Goal: Task Accomplishment & Management: Manage account settings

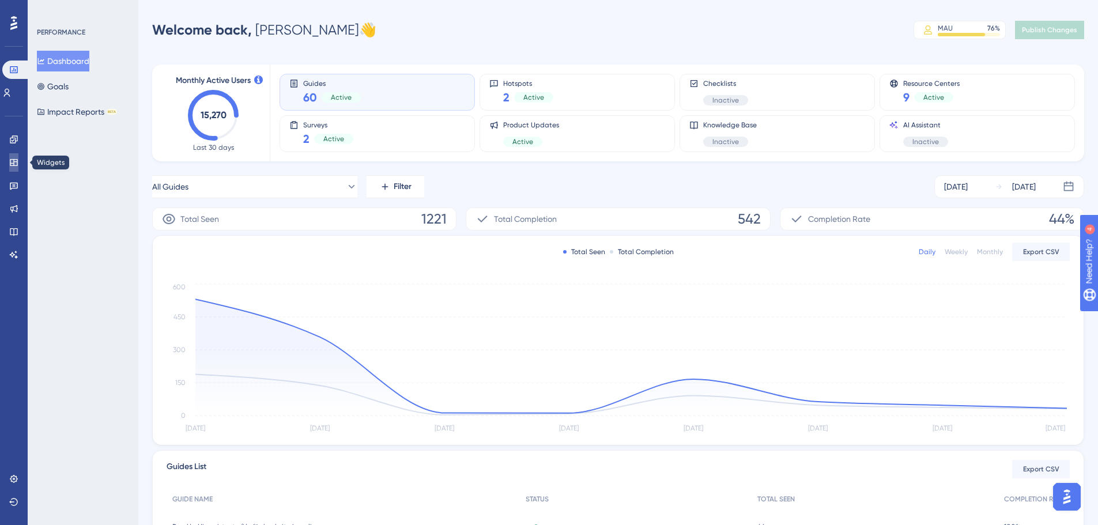
click at [18, 158] on icon at bounding box center [13, 162] width 9 height 9
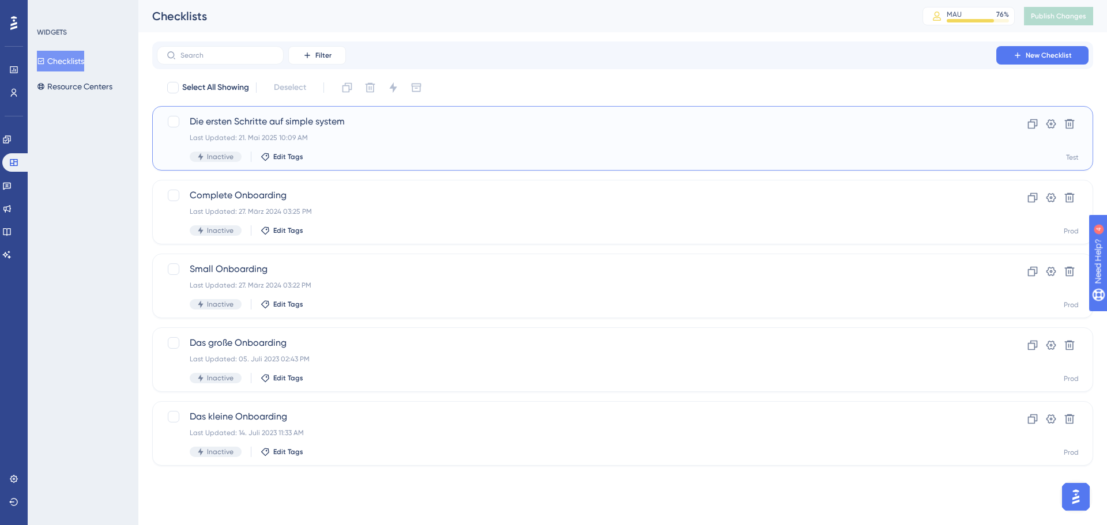
click at [389, 148] on div "Die ersten Schritte auf simple system Last Updated: 21. Mai 2025 10:09 AM Inact…" at bounding box center [577, 138] width 774 height 47
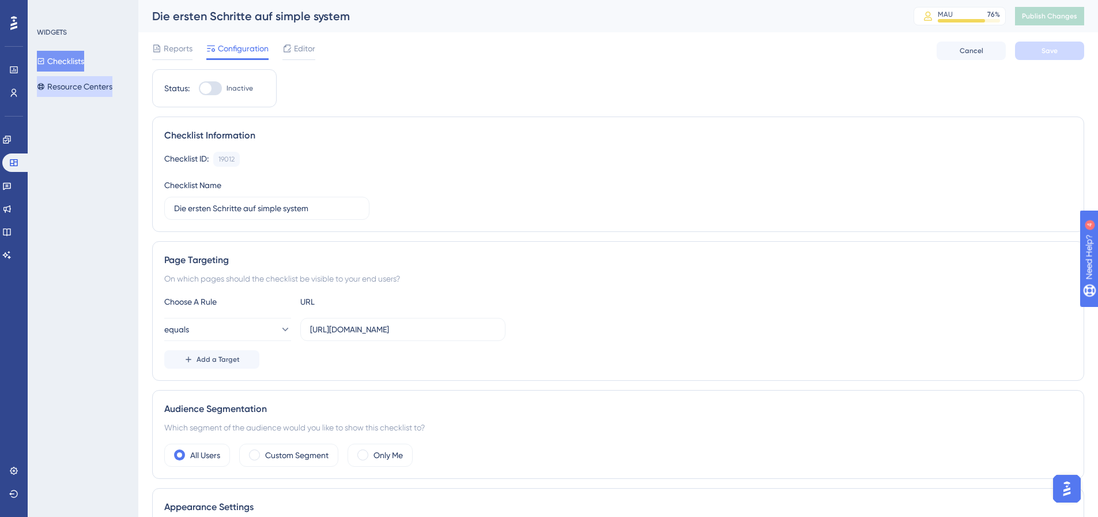
click at [100, 85] on button "Resource Centers" at bounding box center [75, 86] width 76 height 21
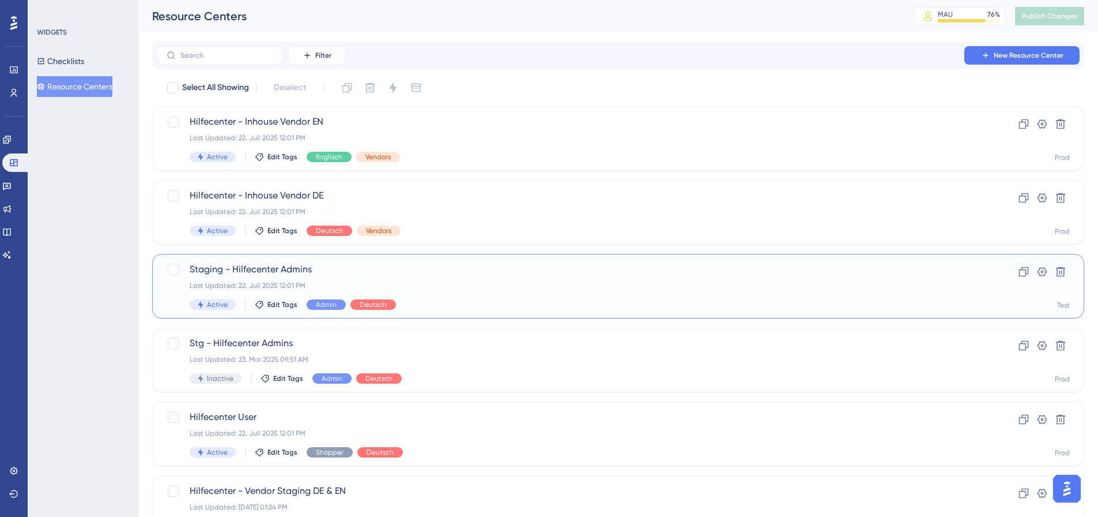
click at [469, 284] on div "Last Updated: 22. Juli 2025 12:01 PM" at bounding box center [572, 285] width 765 height 9
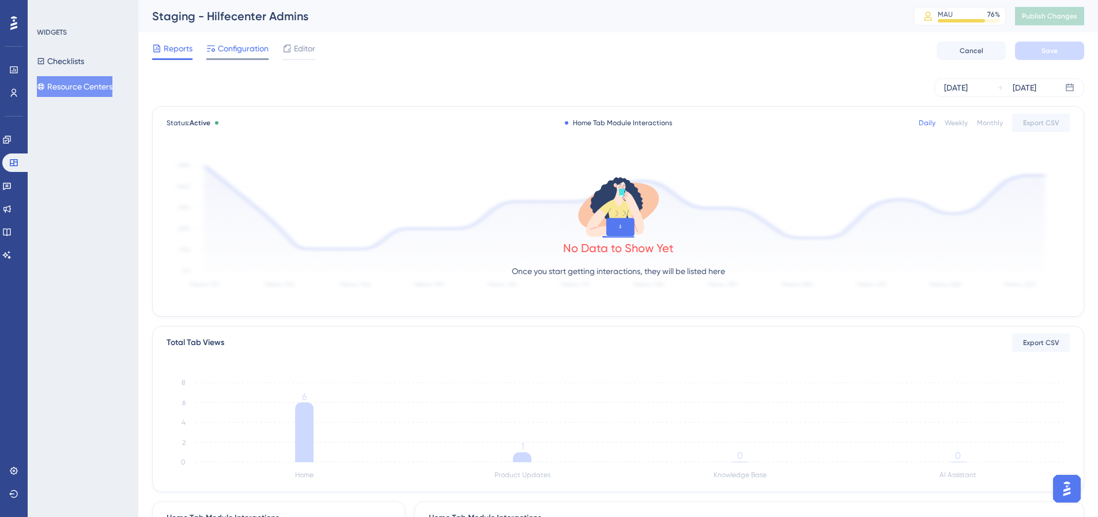
click at [235, 42] on span "Configuration" at bounding box center [243, 49] width 51 height 14
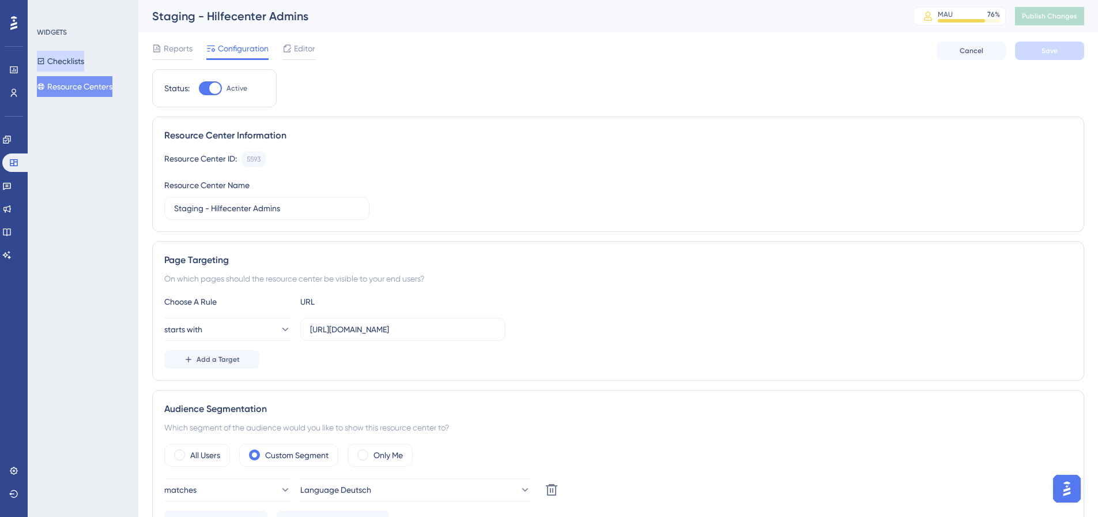
click at [84, 65] on button "Checklists" at bounding box center [60, 61] width 47 height 21
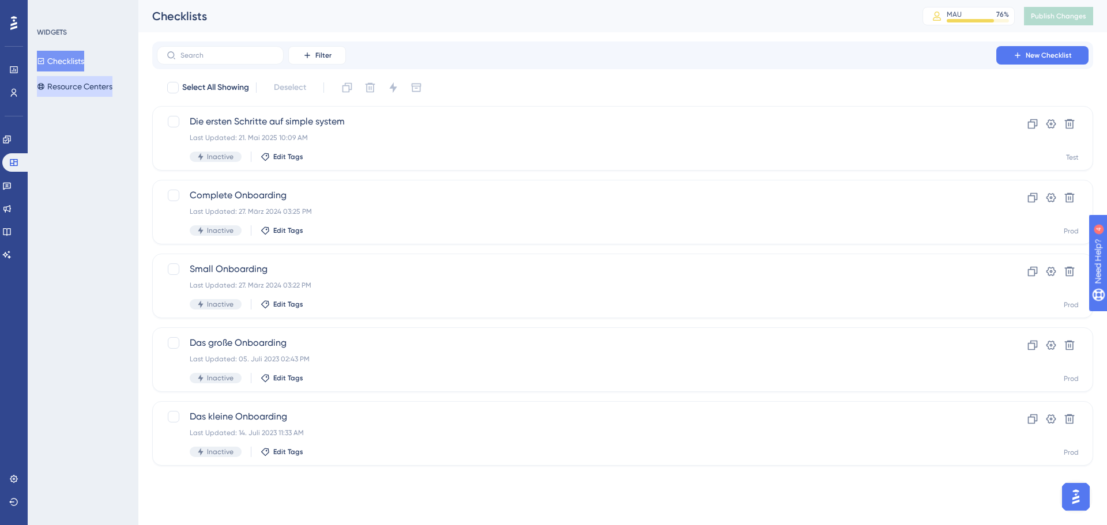
click at [86, 94] on button "Resource Centers" at bounding box center [75, 86] width 76 height 21
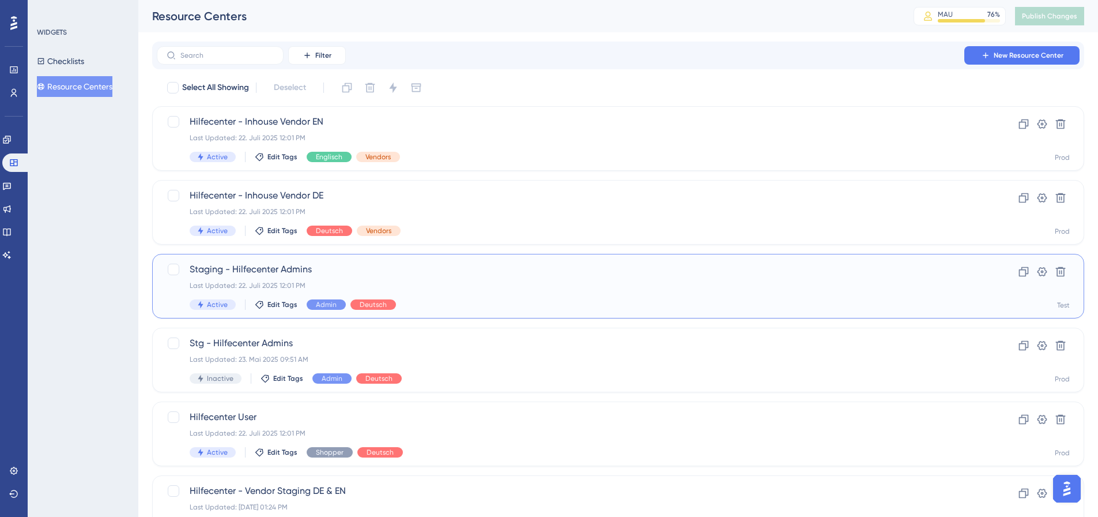
click at [481, 295] on div "Staging - Hilfecenter Admins Last Updated: [DATE] 12:01 PM Active Edit Tags Adm…" at bounding box center [572, 285] width 765 height 47
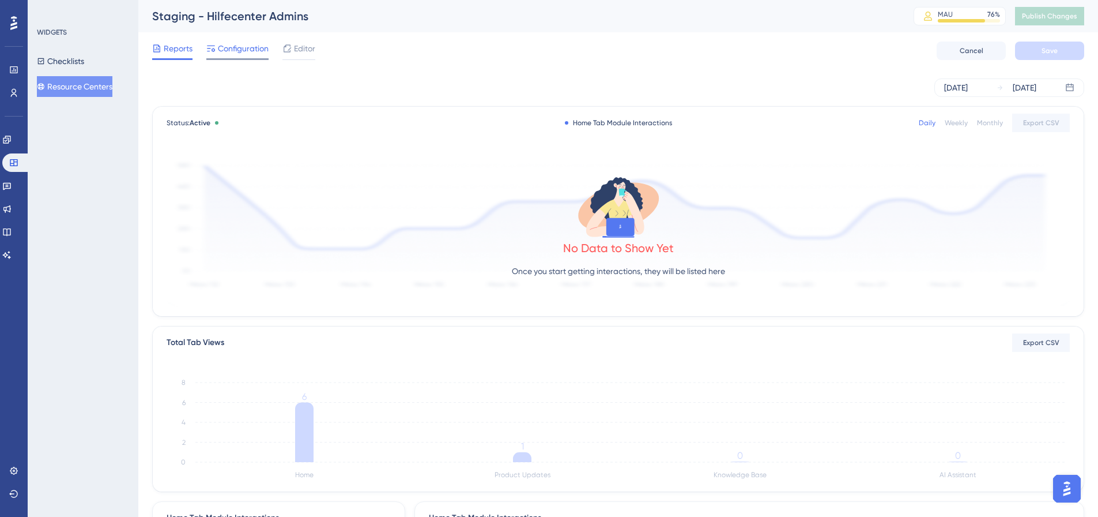
click at [236, 51] on span "Configuration" at bounding box center [243, 49] width 51 height 14
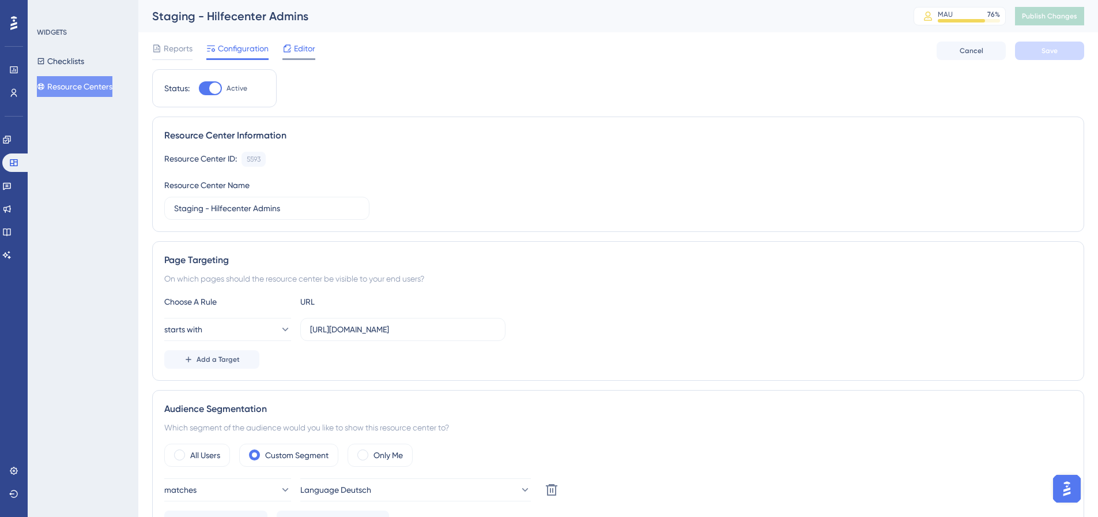
click at [292, 48] on icon at bounding box center [287, 48] width 9 height 9
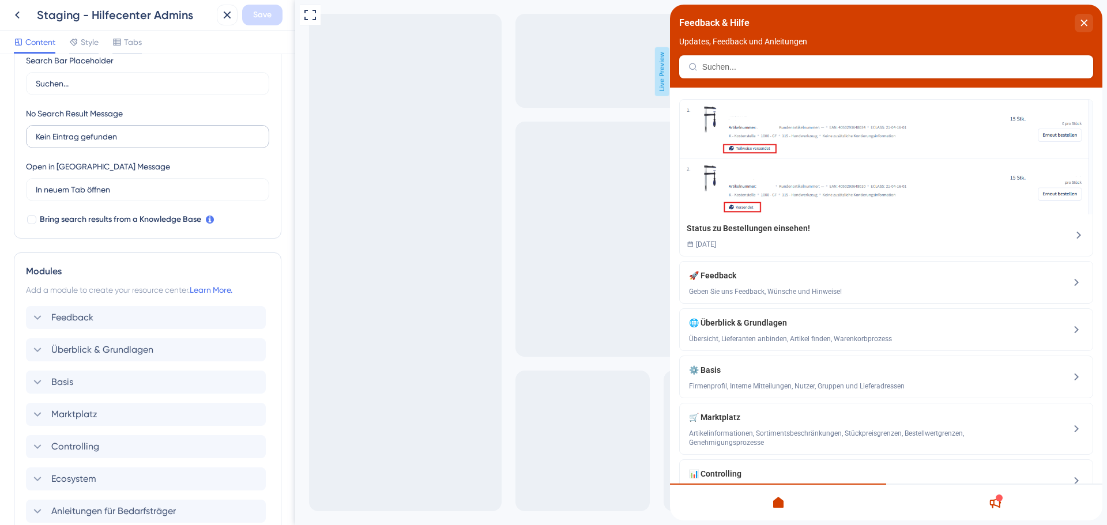
scroll to position [333, 0]
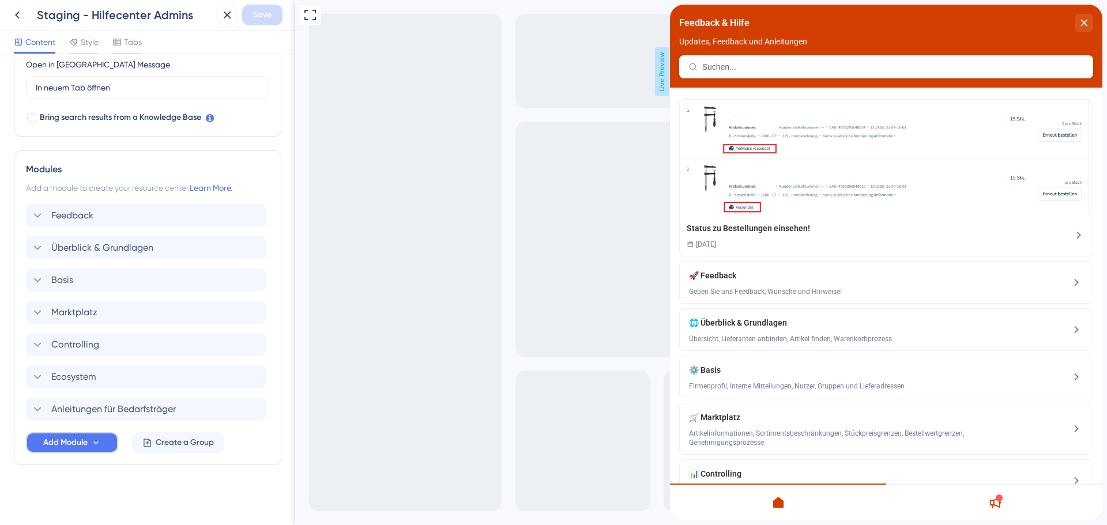
click at [100, 439] on icon at bounding box center [96, 443] width 10 height 10
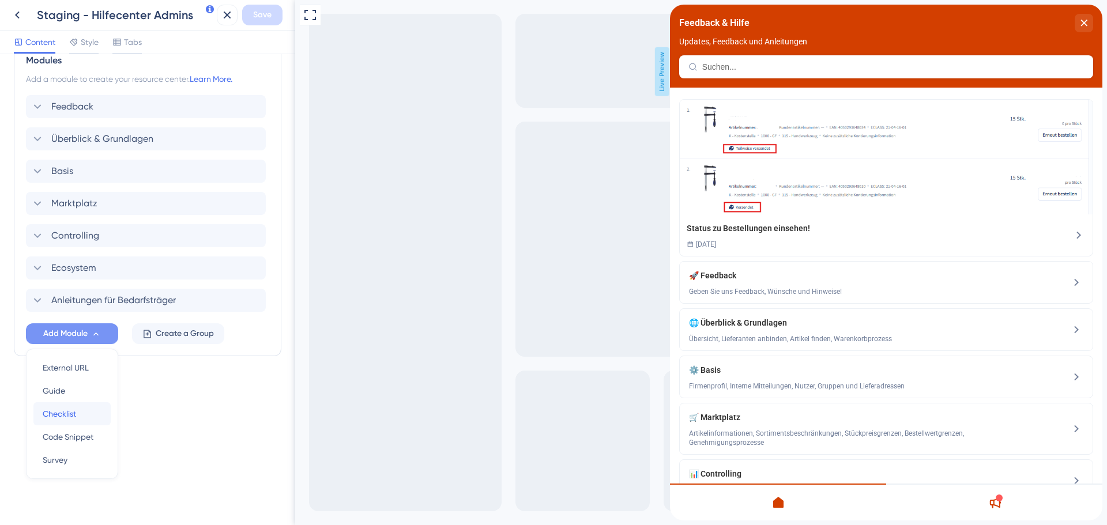
click at [86, 418] on div "Checklist Checklist" at bounding box center [72, 413] width 59 height 23
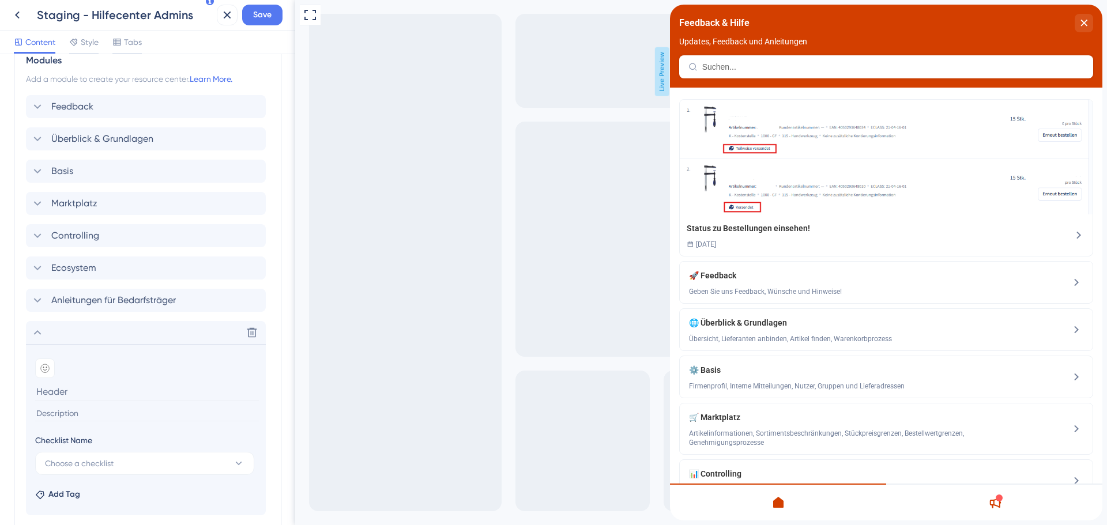
scroll to position [536, 0]
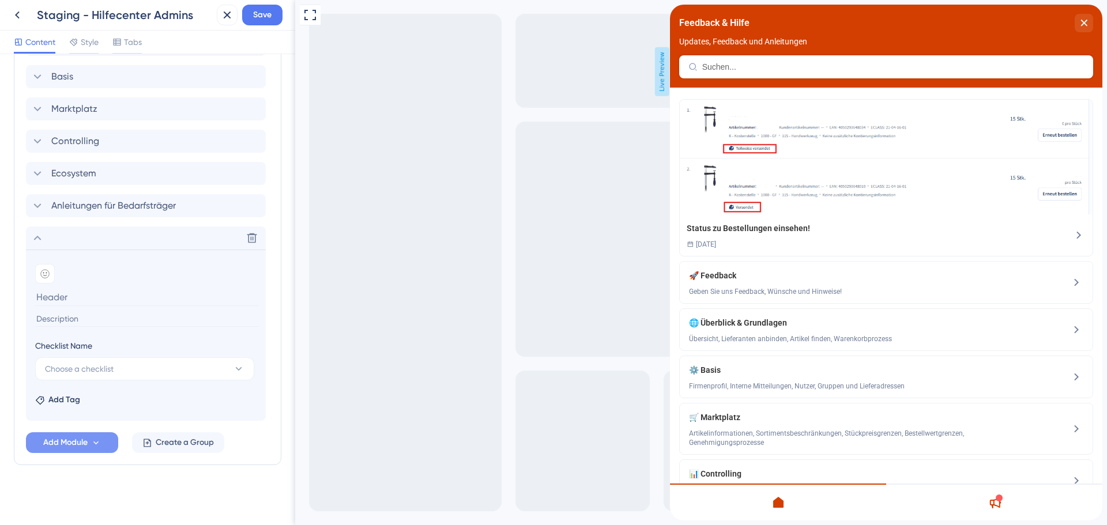
click at [109, 383] on section "Add emoji Checklist Name Choose a checklist Add Tag" at bounding box center [146, 335] width 240 height 171
click at [114, 377] on button "Choose a checklist" at bounding box center [144, 368] width 219 height 23
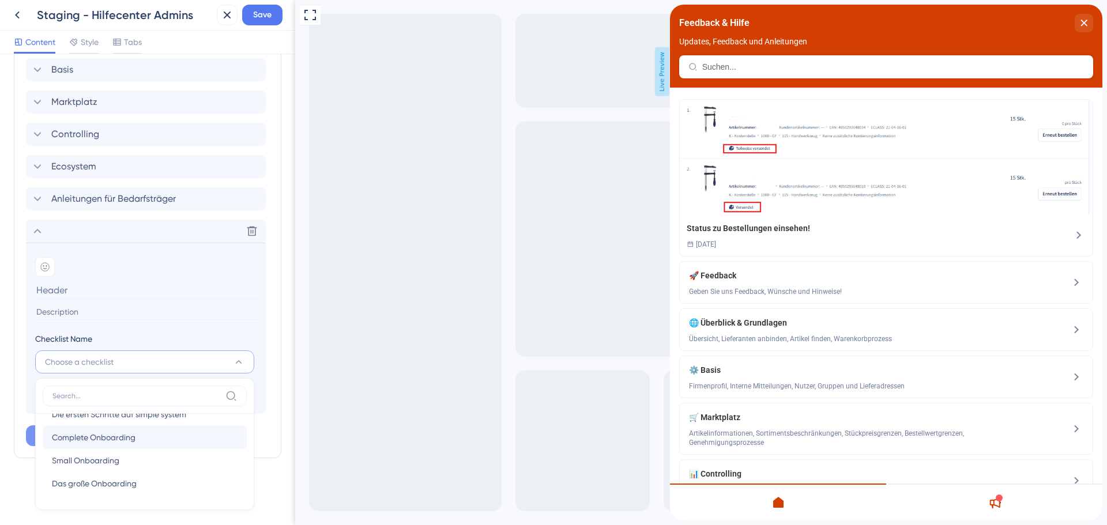
scroll to position [0, 0]
click at [129, 434] on span "Die ersten Schritte auf simple system" at bounding box center [119, 432] width 134 height 14
type input "Die ersten Schritte auf simple system"
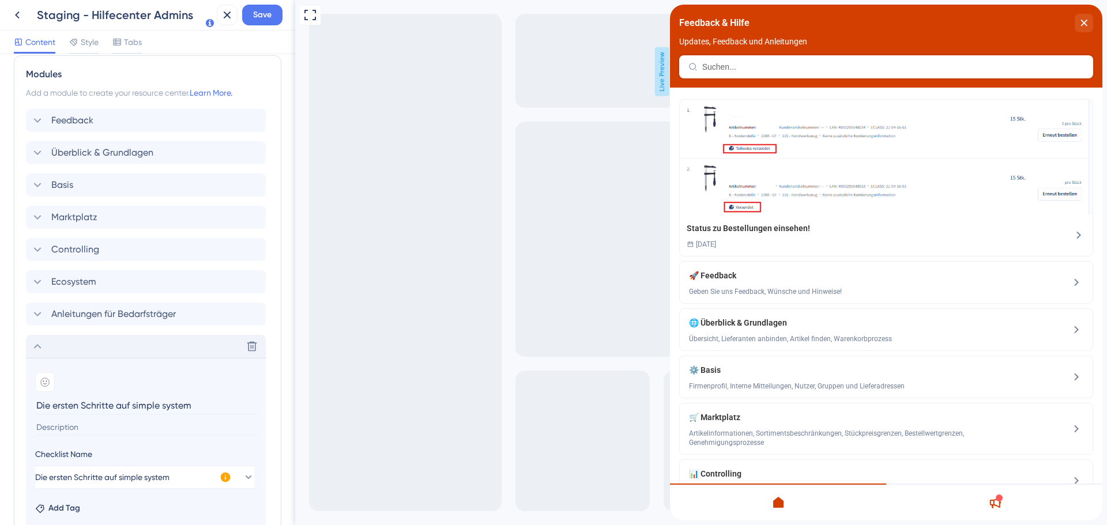
click at [42, 349] on icon at bounding box center [38, 347] width 14 height 14
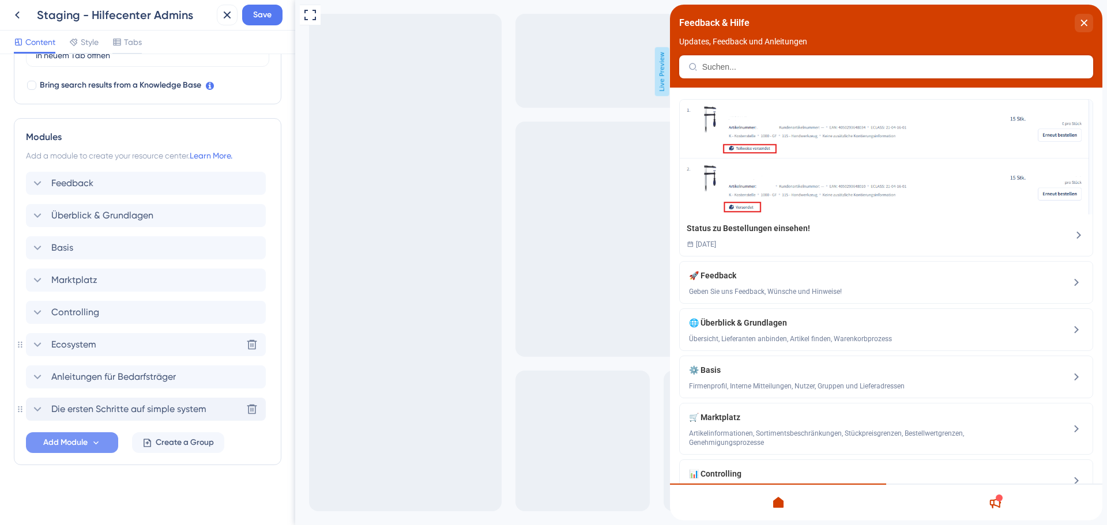
scroll to position [365, 0]
drag, startPoint x: 20, startPoint y: 411, endPoint x: 21, endPoint y: 350, distance: 61.1
click at [21, 350] on div "Modules Add a module to create your resource center. Learn More. Feedback Überb…" at bounding box center [148, 291] width 268 height 347
drag, startPoint x: 138, startPoint y: 408, endPoint x: 130, endPoint y: 209, distance: 198.5
click at [130, 209] on div "Feedback Überblick & Grundlagen Basis Marktplatz Controlling Ecosystem Anleitun…" at bounding box center [147, 296] width 243 height 249
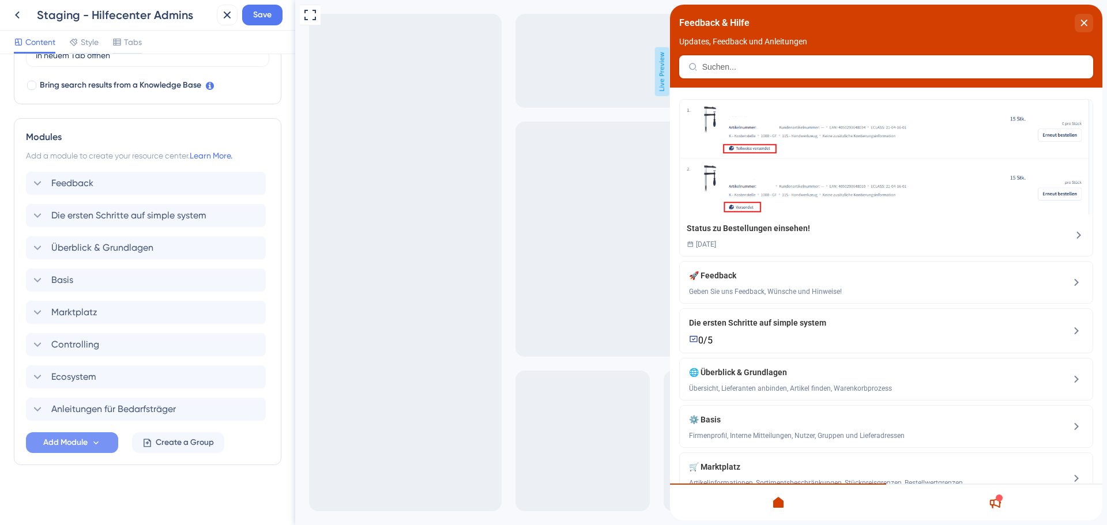
click at [104, 109] on div "Resource Center Header Title Feedback & Hilfe 12 Feedback & Hilfe Subtitle Upda…" at bounding box center [148, 84] width 268 height 762
click at [277, 20] on button "Save" at bounding box center [262, 15] width 40 height 21
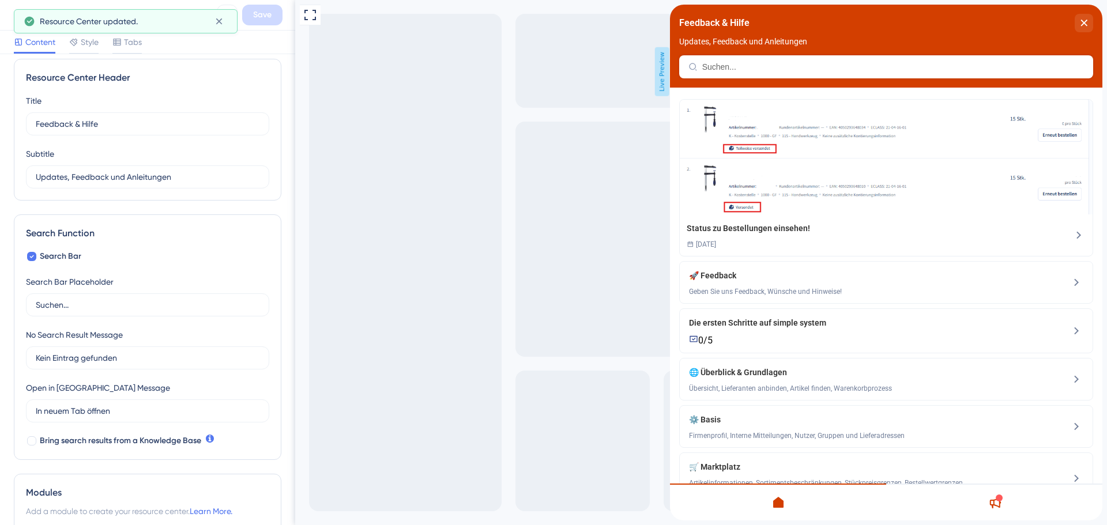
scroll to position [0, 0]
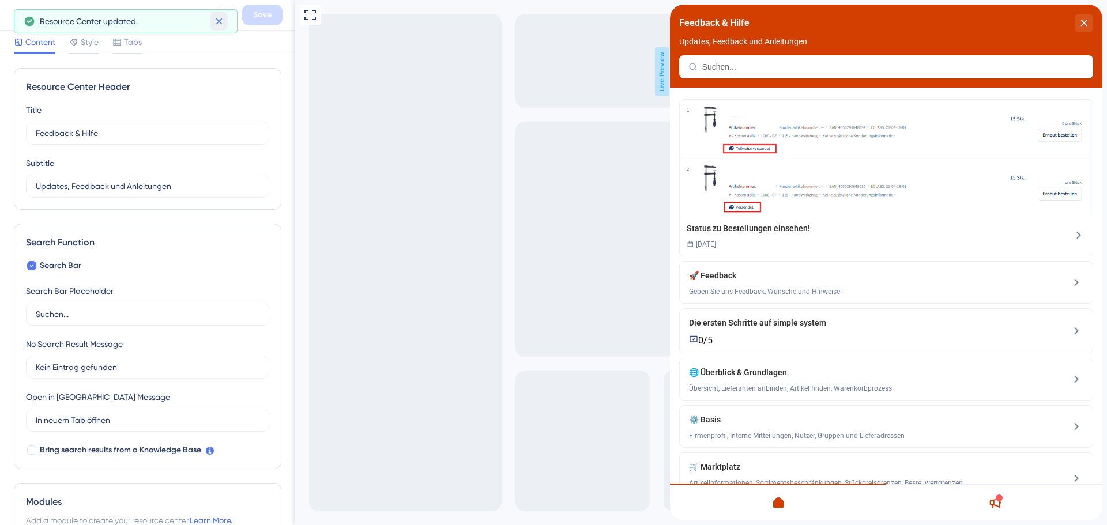
click at [223, 21] on icon at bounding box center [219, 22] width 12 height 12
click at [19, 14] on icon at bounding box center [17, 15] width 14 height 14
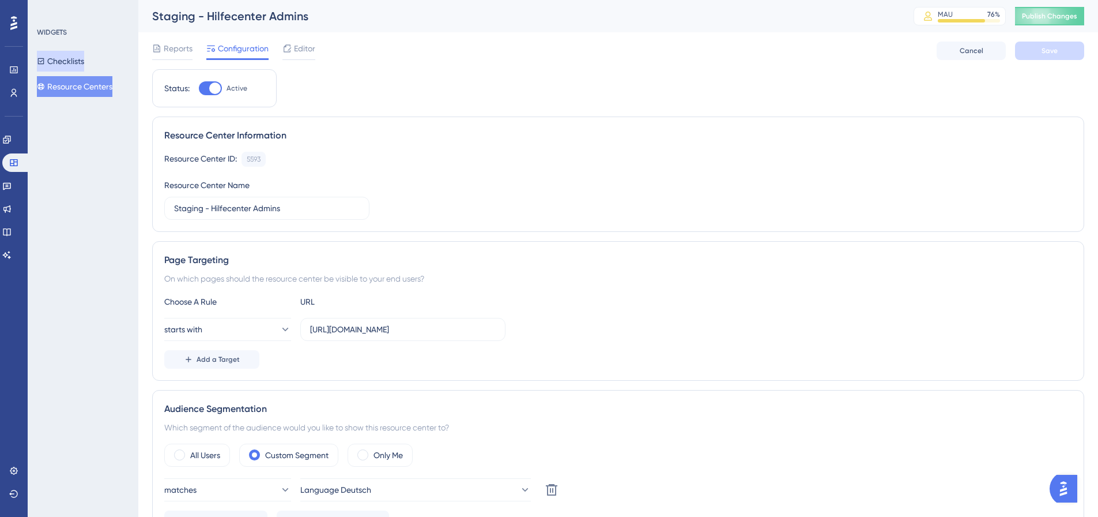
click at [78, 60] on button "Checklists" at bounding box center [60, 61] width 47 height 21
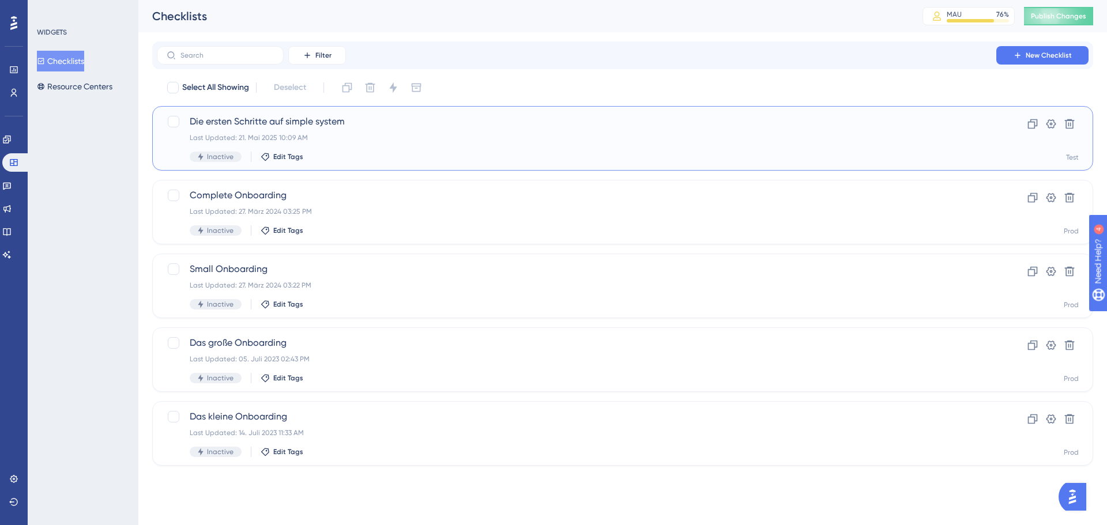
click at [370, 141] on div "Last Updated: 21. Mai 2025 10:09 AM" at bounding box center [577, 137] width 774 height 9
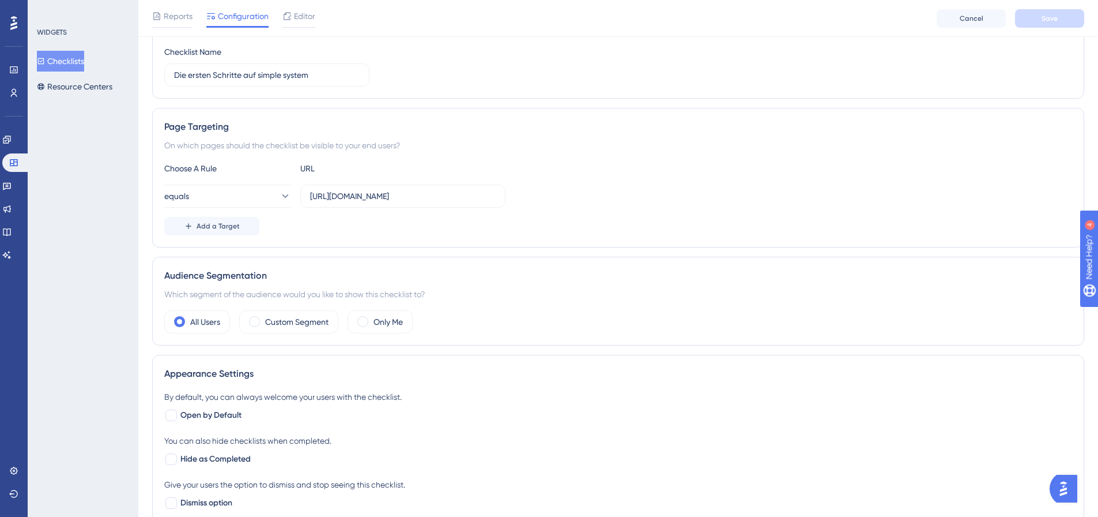
scroll to position [137, 0]
click at [309, 24] on div "Editor" at bounding box center [299, 18] width 33 height 18
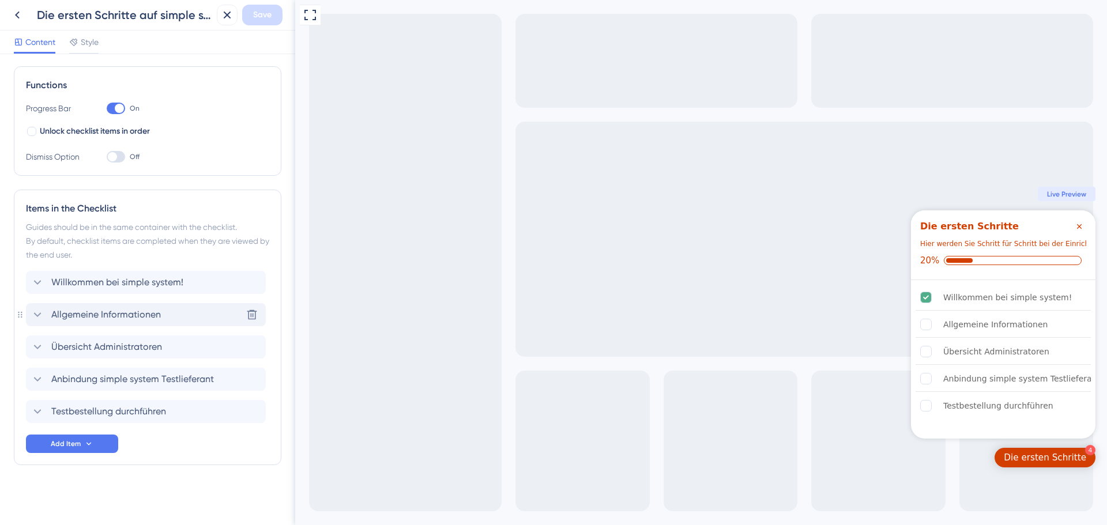
click at [176, 312] on div "Allgemeine Informationen Delete" at bounding box center [146, 314] width 240 height 23
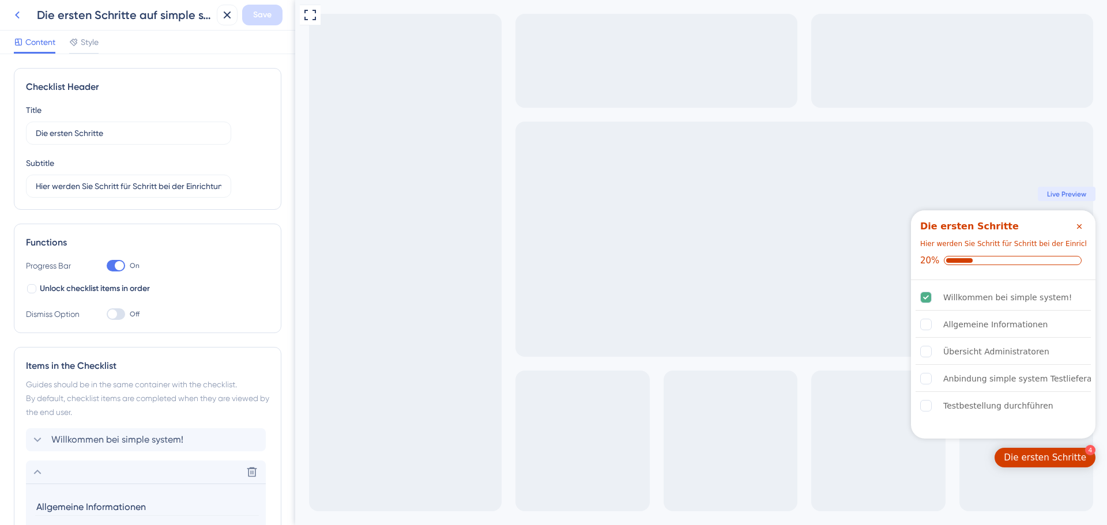
click at [20, 17] on icon at bounding box center [17, 15] width 14 height 14
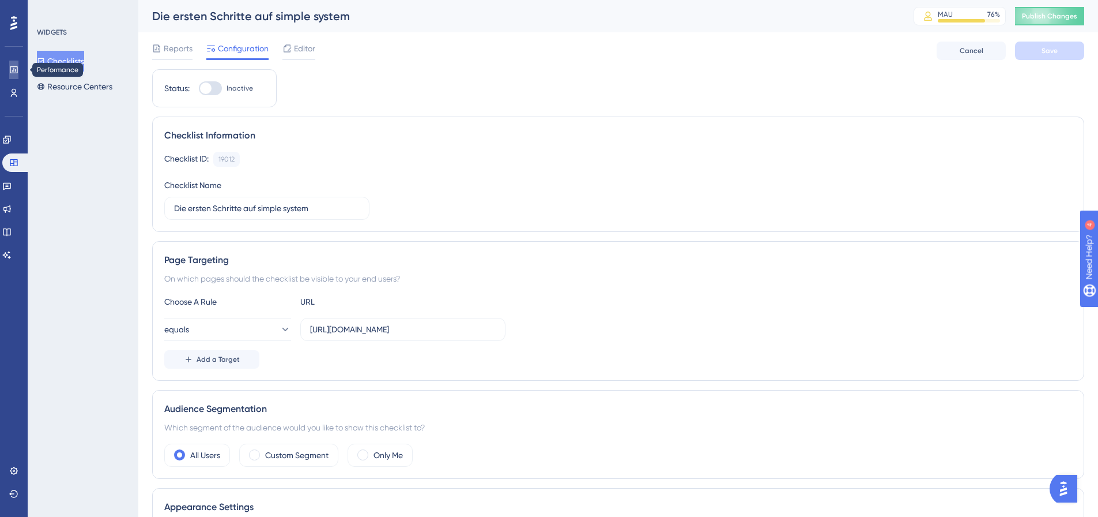
click at [13, 69] on icon at bounding box center [13, 69] width 9 height 9
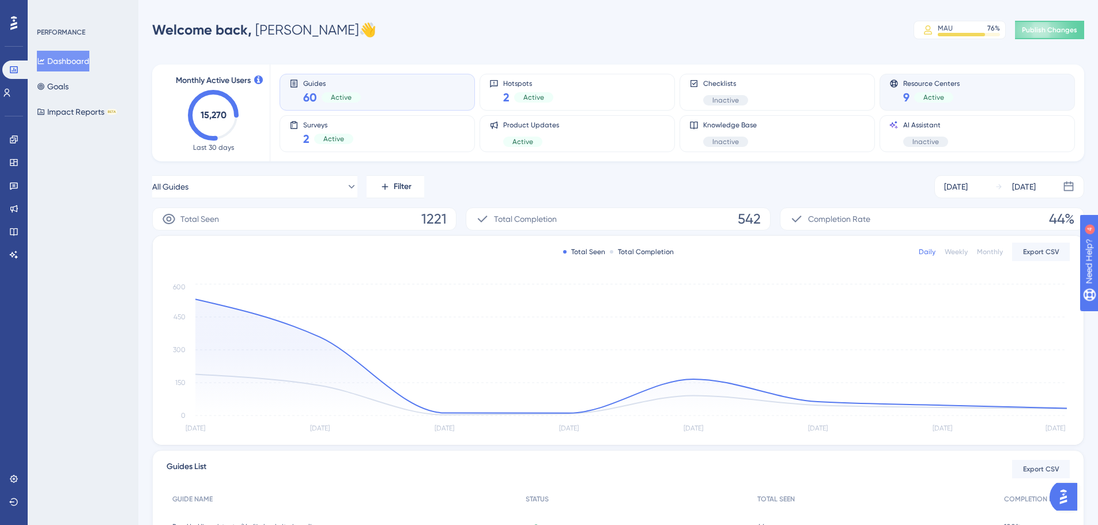
click at [939, 84] on span "Resource Centers" at bounding box center [931, 83] width 57 height 8
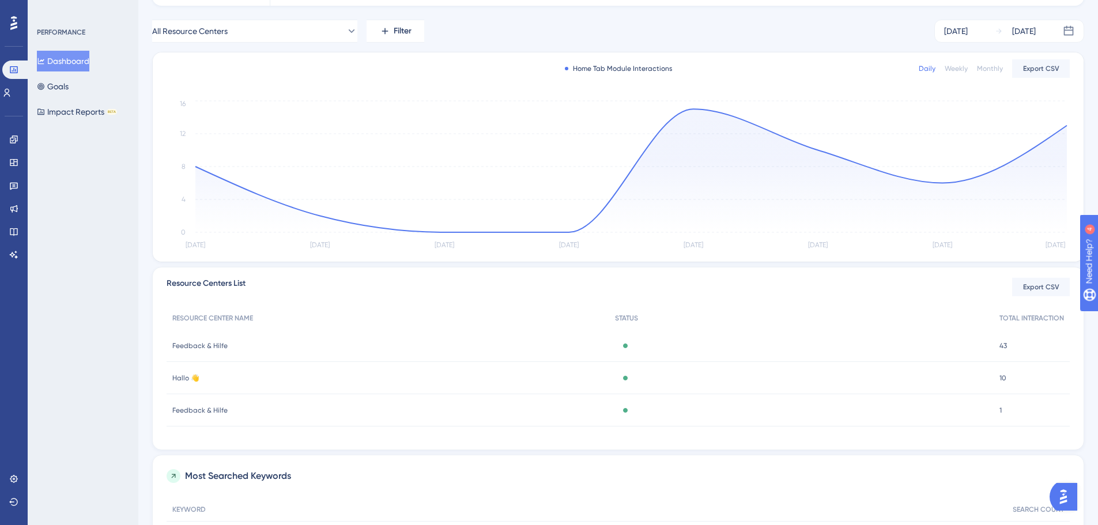
scroll to position [173, 0]
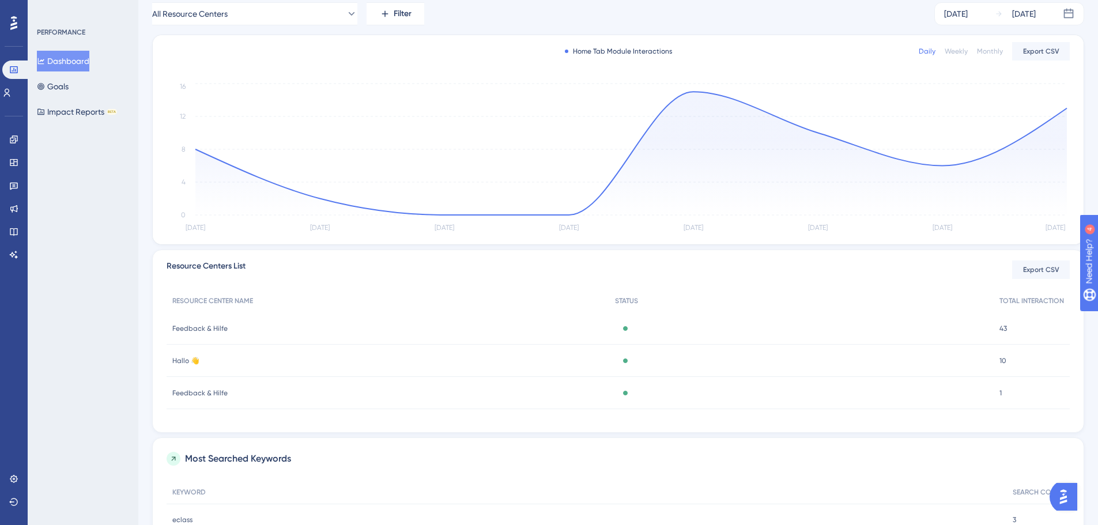
click at [180, 357] on span "Hallo 👋" at bounding box center [185, 360] width 27 height 9
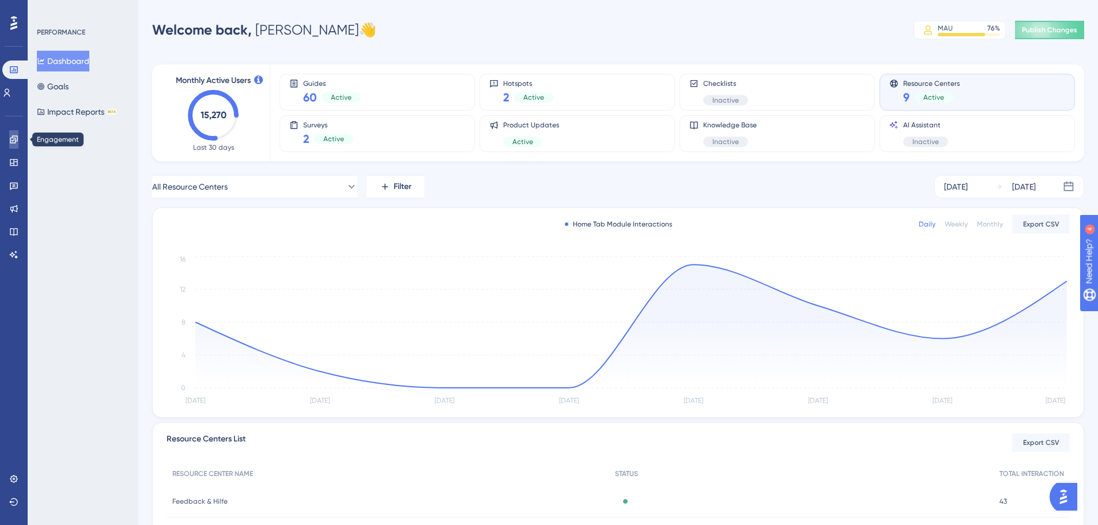
click at [12, 141] on icon at bounding box center [13, 138] width 7 height 7
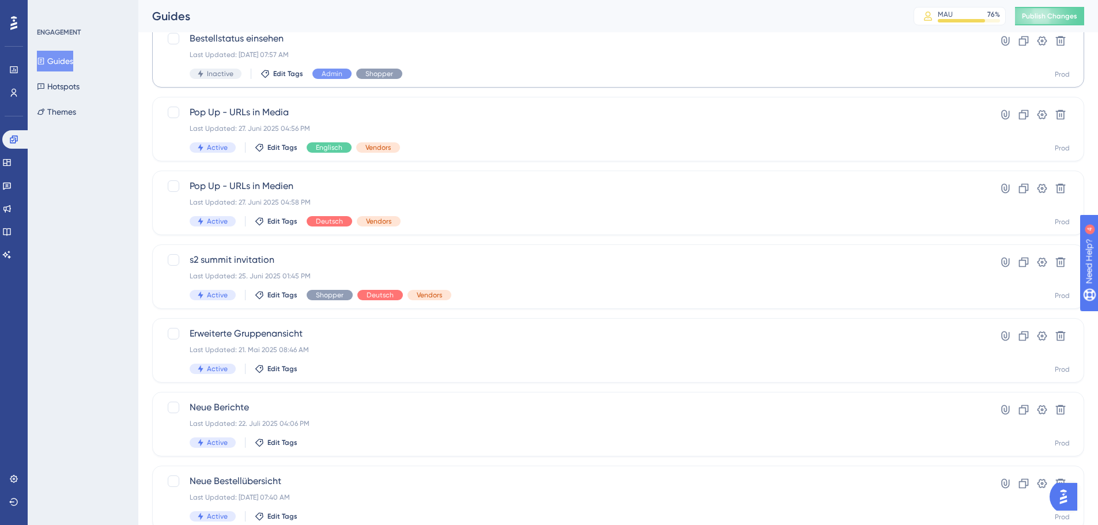
scroll to position [370, 0]
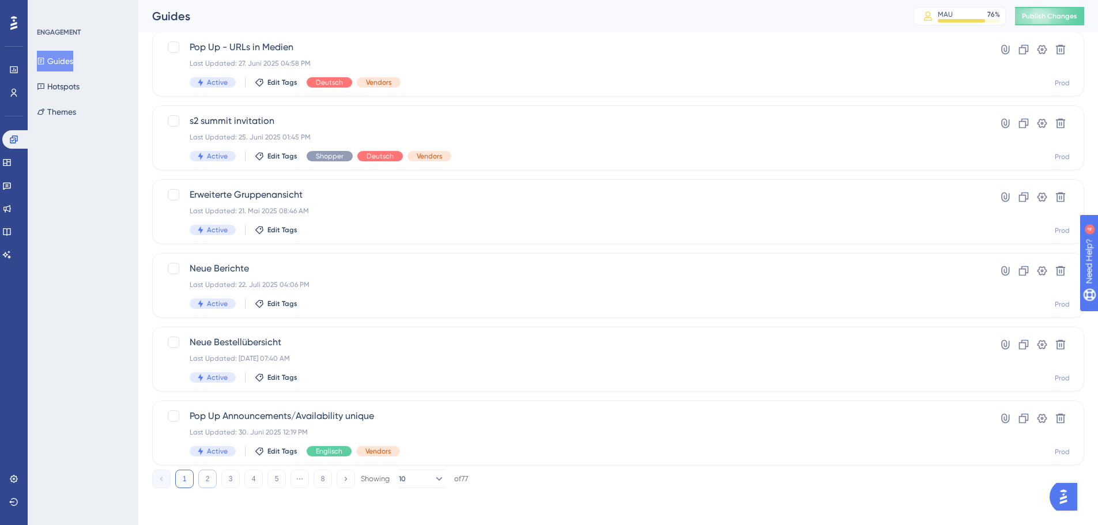
click at [210, 480] on button "2" at bounding box center [207, 479] width 18 height 18
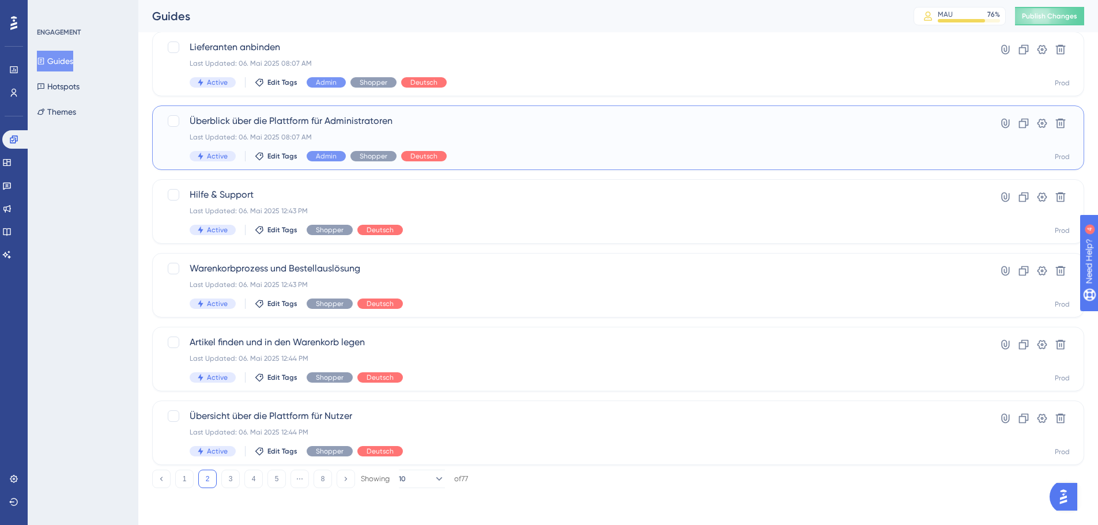
click at [464, 135] on div "Last Updated: 06. Mai 2025 08:07 AM" at bounding box center [572, 137] width 765 height 9
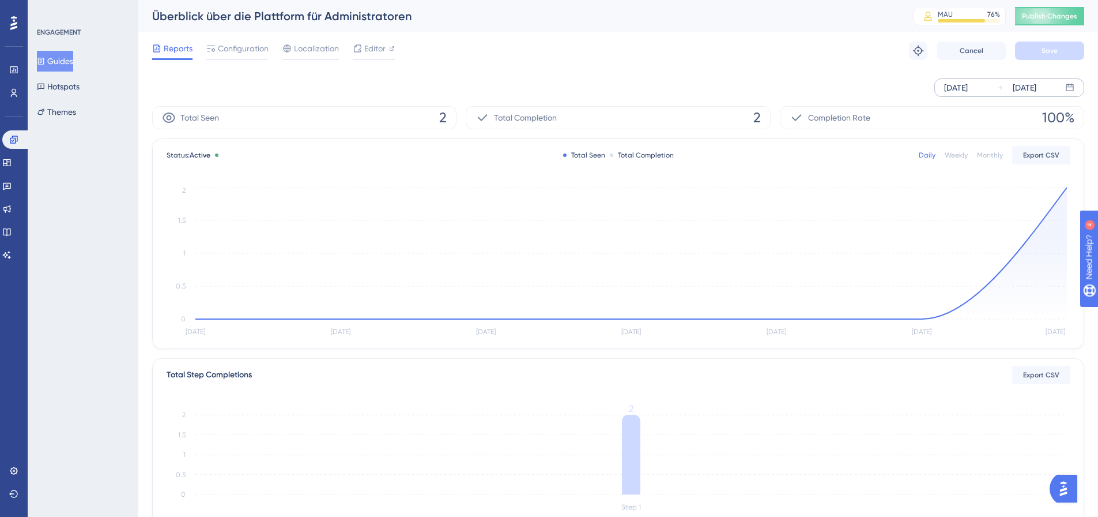
click at [968, 89] on div "[DATE]" at bounding box center [956, 88] width 24 height 14
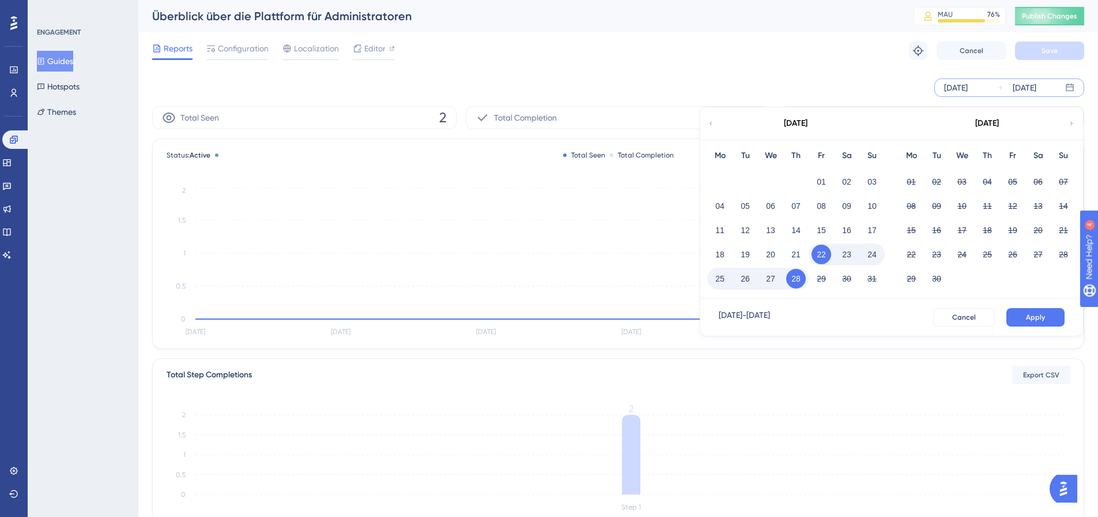
click at [718, 127] on div "[DATE]" at bounding box center [795, 123] width 190 height 32
click at [711, 126] on icon at bounding box center [710, 123] width 7 height 10
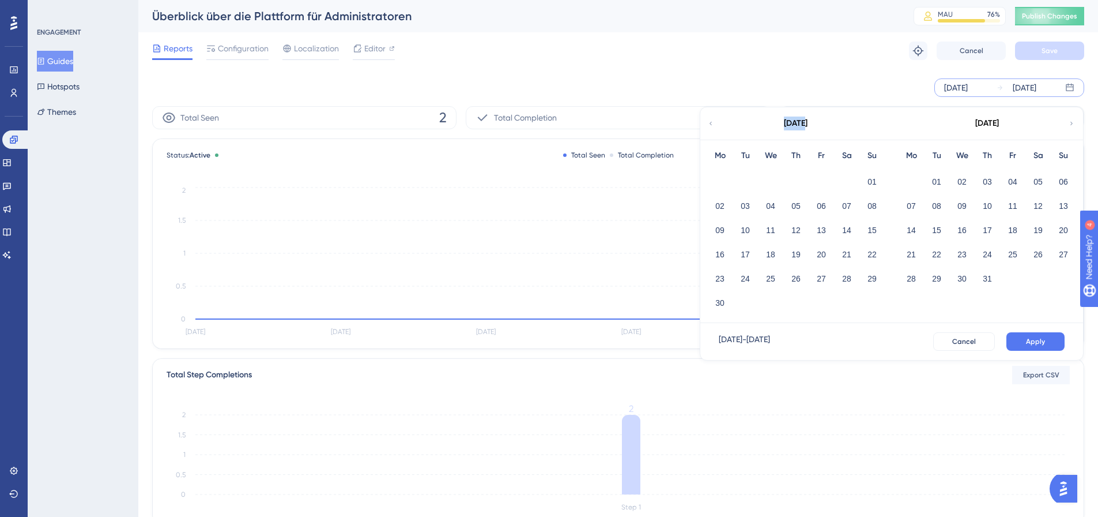
click at [711, 126] on icon at bounding box center [710, 123] width 7 height 10
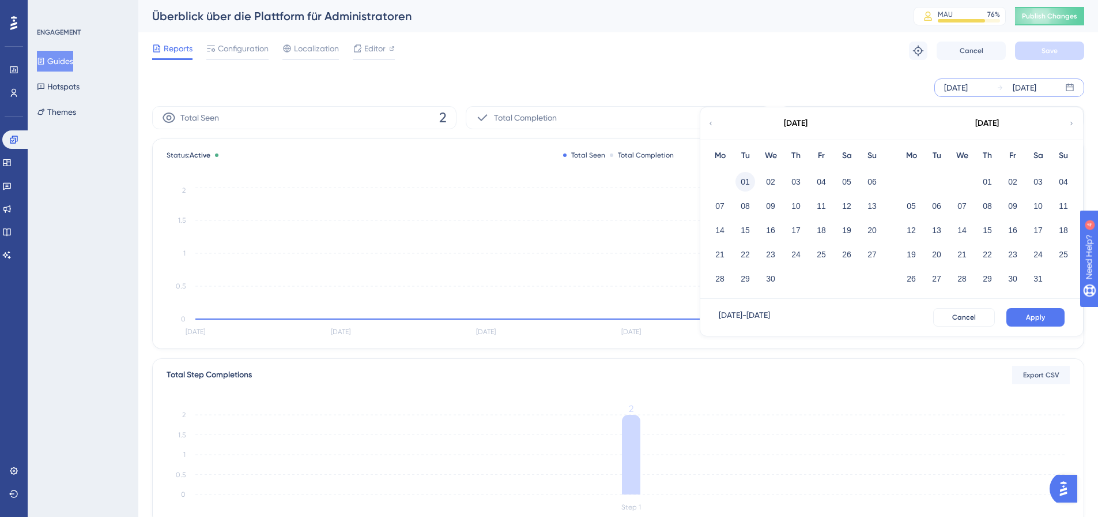
click at [749, 183] on button "01" at bounding box center [746, 182] width 20 height 20
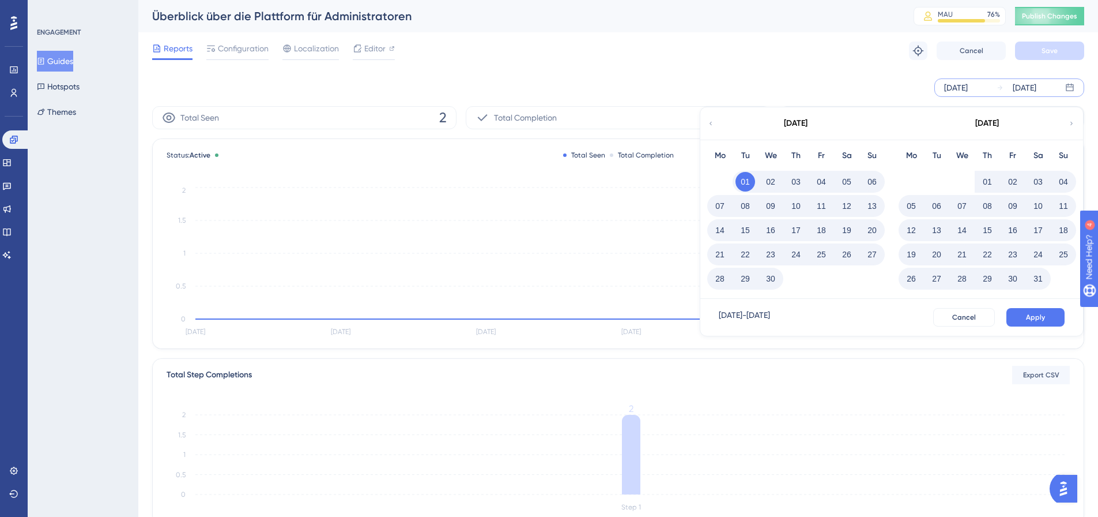
click at [1030, 327] on div "[DATE] - [DATE] Cancel Apply" at bounding box center [891, 317] width 383 height 37
click at [1030, 319] on span "Apply" at bounding box center [1035, 316] width 19 height 9
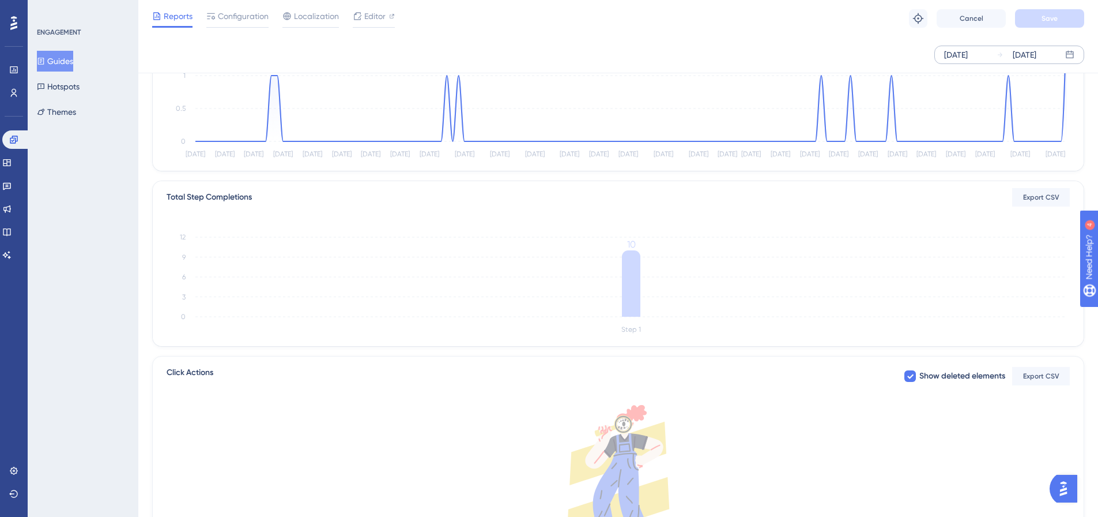
scroll to position [115, 0]
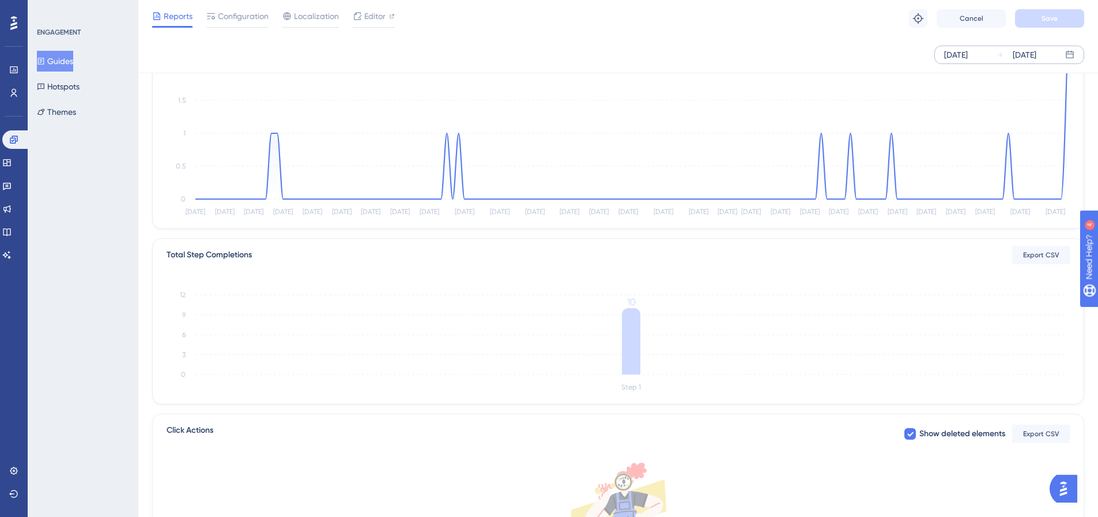
click at [70, 65] on button "Guides" at bounding box center [55, 61] width 36 height 21
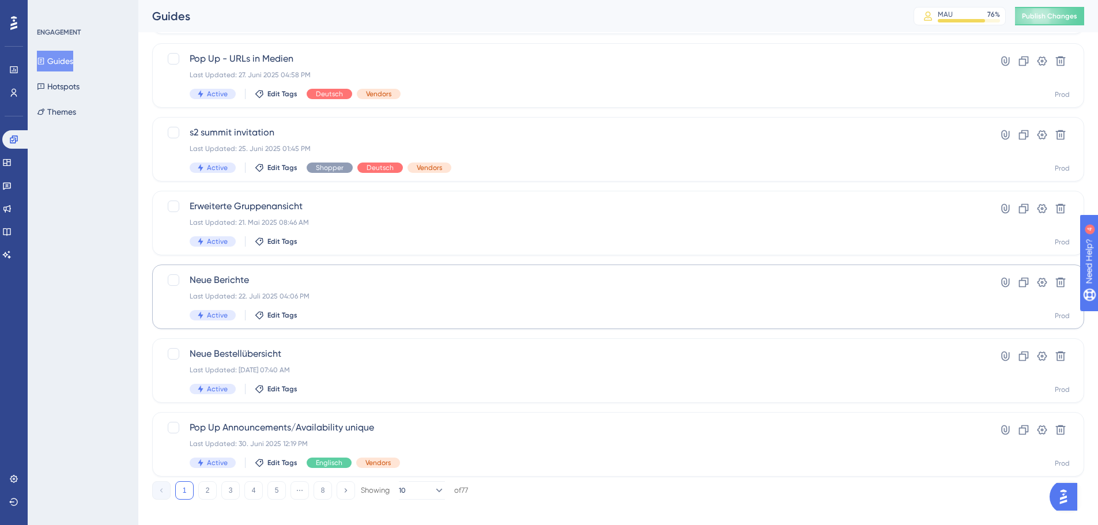
scroll to position [370, 0]
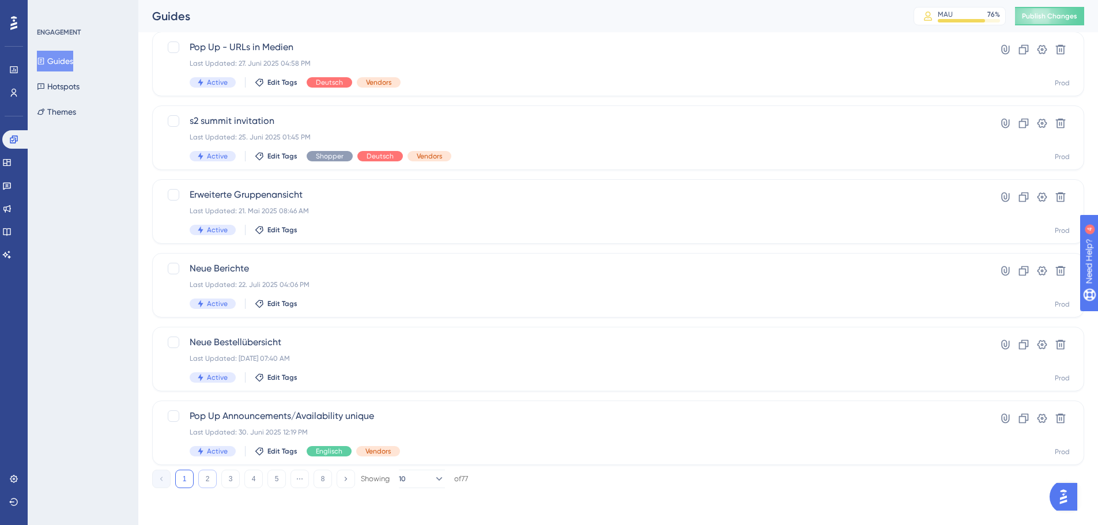
click at [207, 477] on button "2" at bounding box center [207, 479] width 18 height 18
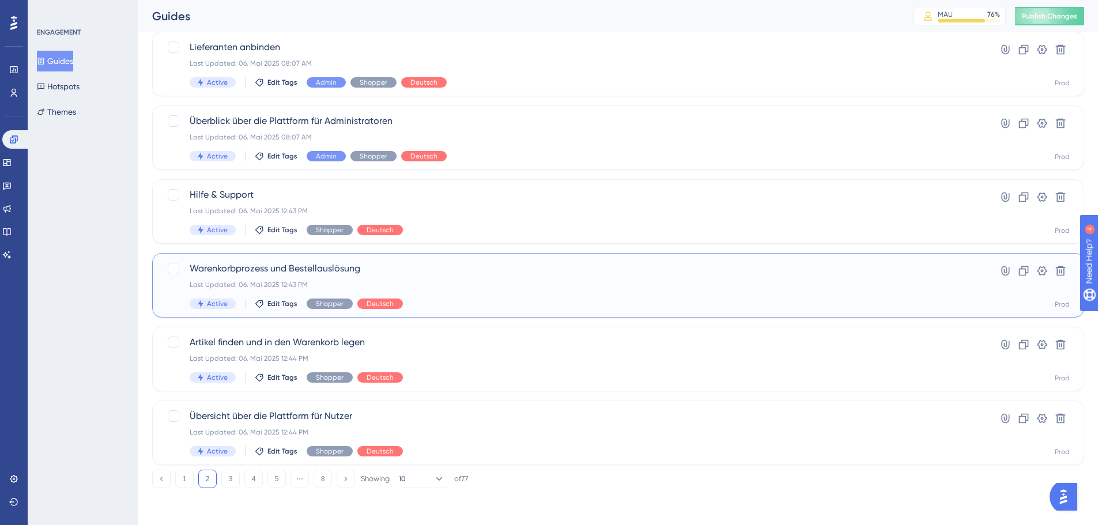
click at [439, 290] on div "Warenkorbprozess und Bestellauslösung Last Updated: [DATE] 12:43 PM Active Edit…" at bounding box center [572, 285] width 765 height 47
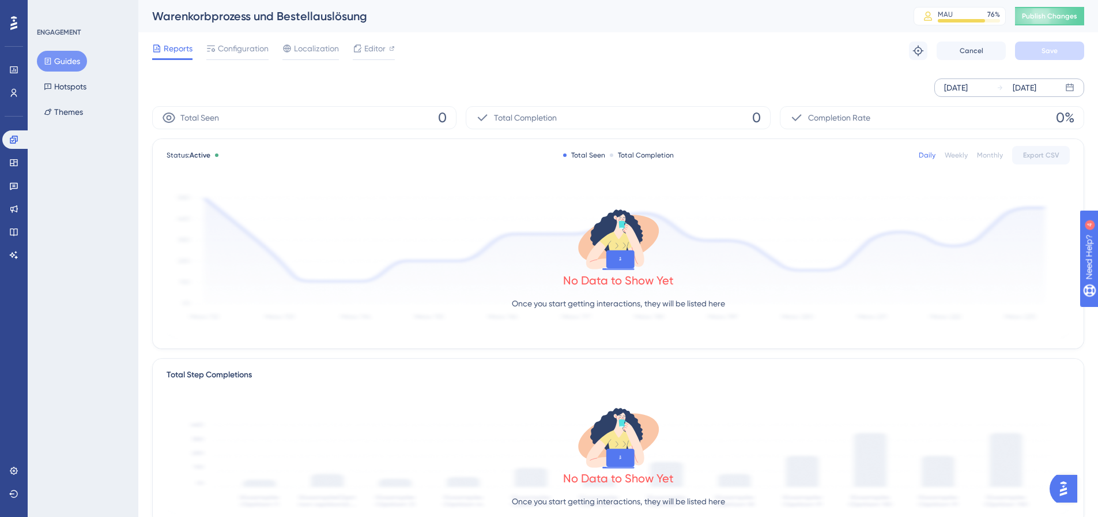
click at [962, 85] on div "[DATE]" at bounding box center [956, 88] width 24 height 14
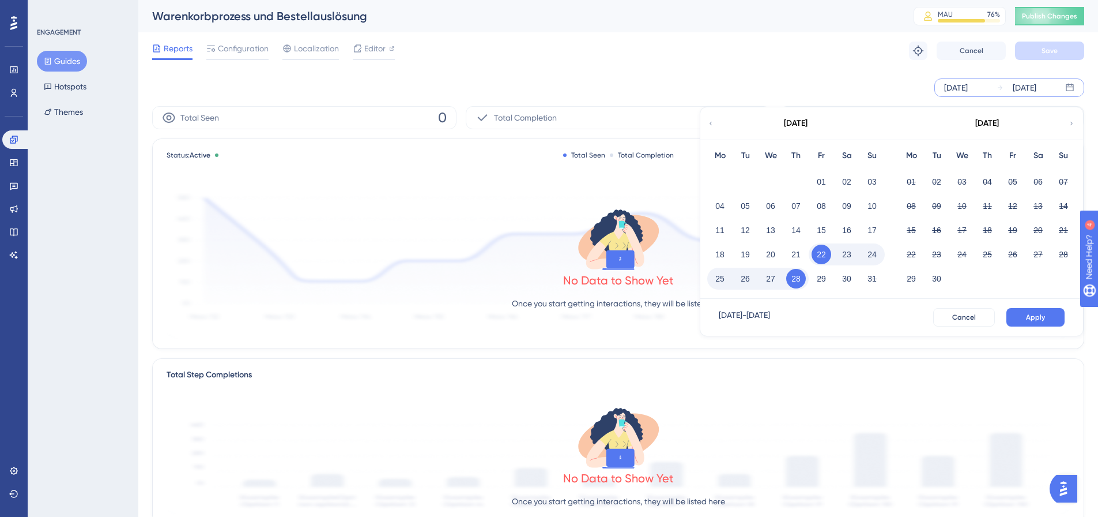
click at [714, 122] on icon at bounding box center [710, 123] width 7 height 10
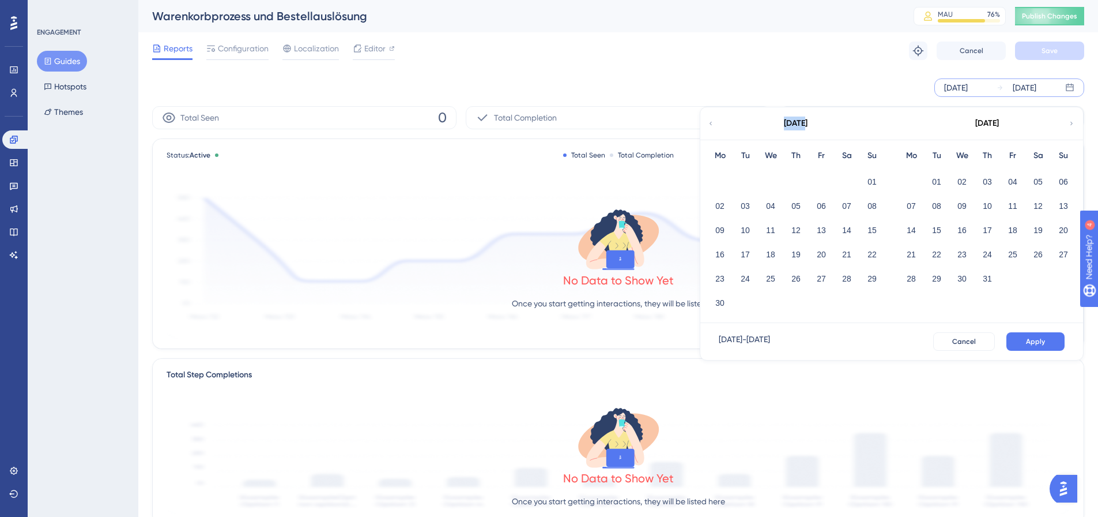
click at [714, 122] on icon at bounding box center [710, 123] width 7 height 10
click at [1037, 178] on button "01" at bounding box center [1039, 182] width 20 height 20
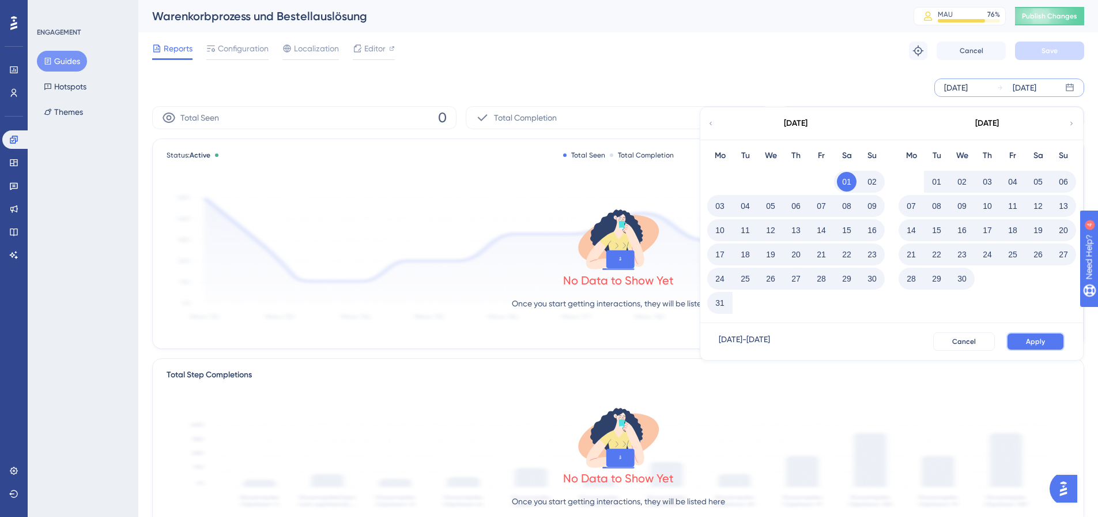
click at [1047, 345] on button "Apply" at bounding box center [1036, 341] width 58 height 18
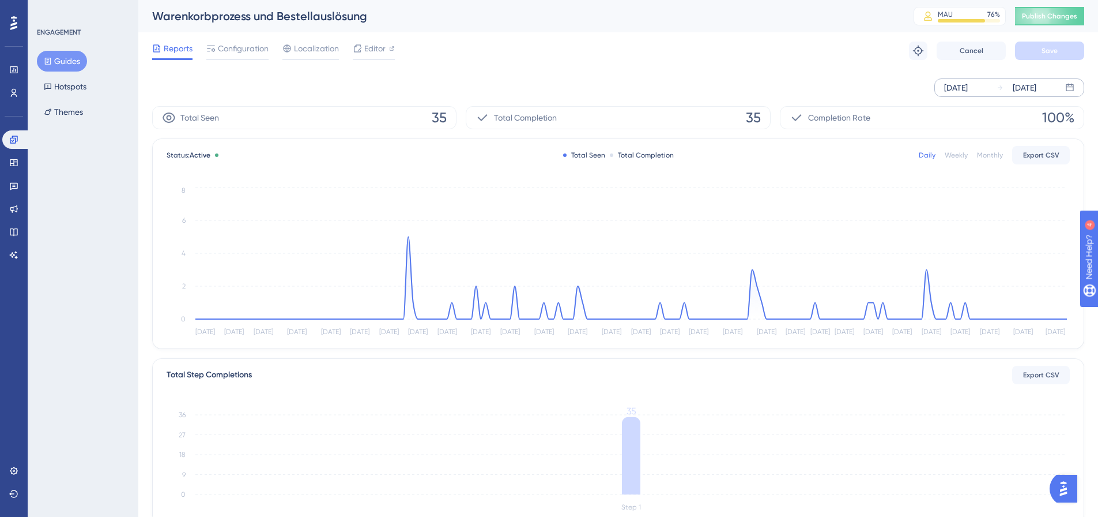
click at [61, 67] on button "Guides" at bounding box center [62, 61] width 50 height 21
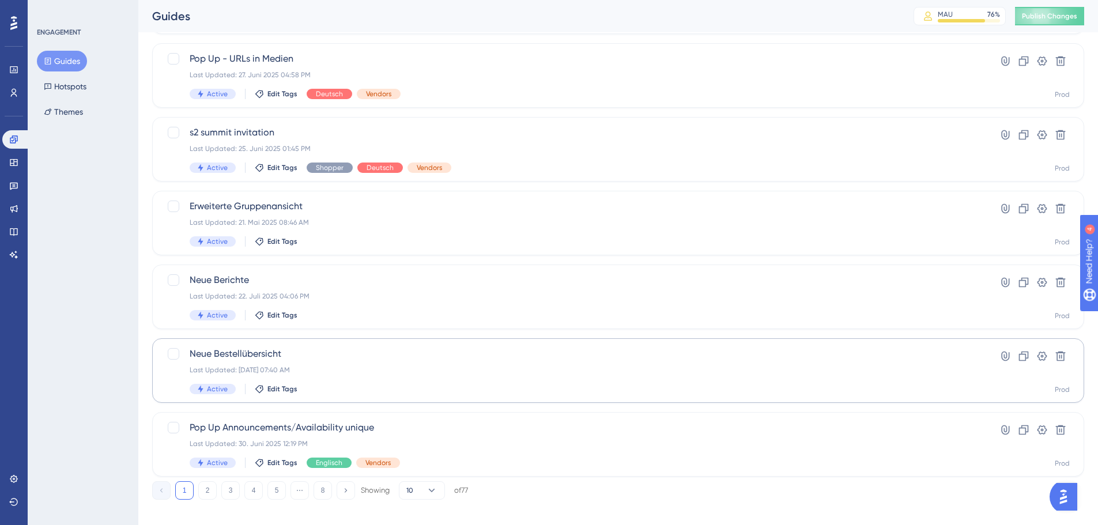
scroll to position [370, 0]
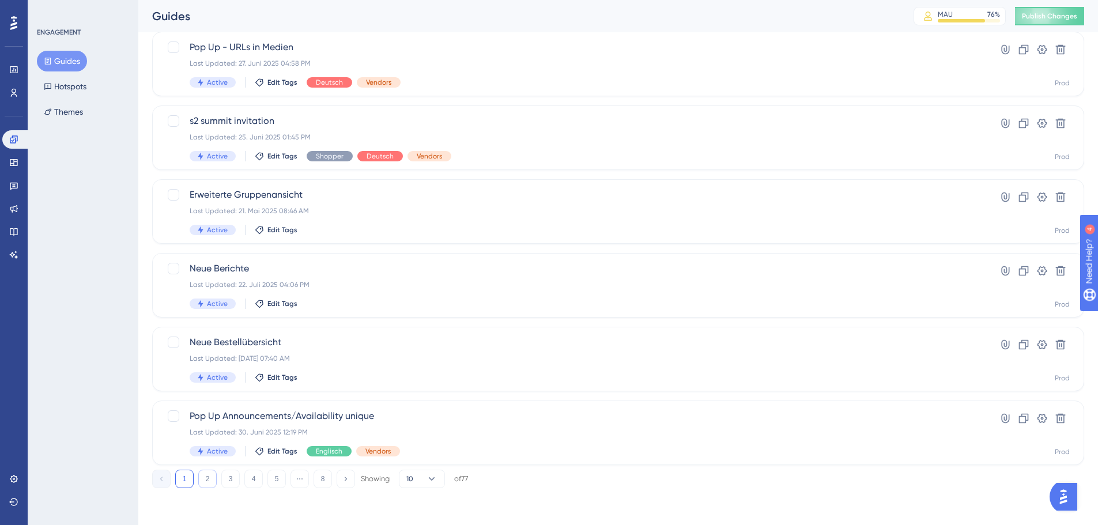
click at [205, 479] on button "2" at bounding box center [207, 479] width 18 height 18
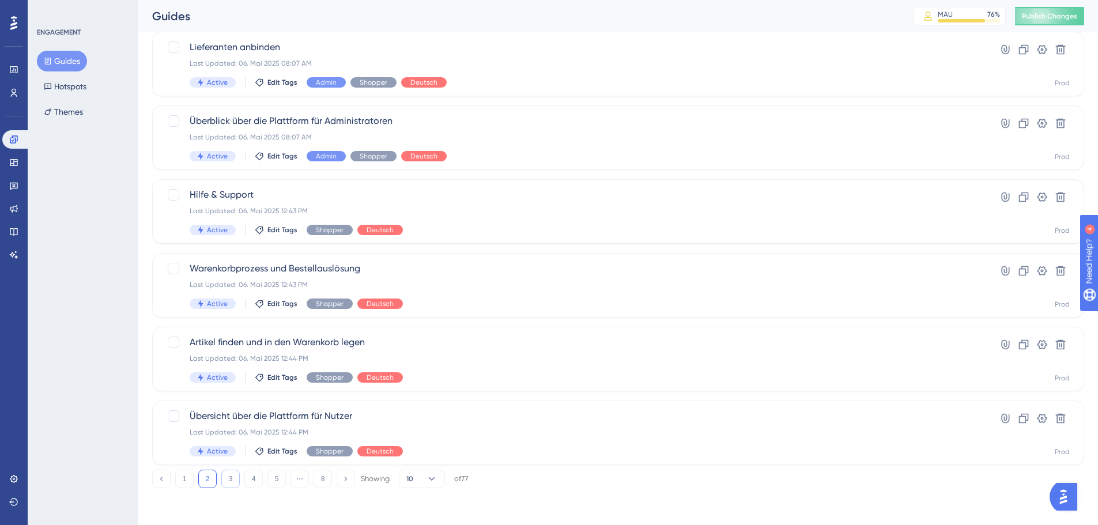
click at [229, 479] on button "3" at bounding box center [230, 479] width 18 height 18
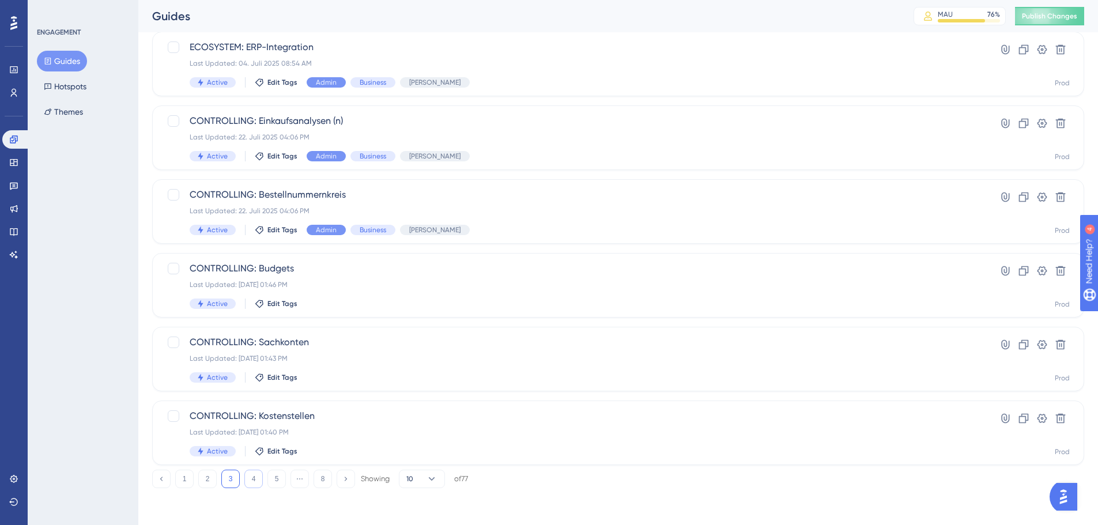
click at [261, 477] on button "4" at bounding box center [253, 479] width 18 height 18
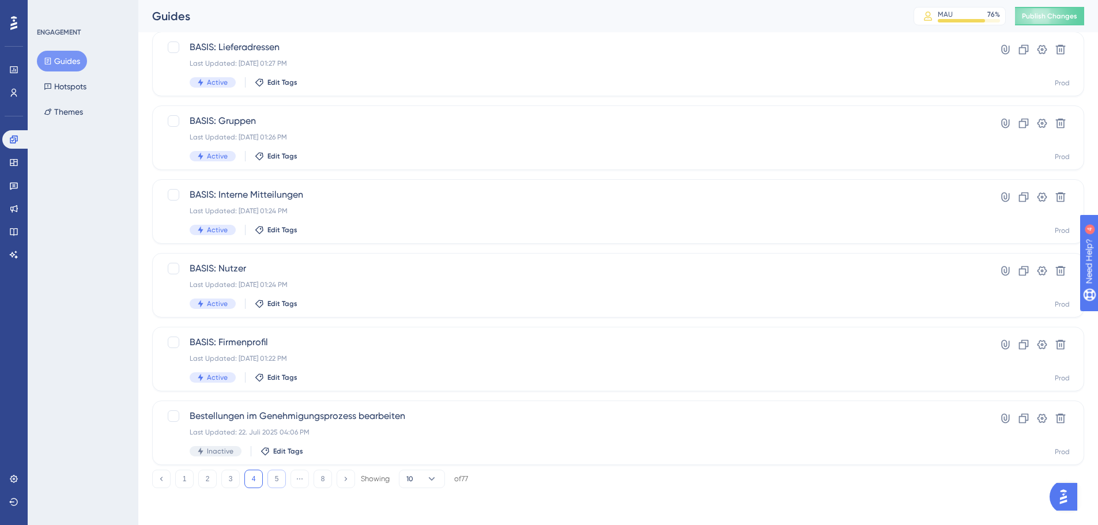
click at [271, 477] on button "5" at bounding box center [277, 479] width 18 height 18
click at [270, 483] on button "6" at bounding box center [277, 479] width 18 height 18
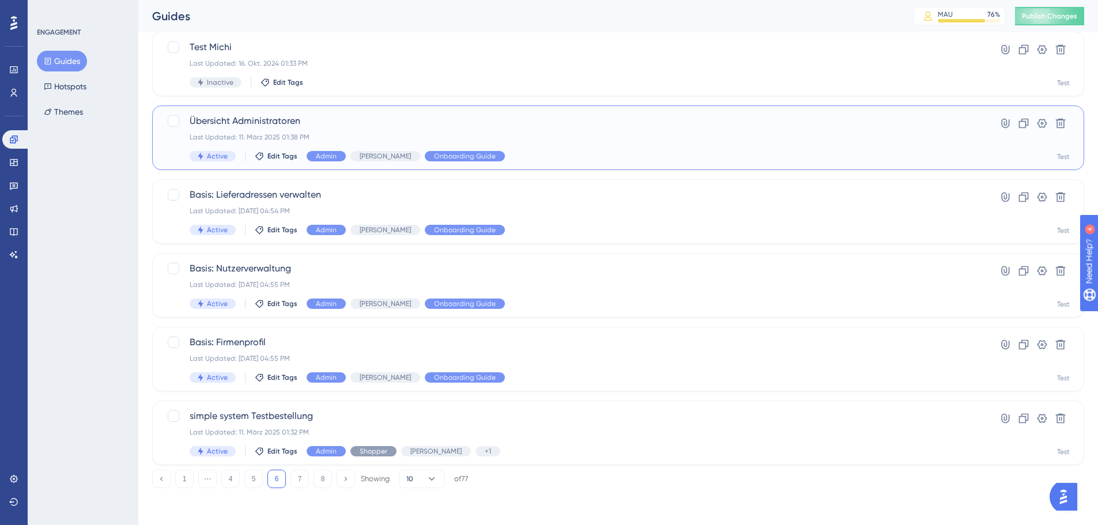
click at [253, 129] on div "Übersicht Administratoren Last Updated: 11. März 2025 01:38 PM Active Edit Tags…" at bounding box center [572, 137] width 765 height 47
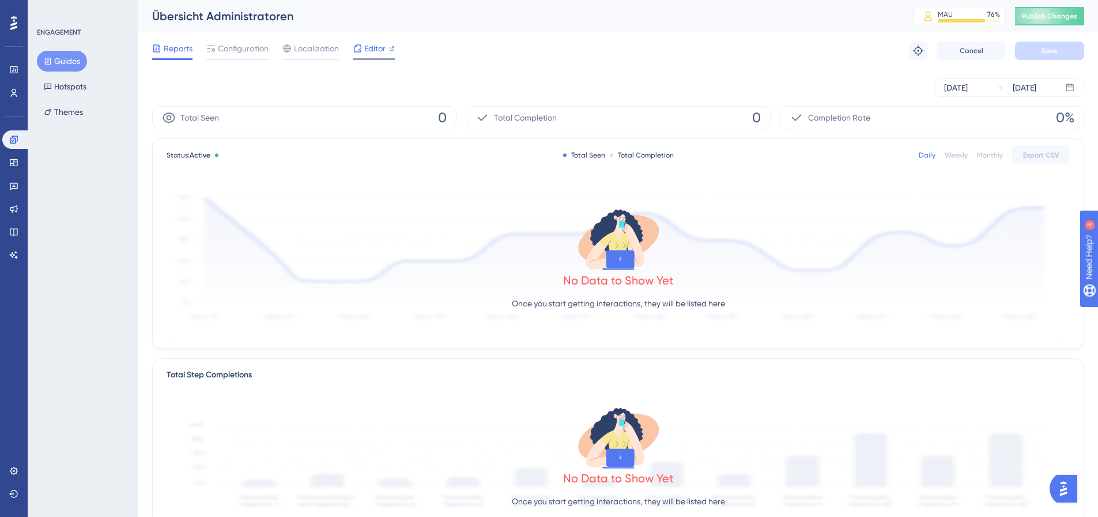
click at [372, 48] on span "Editor" at bounding box center [374, 49] width 21 height 14
click at [69, 57] on button "Guides" at bounding box center [62, 61] width 50 height 21
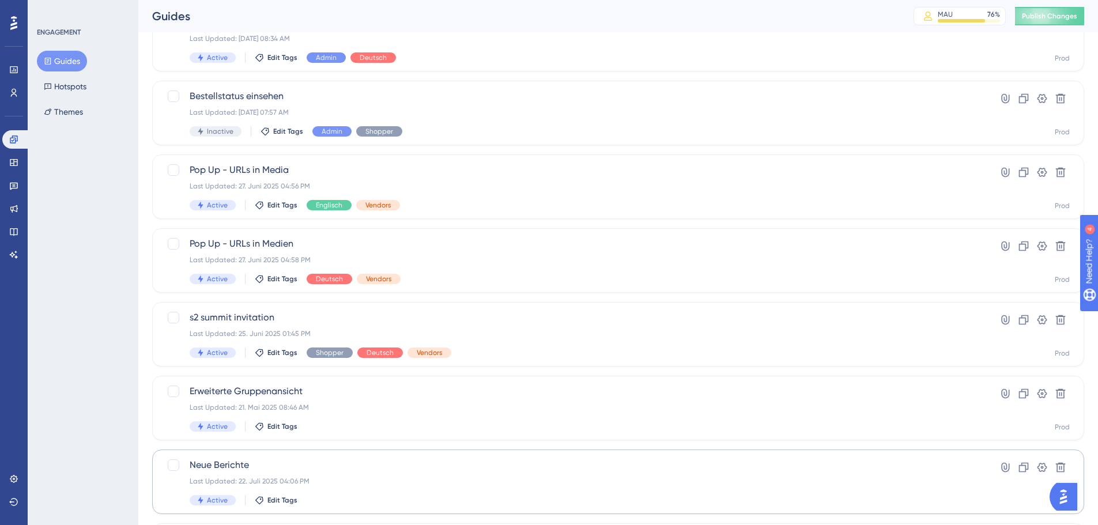
scroll to position [370, 0]
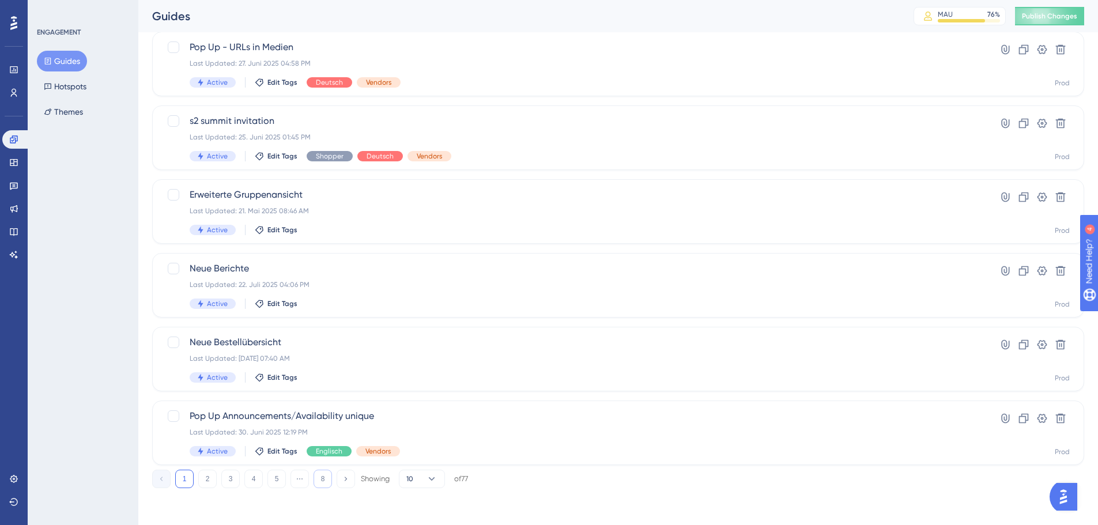
click at [323, 479] on button "8" at bounding box center [323, 479] width 18 height 18
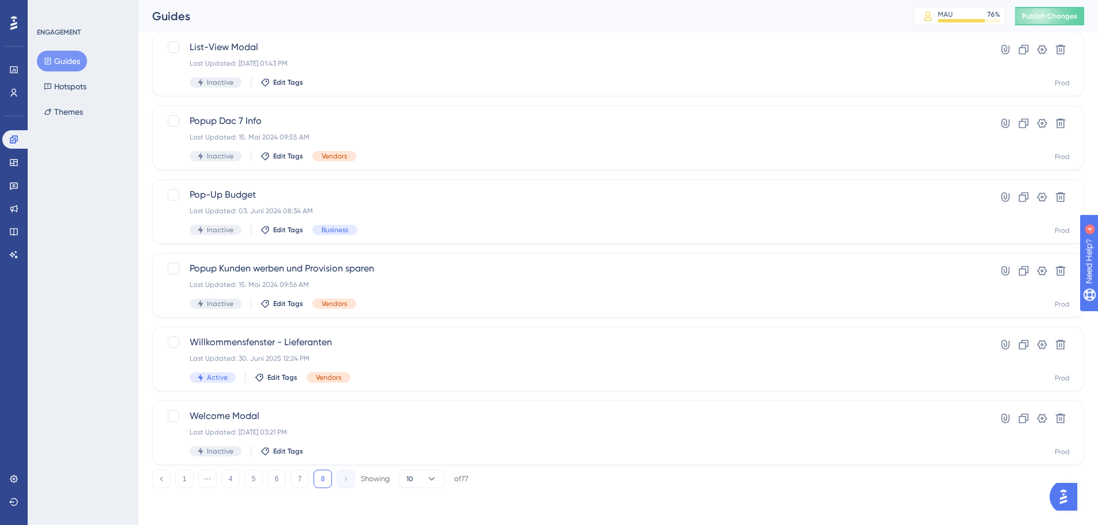
scroll to position [148, 0]
click at [353, 431] on div "Last Updated: 21. Aug. 2024 03:21 PM" at bounding box center [572, 432] width 765 height 9
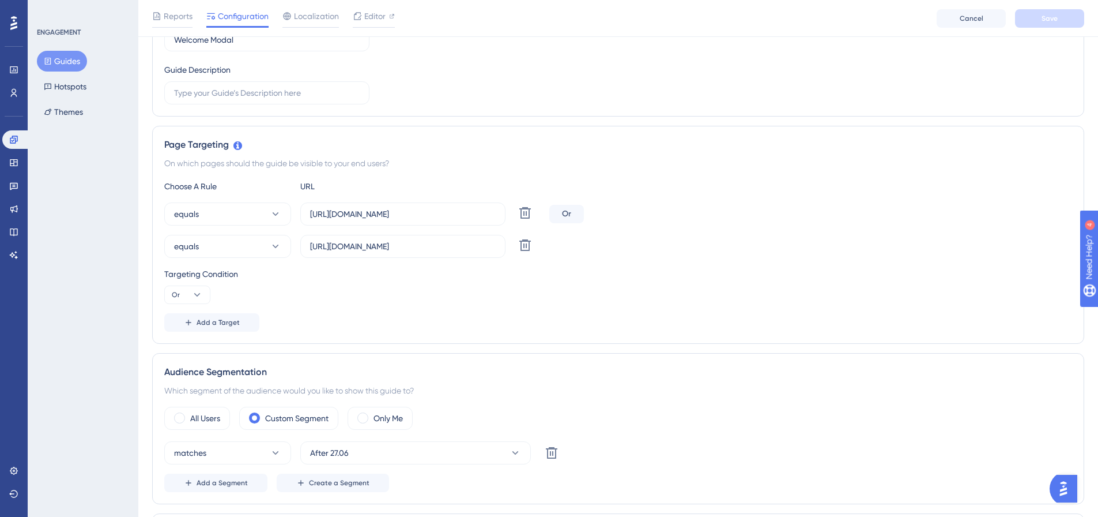
scroll to position [231, 0]
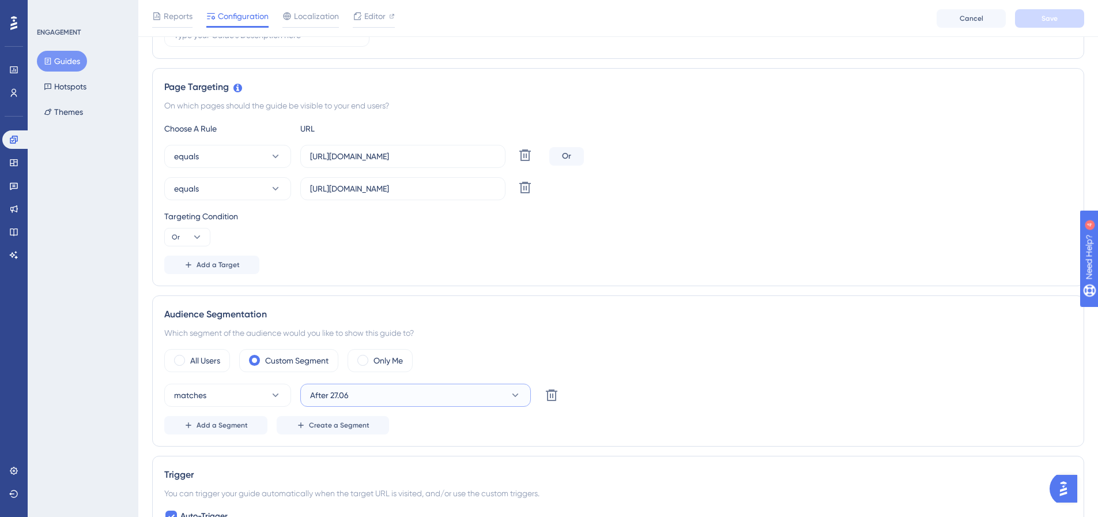
click at [416, 392] on button "After 27.06" at bounding box center [415, 394] width 231 height 23
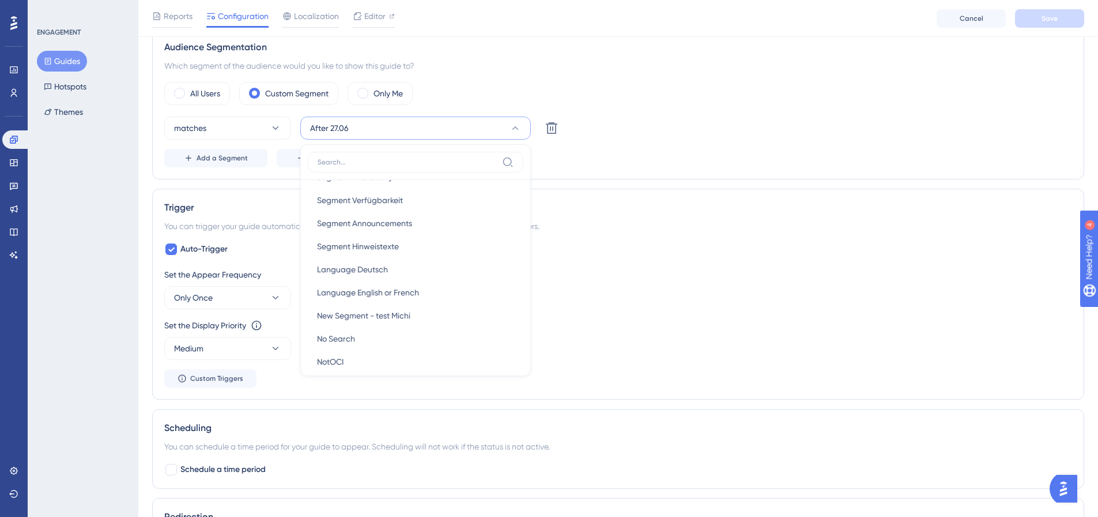
scroll to position [252, 0]
click at [709, 321] on div "Set the Display Priority This option will set the display priority between auto…" at bounding box center [618, 325] width 908 height 14
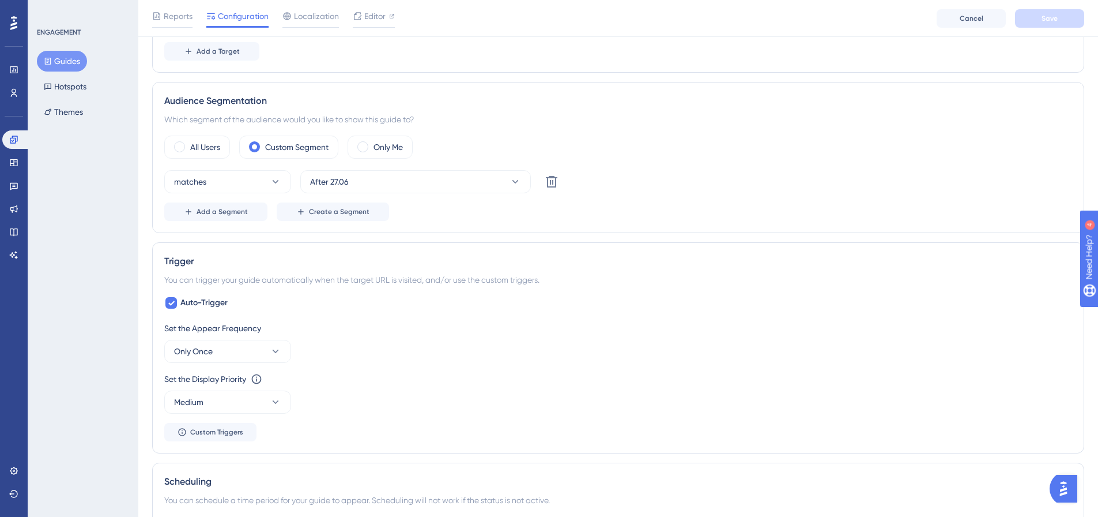
scroll to position [382, 0]
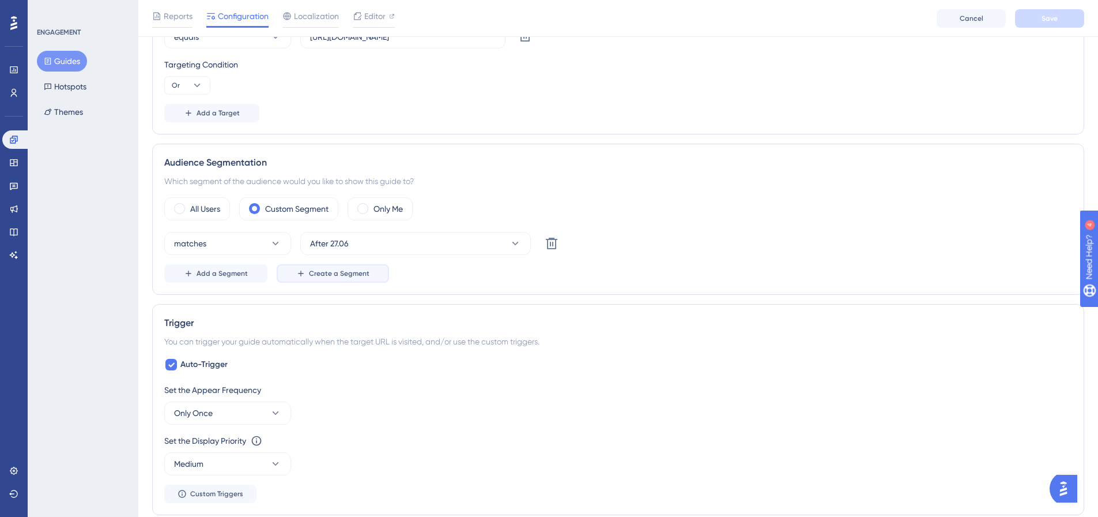
click at [323, 274] on span "Create a Segment" at bounding box center [339, 273] width 61 height 9
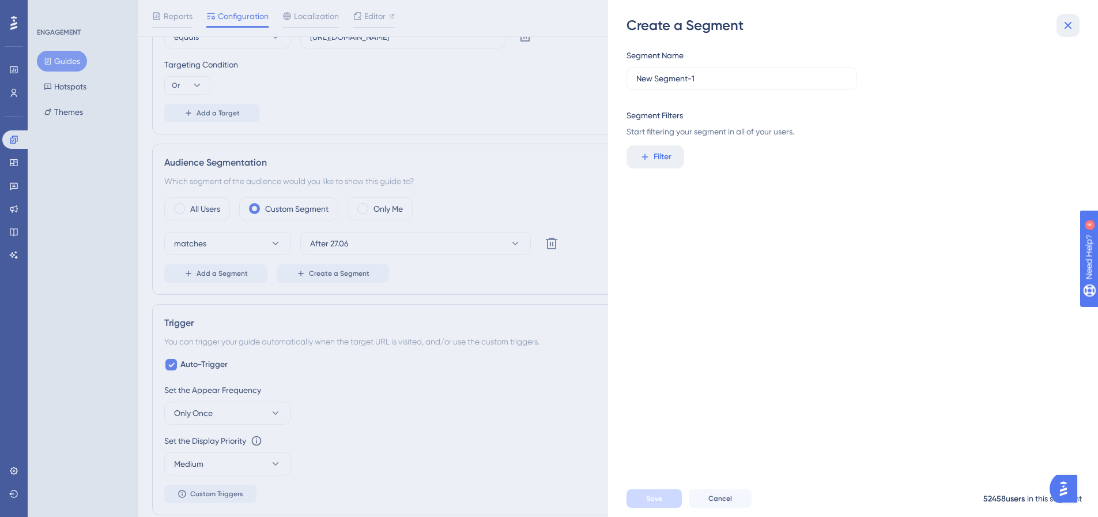
click at [1069, 18] on icon at bounding box center [1068, 25] width 14 height 14
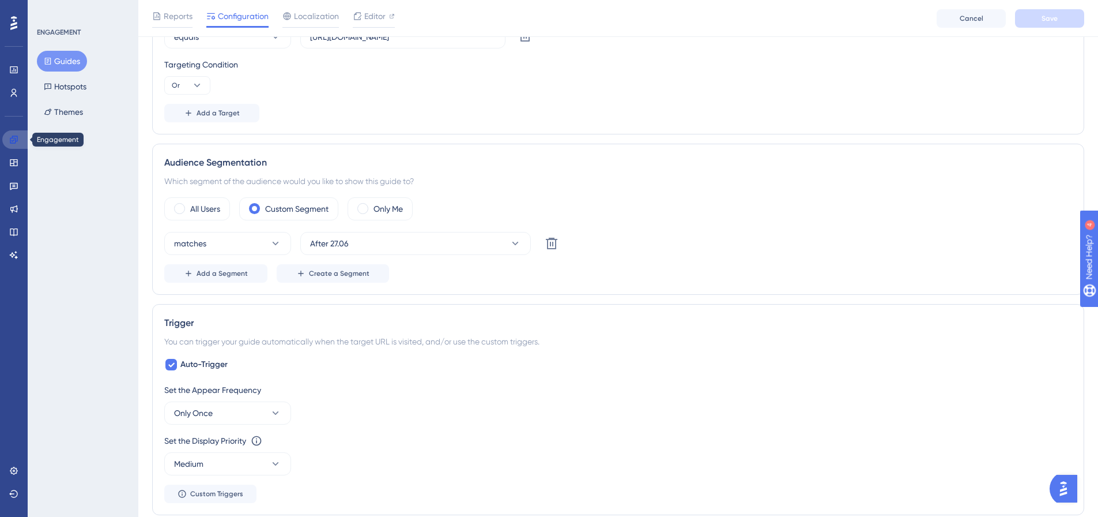
click at [9, 137] on icon at bounding box center [13, 139] width 9 height 9
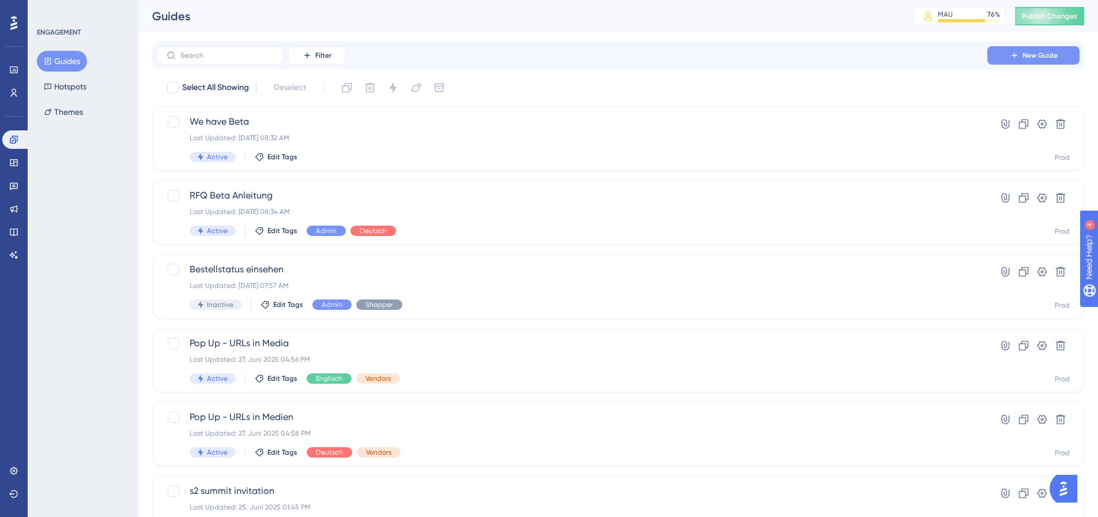
click at [1026, 58] on span "New Guide" at bounding box center [1040, 55] width 35 height 9
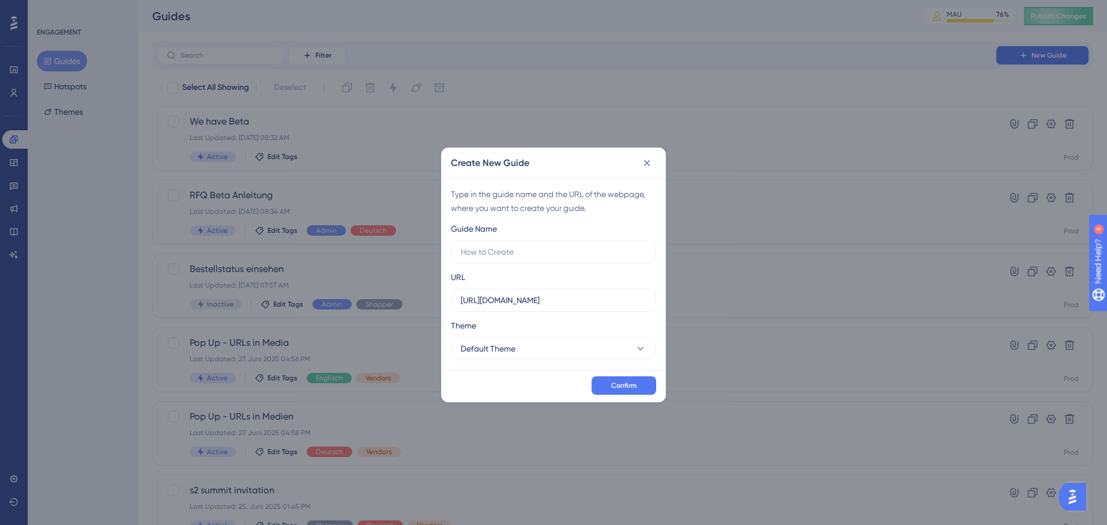
type input "E"
type input "Willkommen Pop Up Admins"
click at [612, 386] on span "Confirm" at bounding box center [623, 385] width 25 height 9
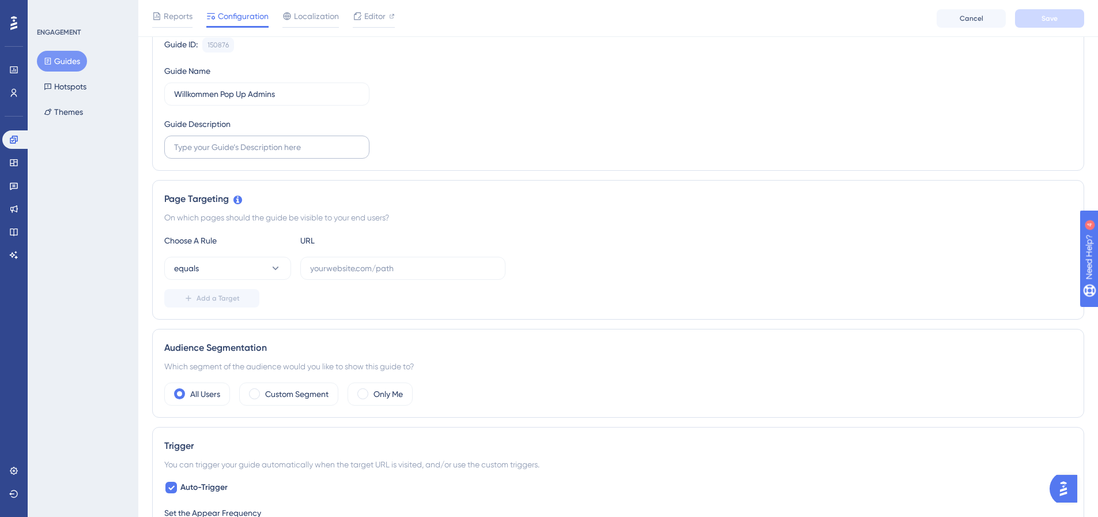
scroll to position [231, 0]
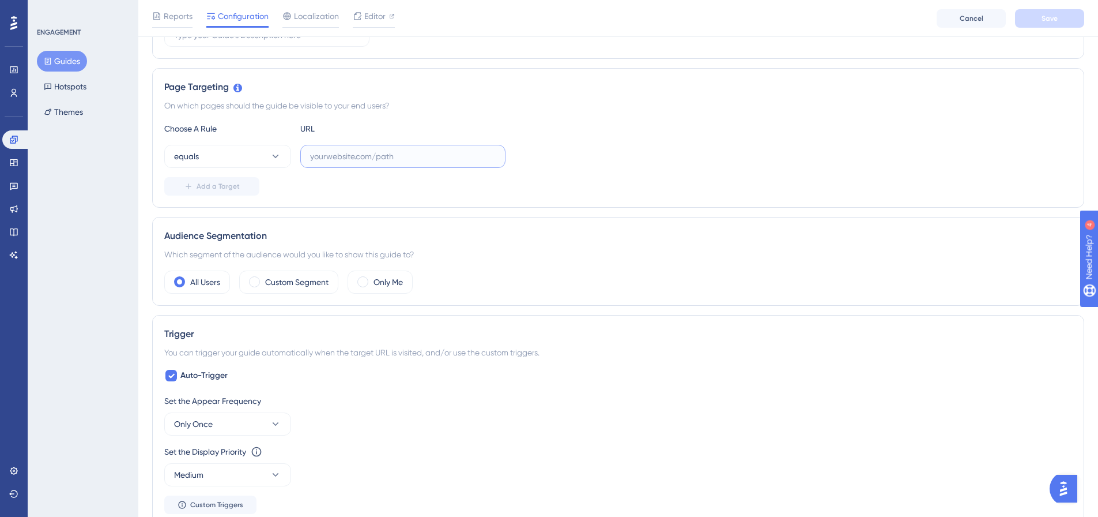
click at [348, 157] on input "text" at bounding box center [403, 156] width 186 height 13
paste input "[URL][DOMAIN_NAME]"
type input "[URL][DOMAIN_NAME]"
click at [395, 204] on div "Page Targeting On which pages should the guide be visible to your end users? Ch…" at bounding box center [618, 138] width 932 height 140
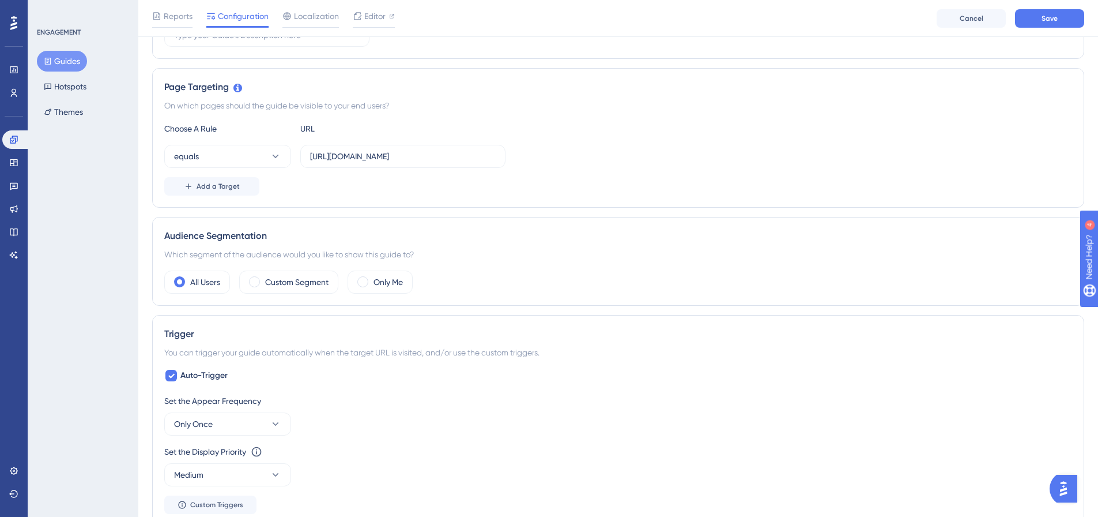
scroll to position [0, 0]
click at [259, 281] on span at bounding box center [254, 281] width 11 height 11
click at [263, 278] on input "radio" at bounding box center [263, 278] width 0 height 0
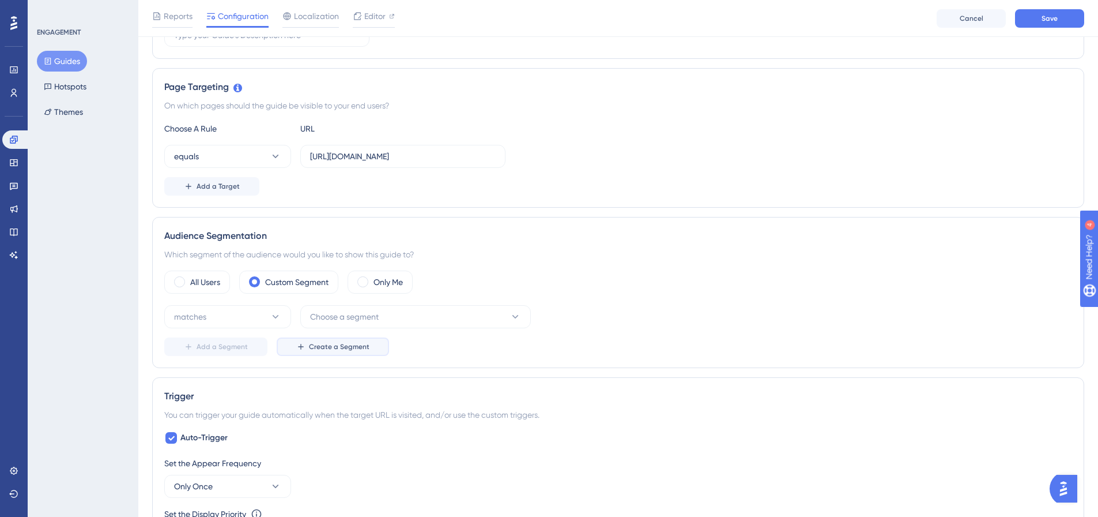
click at [333, 346] on span "Create a Segment" at bounding box center [339, 346] width 61 height 9
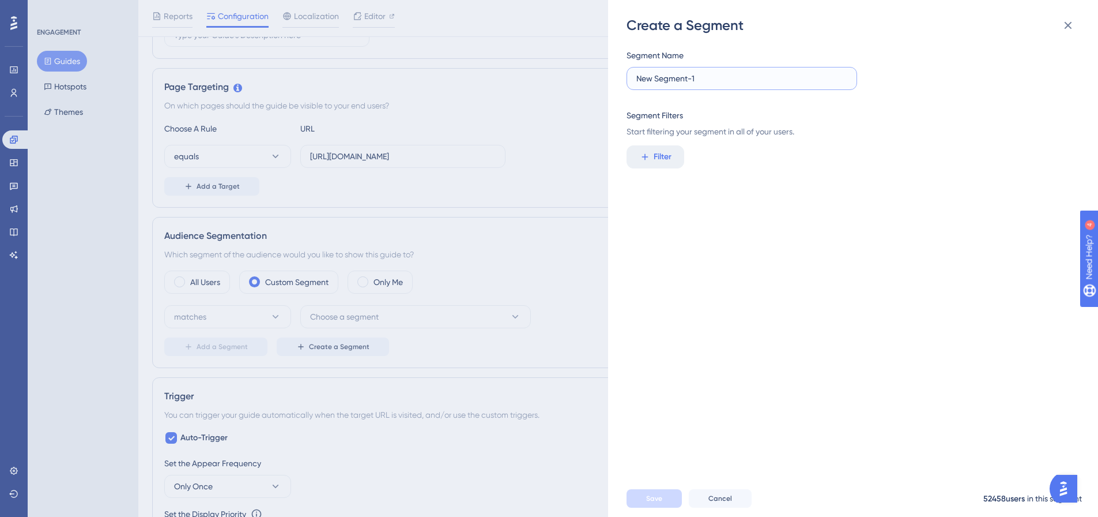
click at [713, 81] on input "New Segment-1" at bounding box center [741, 78] width 211 height 13
type input "New Registrations Admins (28.08.2025)"
click at [667, 155] on span "Filter" at bounding box center [663, 157] width 18 height 14
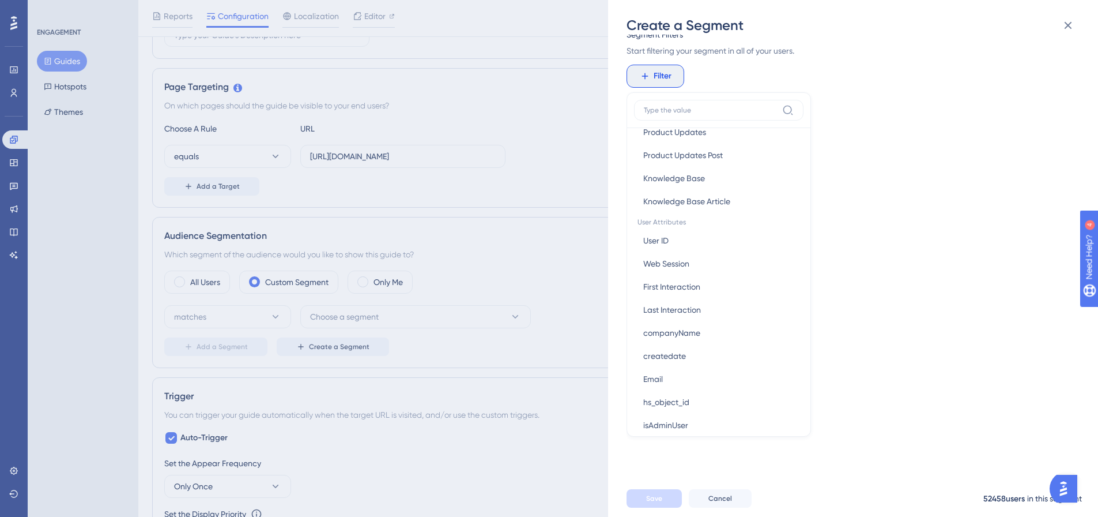
scroll to position [461, 0]
click at [707, 269] on button "First Interaction First Interaction" at bounding box center [719, 264] width 170 height 23
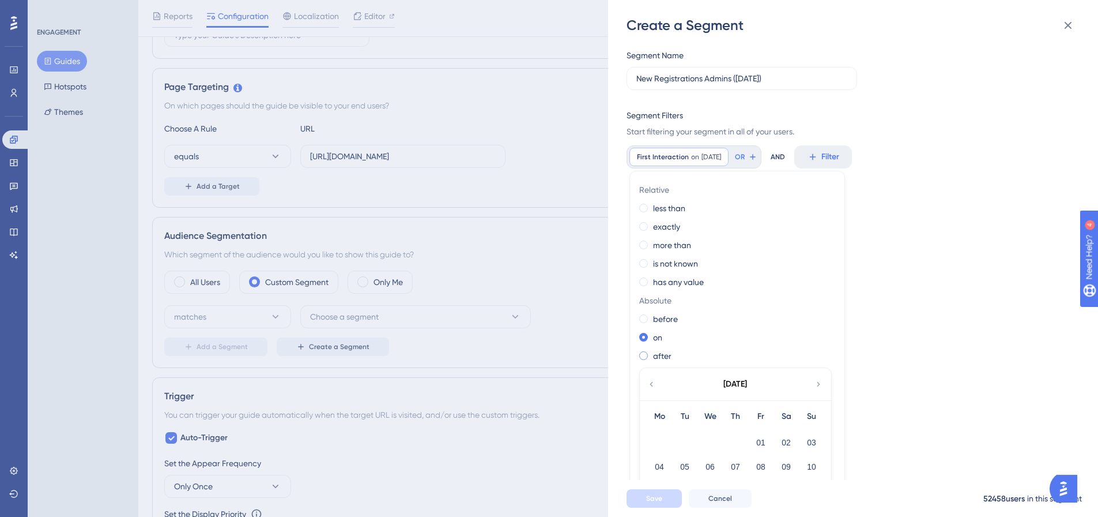
click at [654, 353] on label "after" at bounding box center [662, 356] width 18 height 14
click at [826, 157] on icon at bounding box center [821, 157] width 10 height 10
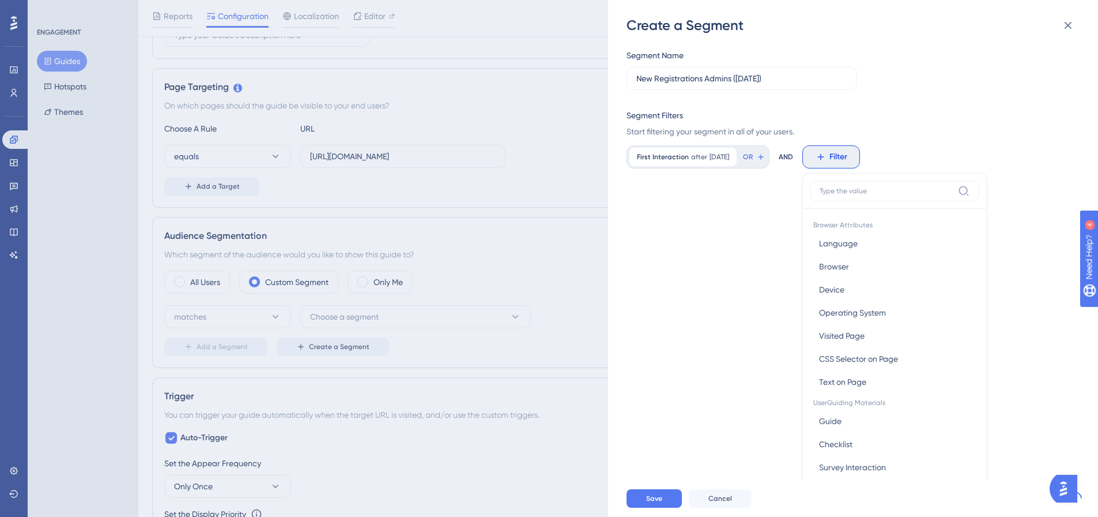
scroll to position [84, 0]
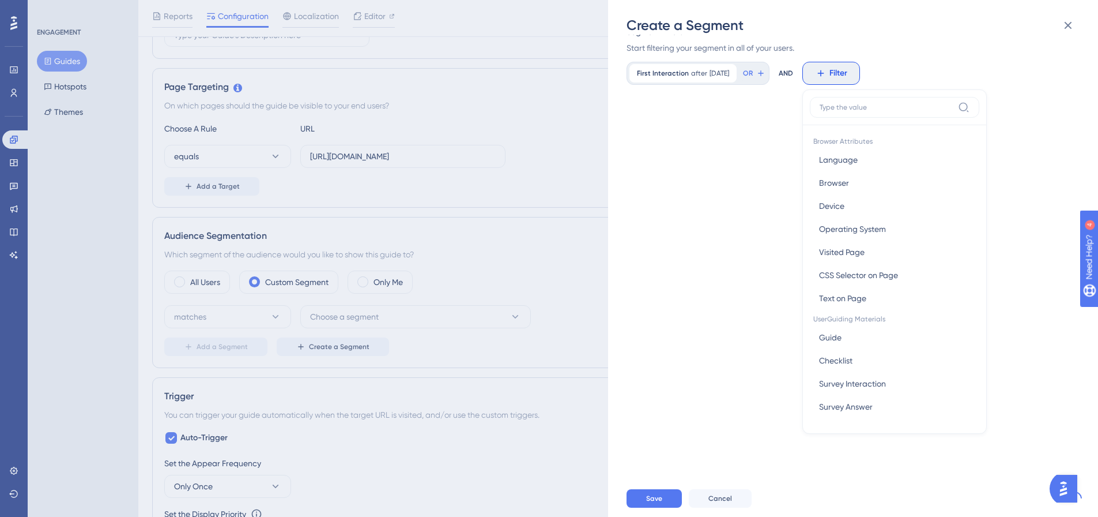
click at [751, 132] on div "Segment Name New Registrations Admins (28.08.2025) Segment Filters Start filter…" at bounding box center [859, 257] width 465 height 445
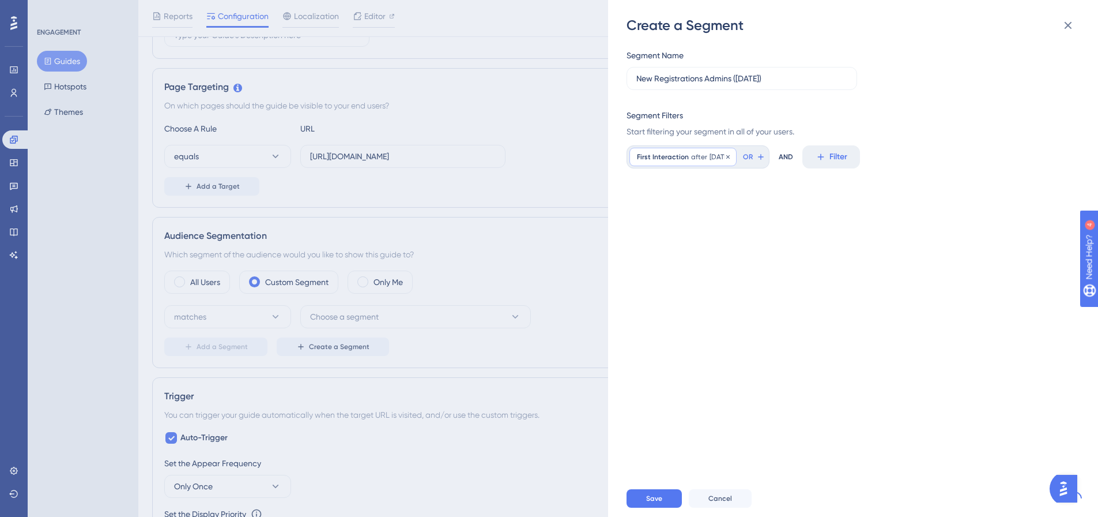
click at [717, 157] on span "8/28/2025" at bounding box center [720, 156] width 20 height 9
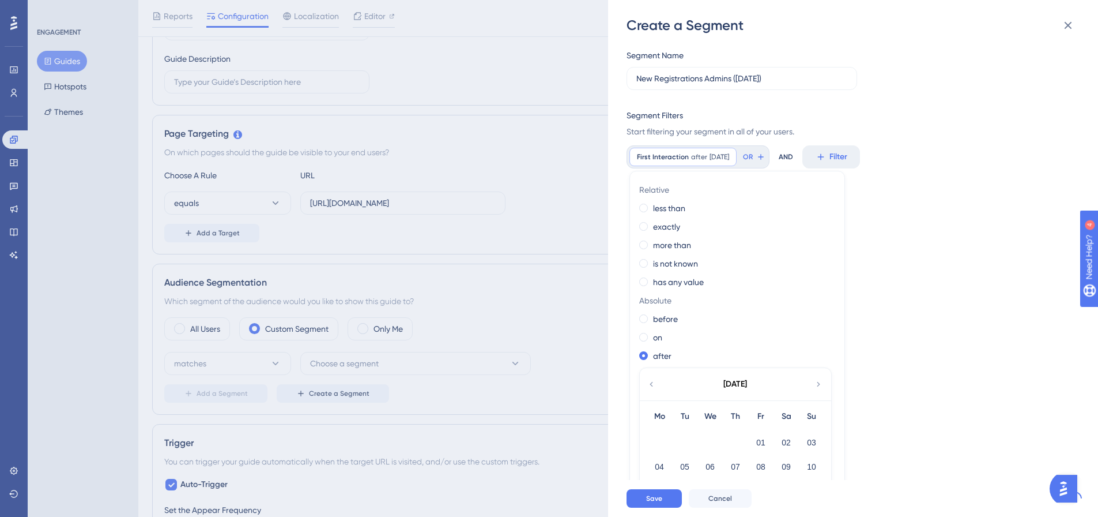
scroll to position [115, 0]
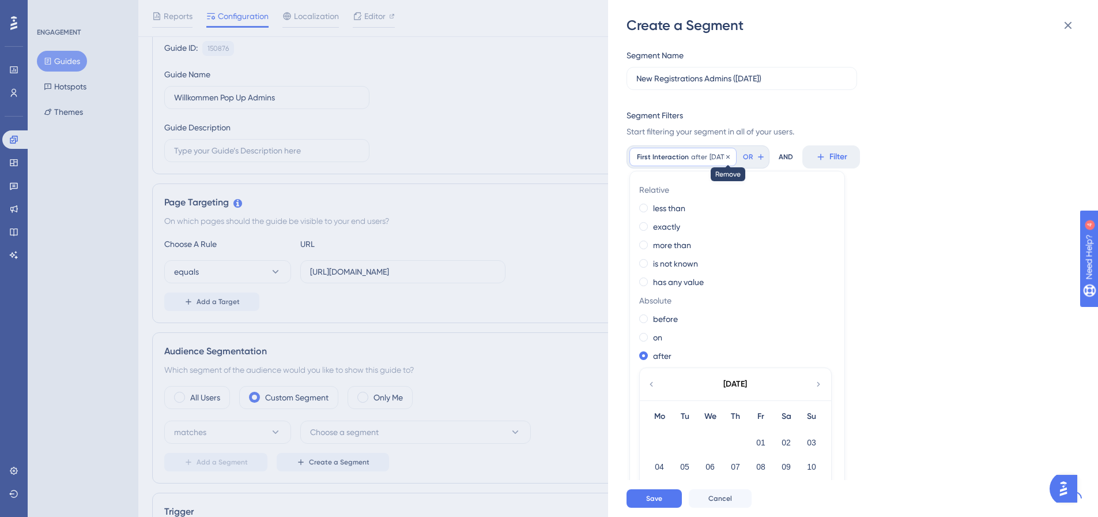
click at [732, 157] on icon at bounding box center [728, 156] width 7 height 7
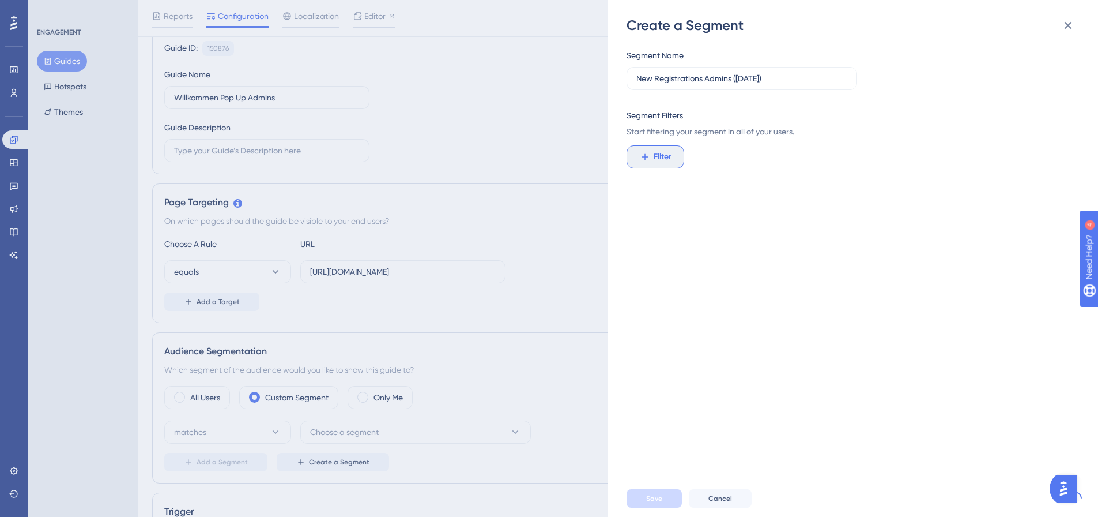
click at [664, 154] on span "Filter" at bounding box center [663, 157] width 18 height 14
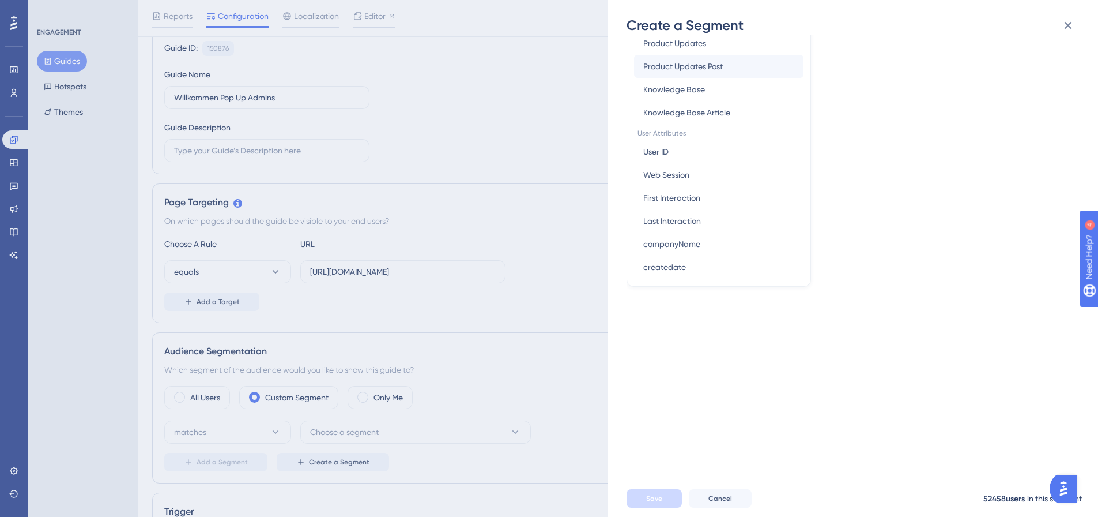
scroll to position [404, 0]
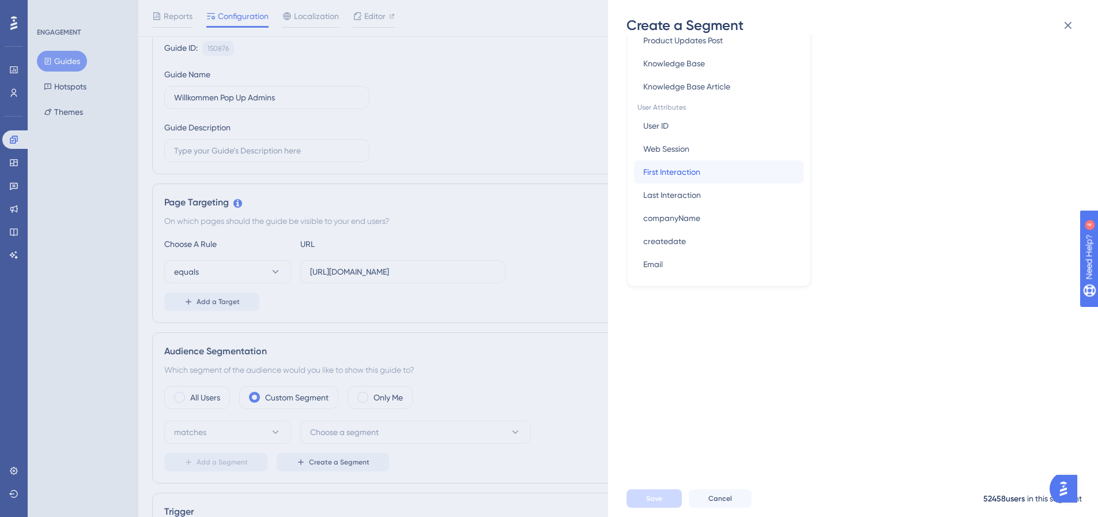
click at [691, 174] on span "First Interaction" at bounding box center [671, 172] width 57 height 14
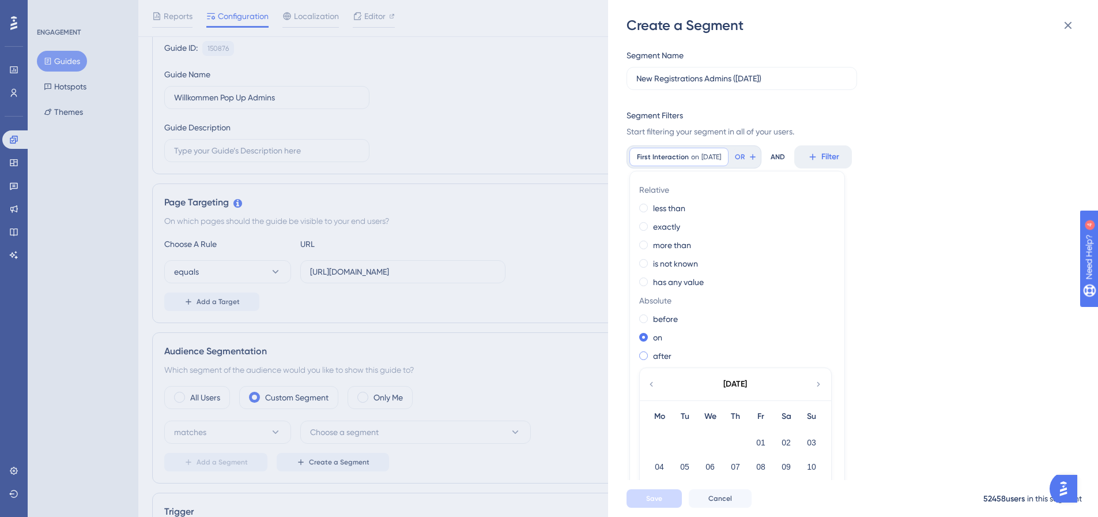
click at [649, 356] on div "after" at bounding box center [734, 356] width 191 height 14
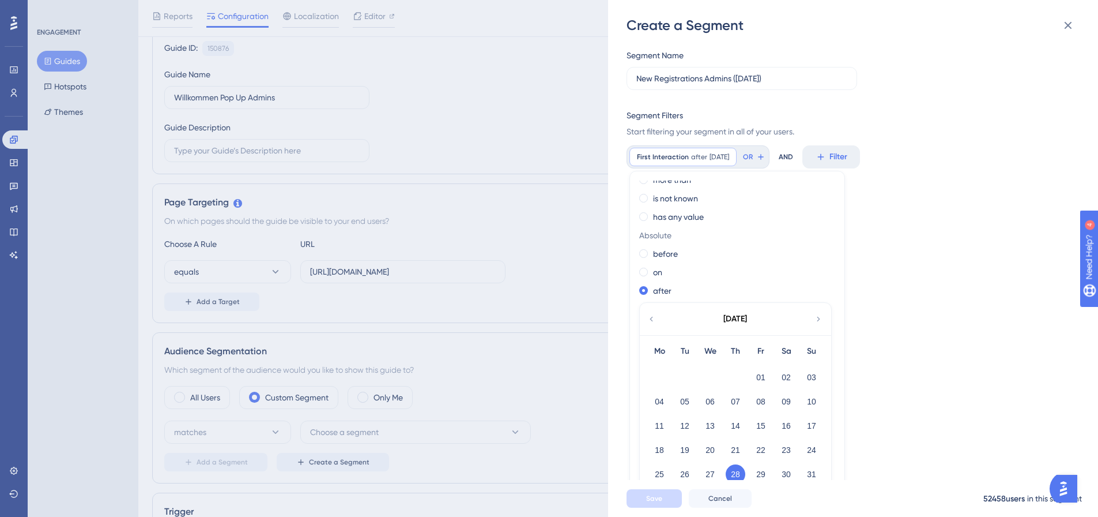
scroll to position [78, 0]
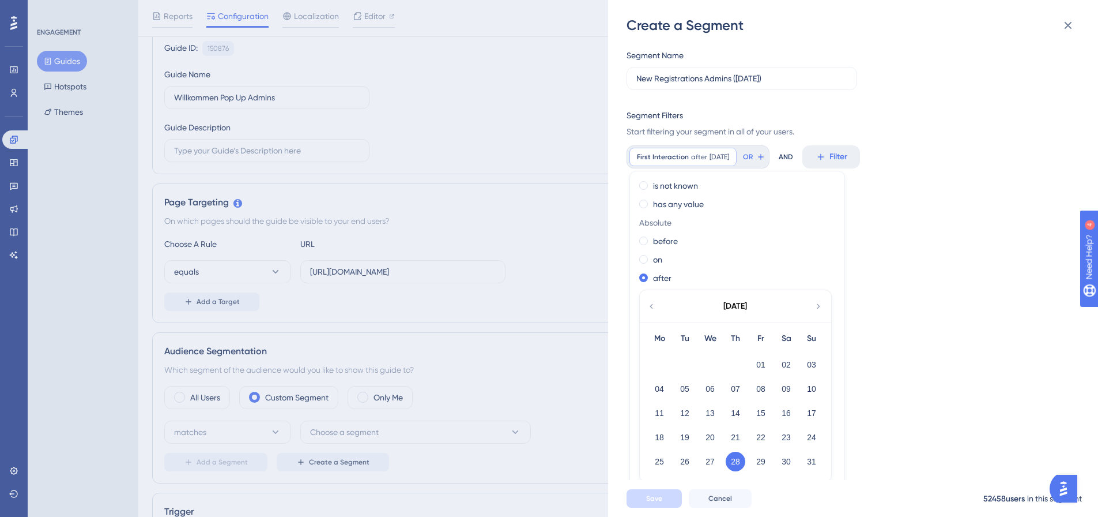
click at [911, 330] on div "Segment Name New Registrations Admins (28.08.2025) Segment Filters Start filter…" at bounding box center [859, 257] width 465 height 445
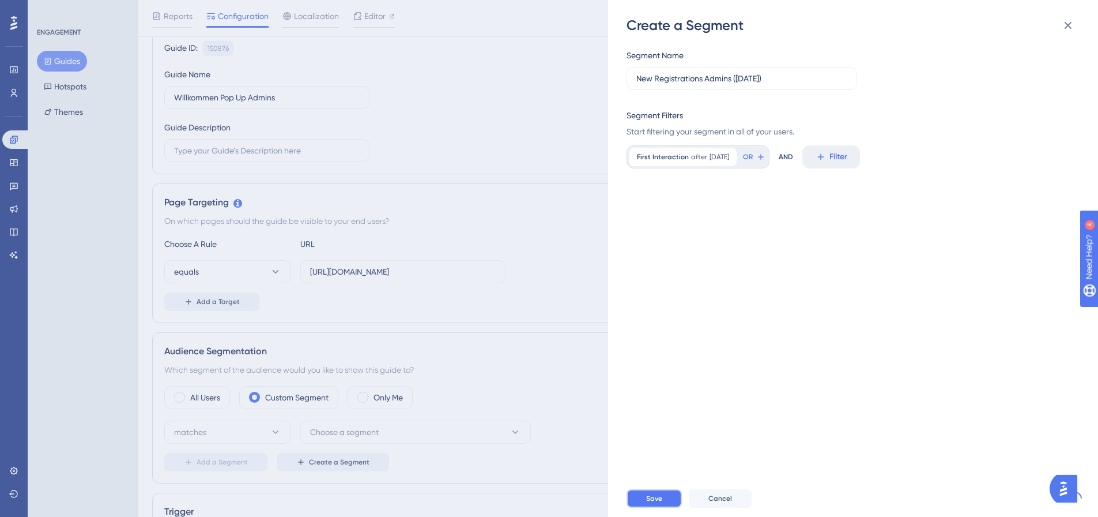
click at [656, 503] on span "Save" at bounding box center [654, 498] width 16 height 9
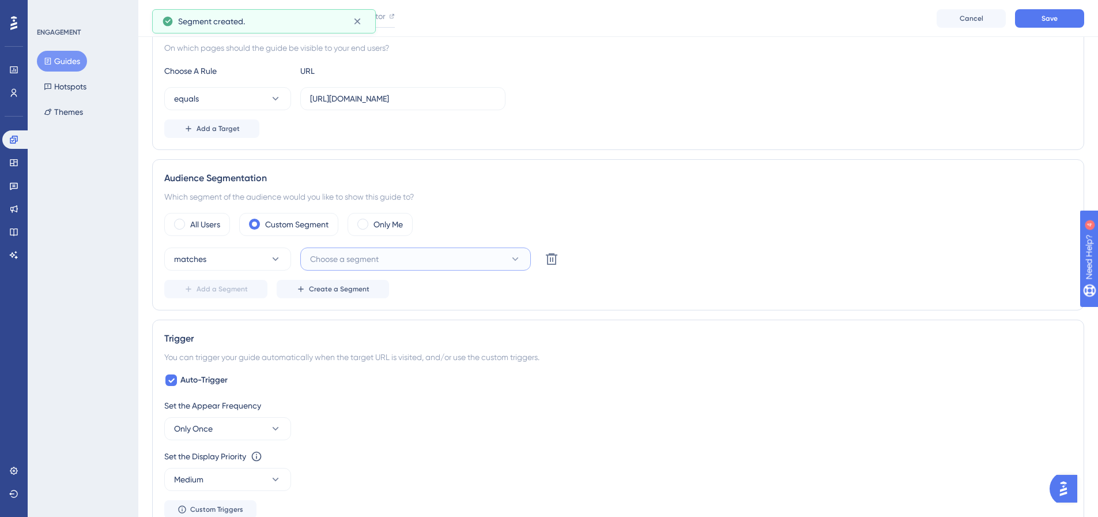
click at [448, 258] on button "Choose a segment" at bounding box center [415, 258] width 231 height 23
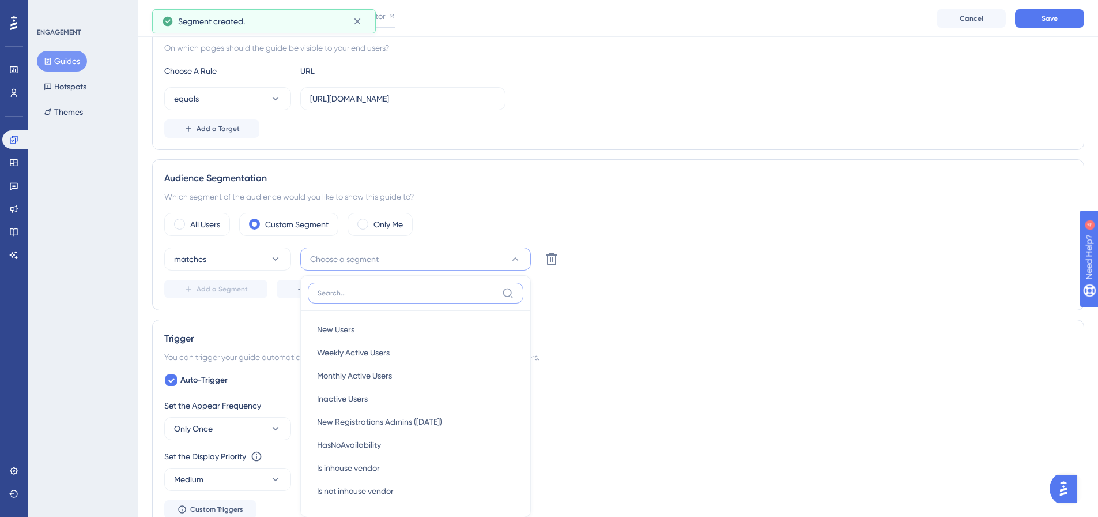
scroll to position [426, 0]
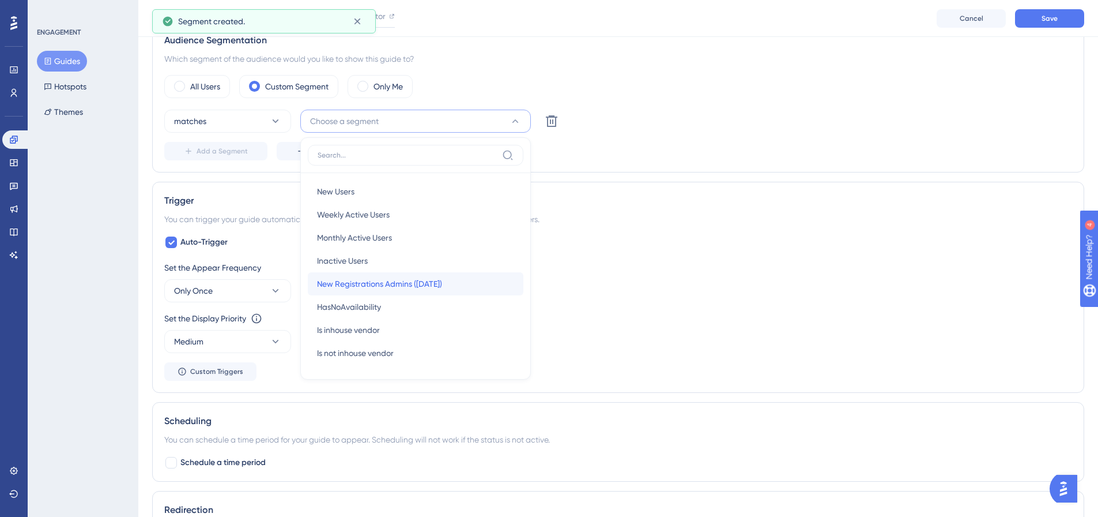
click at [431, 283] on span "New Registrations Admins (28.08.2025)" at bounding box center [379, 284] width 125 height 14
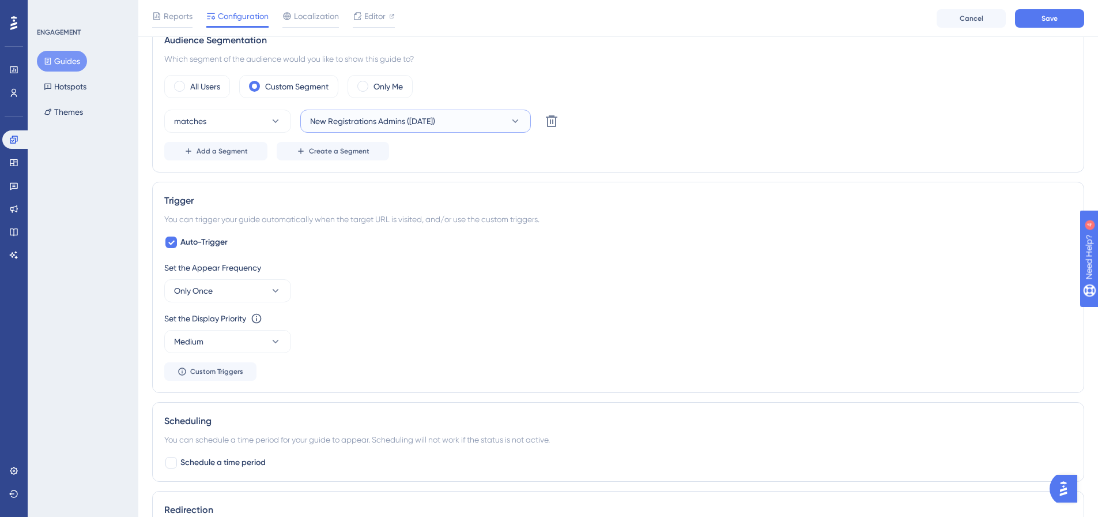
click at [429, 118] on span "New Registrations Admins (28.08.2025)" at bounding box center [372, 121] width 125 height 14
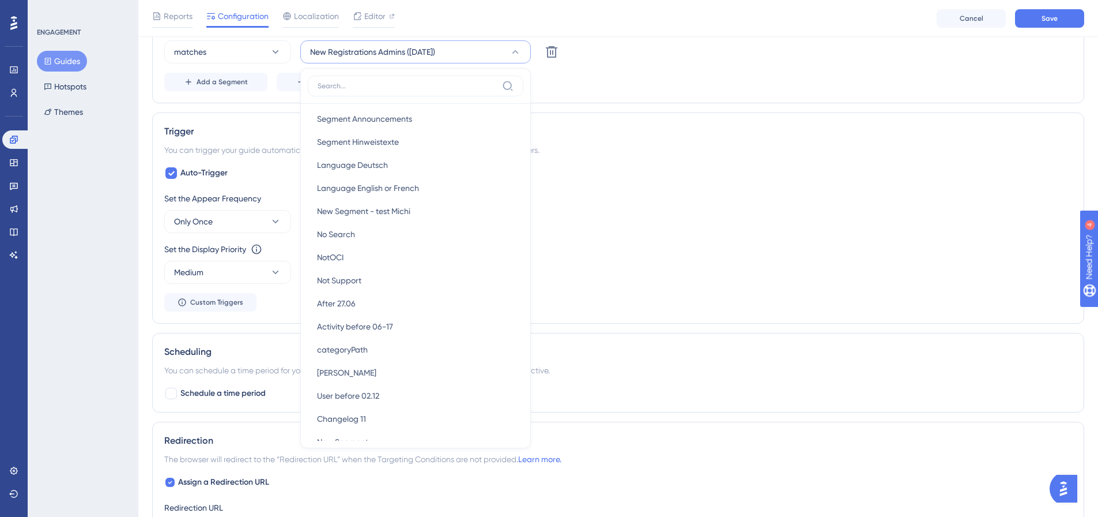
scroll to position [415, 0]
click at [636, 76] on div "Add a Segment Create a Segment" at bounding box center [618, 82] width 908 height 18
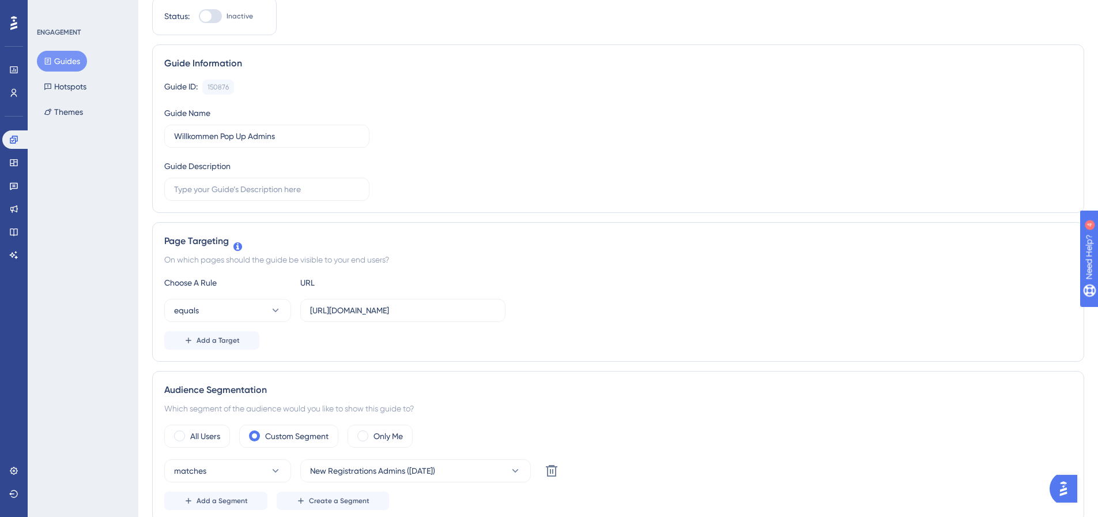
scroll to position [173, 0]
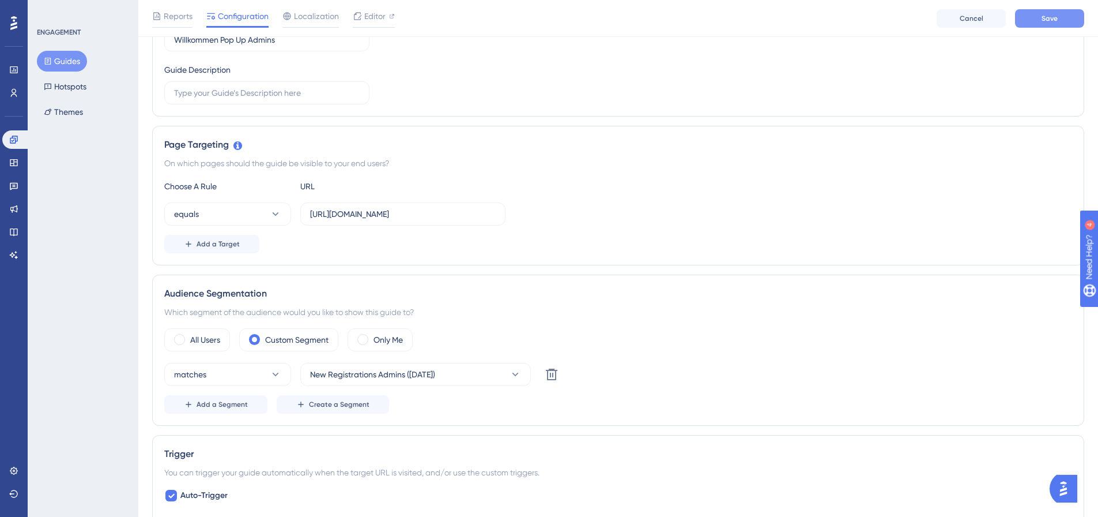
click at [1025, 20] on button "Save" at bounding box center [1049, 18] width 69 height 18
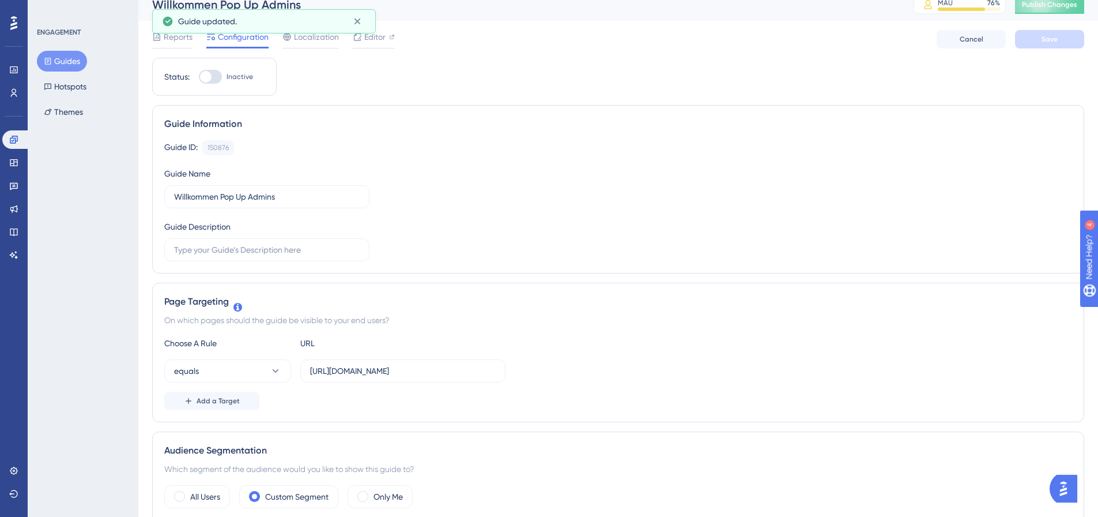
scroll to position [0, 0]
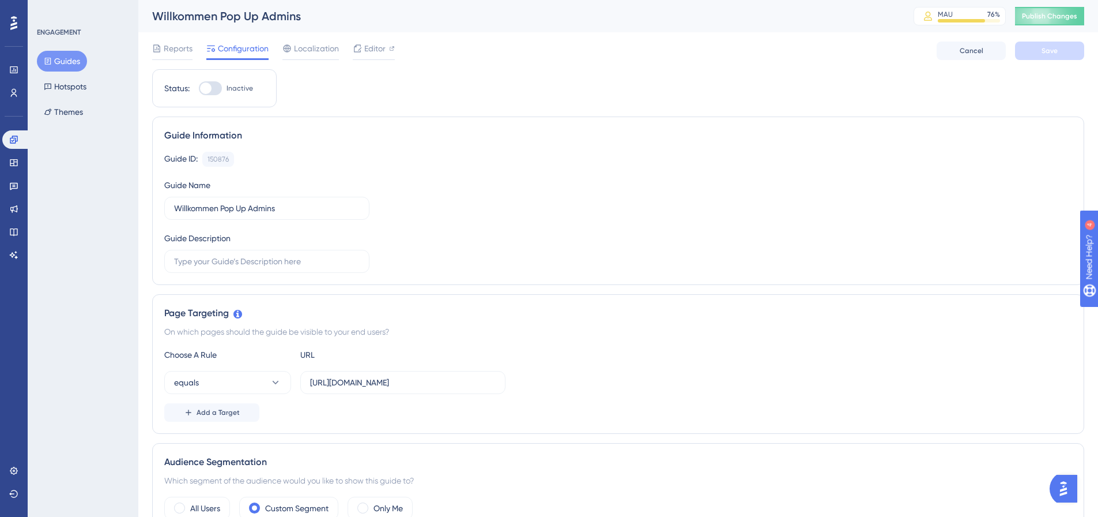
click at [69, 66] on button "Guides" at bounding box center [62, 61] width 50 height 21
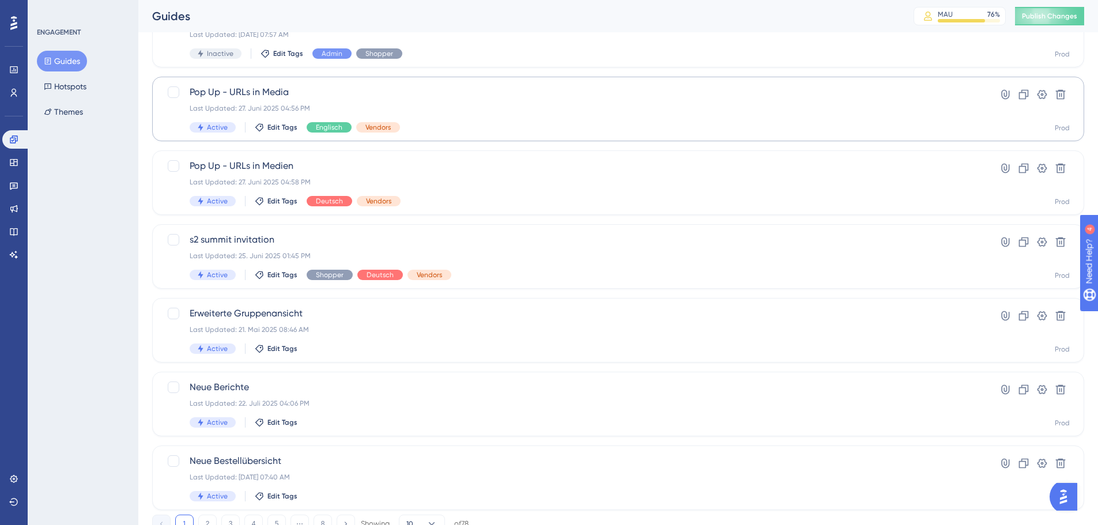
scroll to position [370, 0]
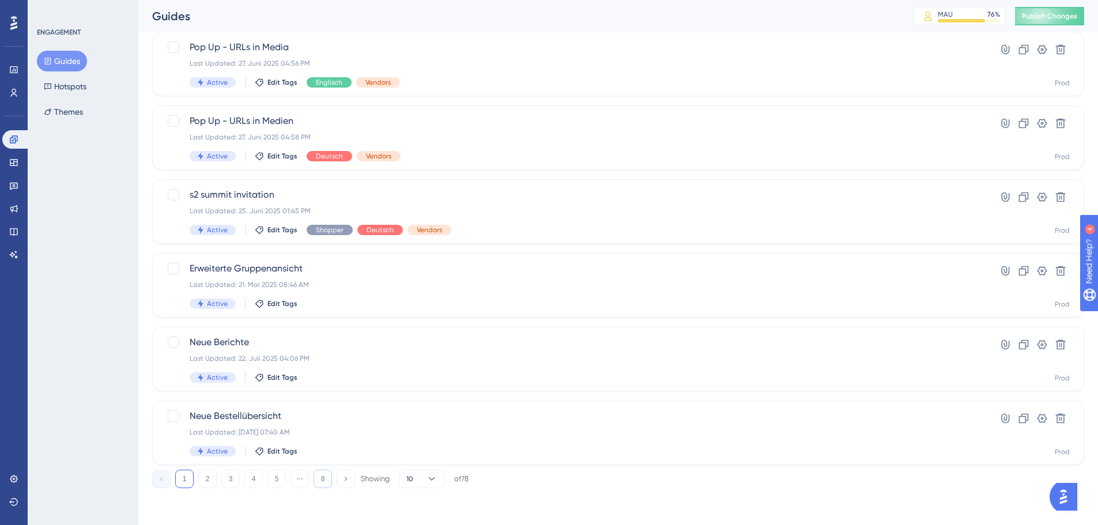
click at [328, 476] on button "8" at bounding box center [323, 479] width 18 height 18
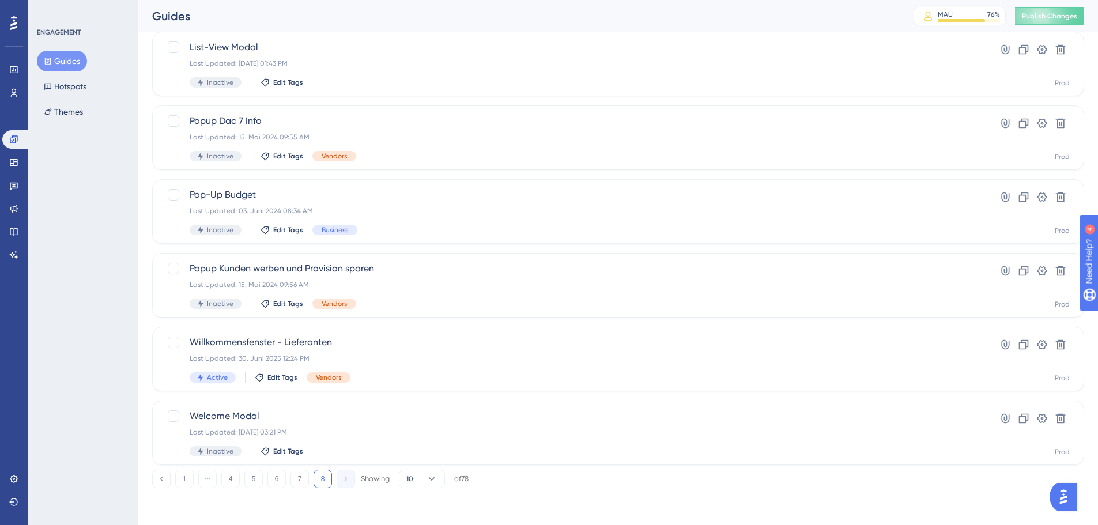
scroll to position [222, 0]
click at [313, 423] on div "Welcome Modal Last Updated: 21. Aug. 2024 03:21 PM Inactive Edit Tags" at bounding box center [572, 432] width 765 height 47
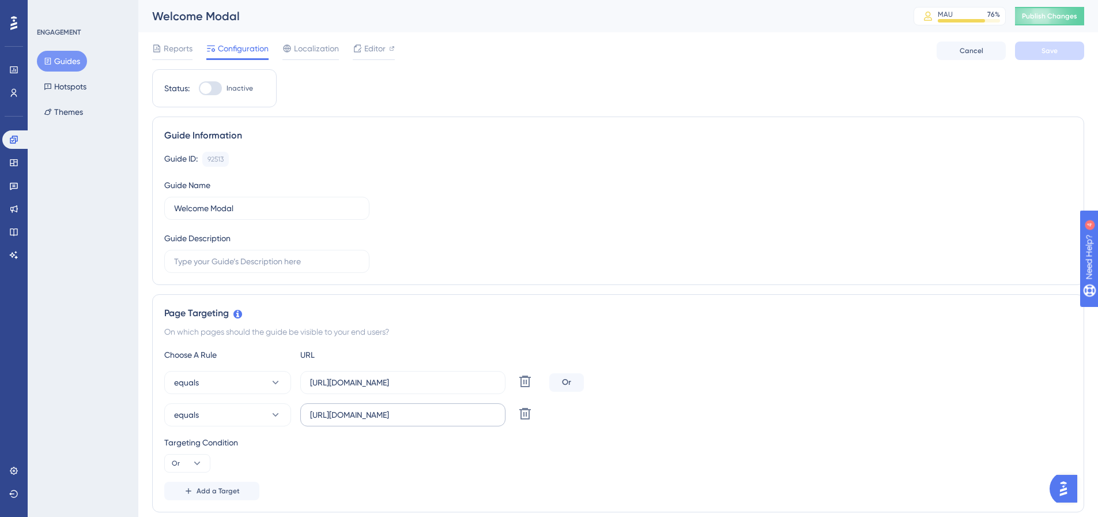
scroll to position [115, 0]
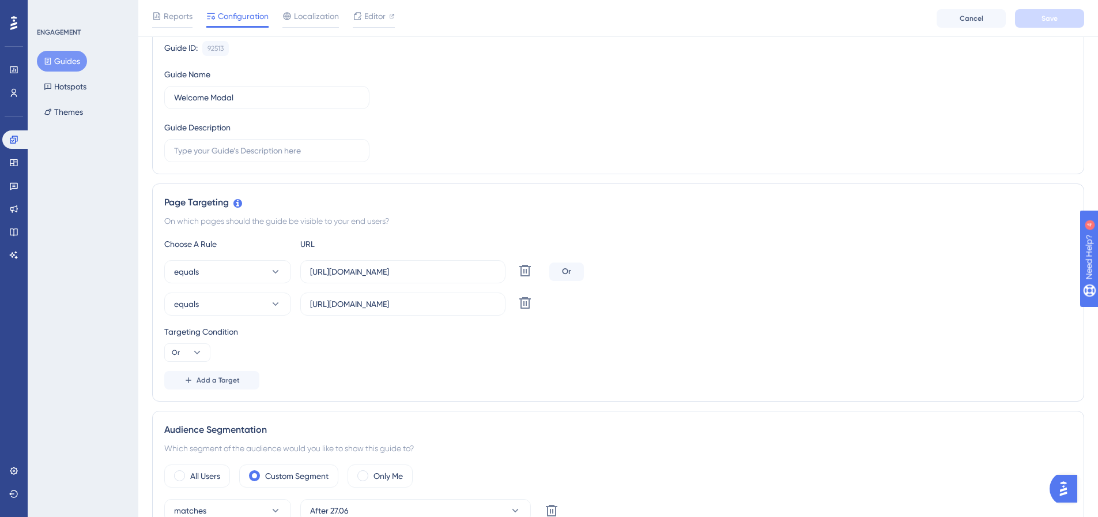
click at [63, 62] on button "Guides" at bounding box center [62, 61] width 50 height 21
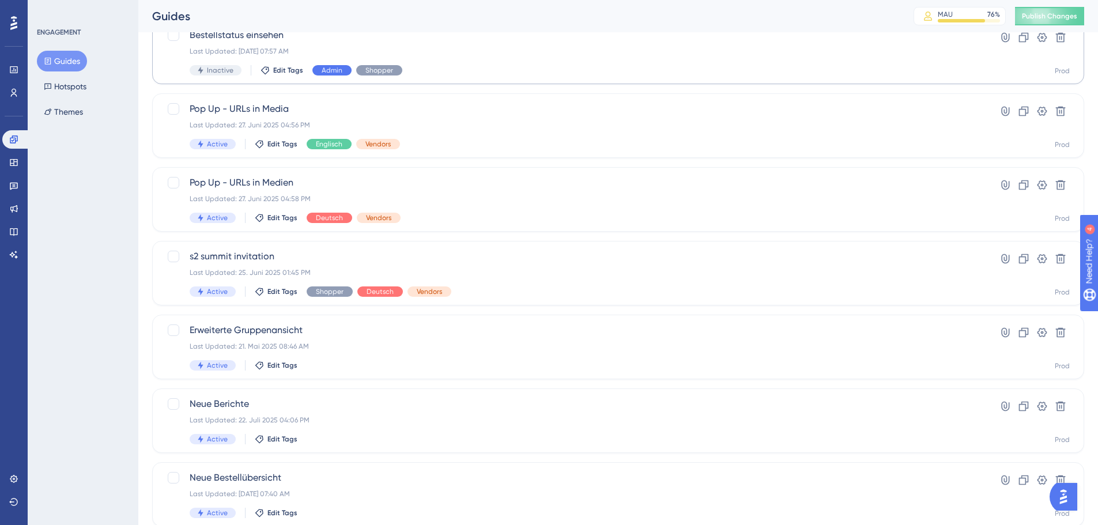
scroll to position [370, 0]
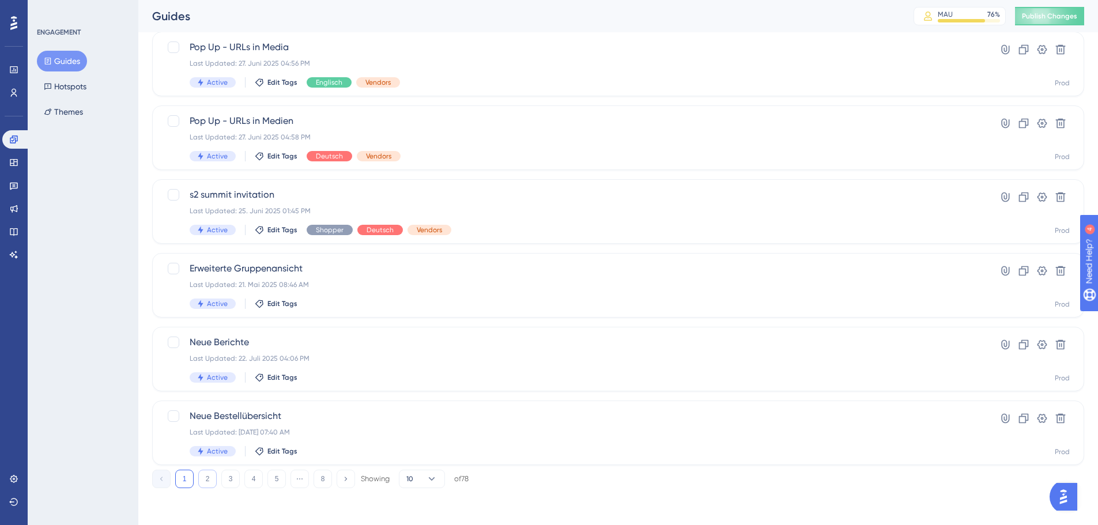
click at [206, 484] on button "2" at bounding box center [207, 479] width 18 height 18
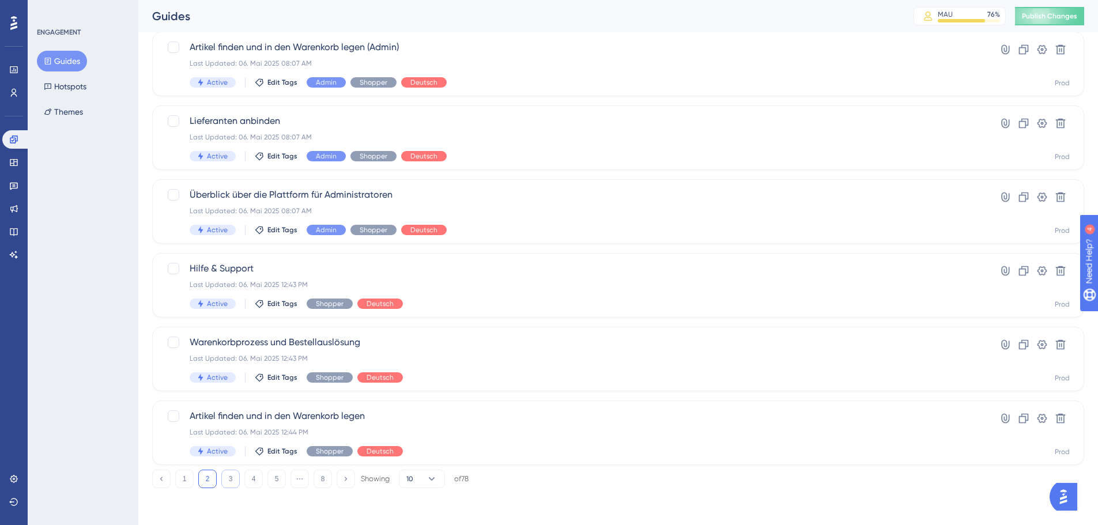
click at [232, 483] on button "3" at bounding box center [230, 479] width 18 height 18
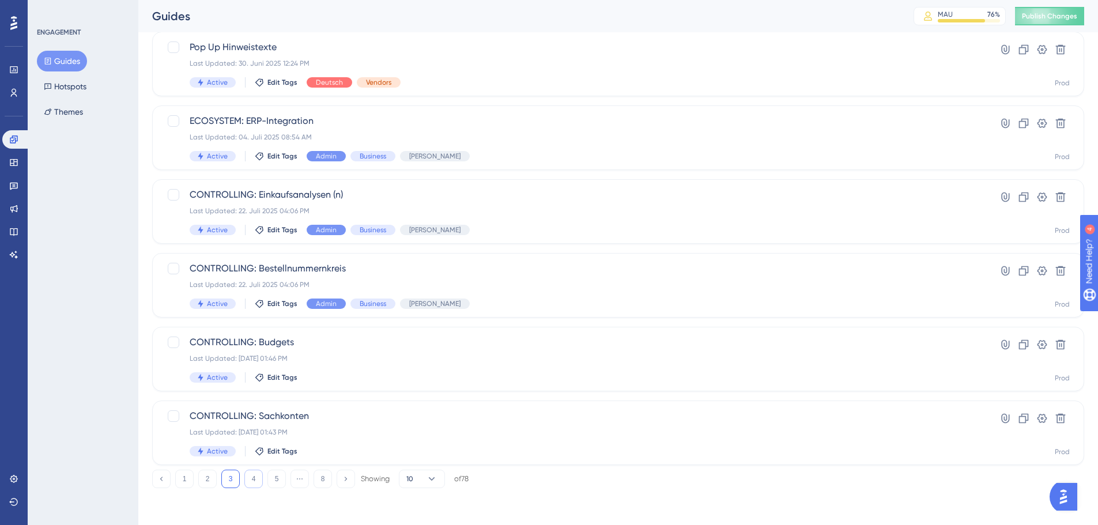
click at [246, 476] on button "4" at bounding box center [253, 479] width 18 height 18
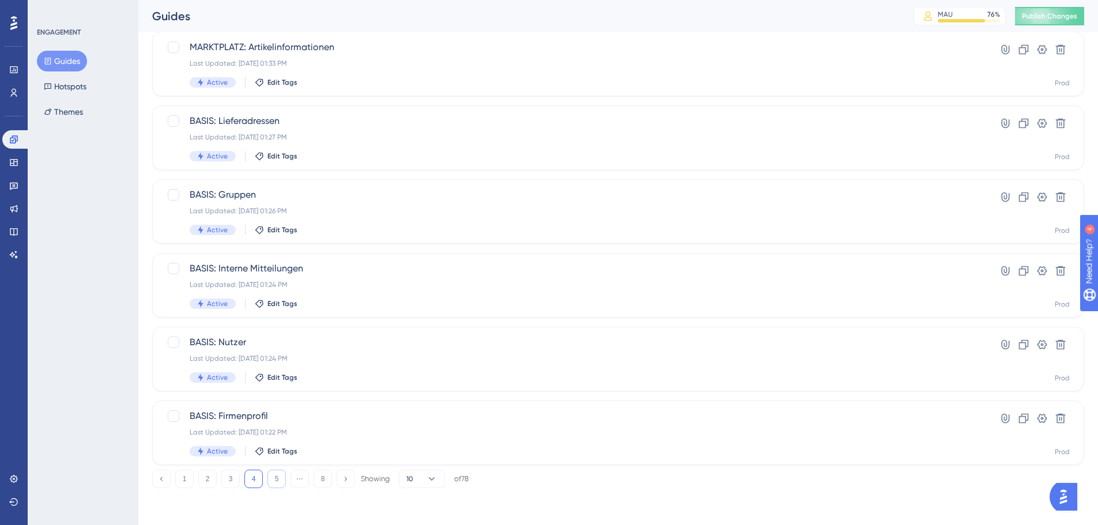
click at [270, 479] on button "5" at bounding box center [277, 479] width 18 height 18
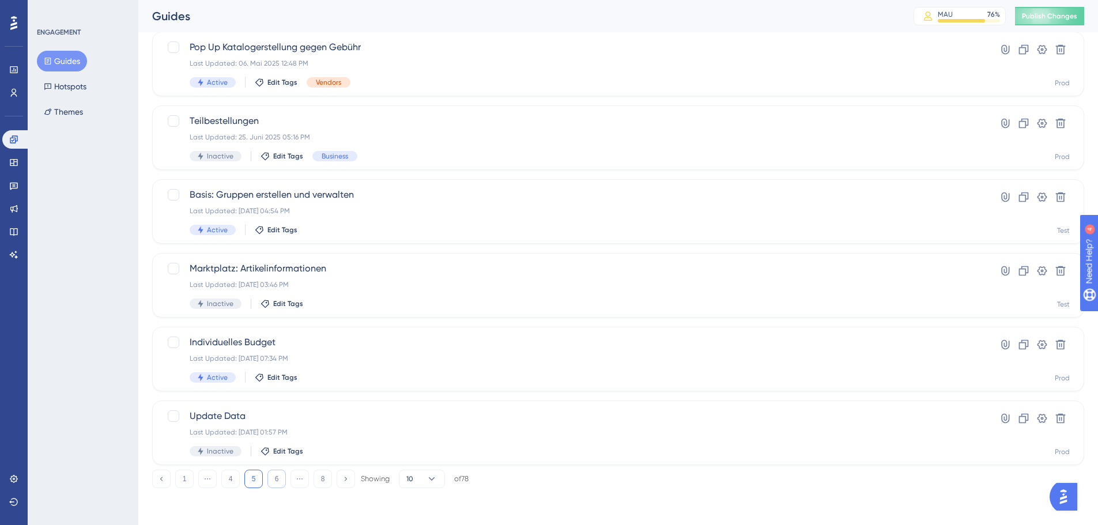
click at [278, 481] on button "6" at bounding box center [277, 479] width 18 height 18
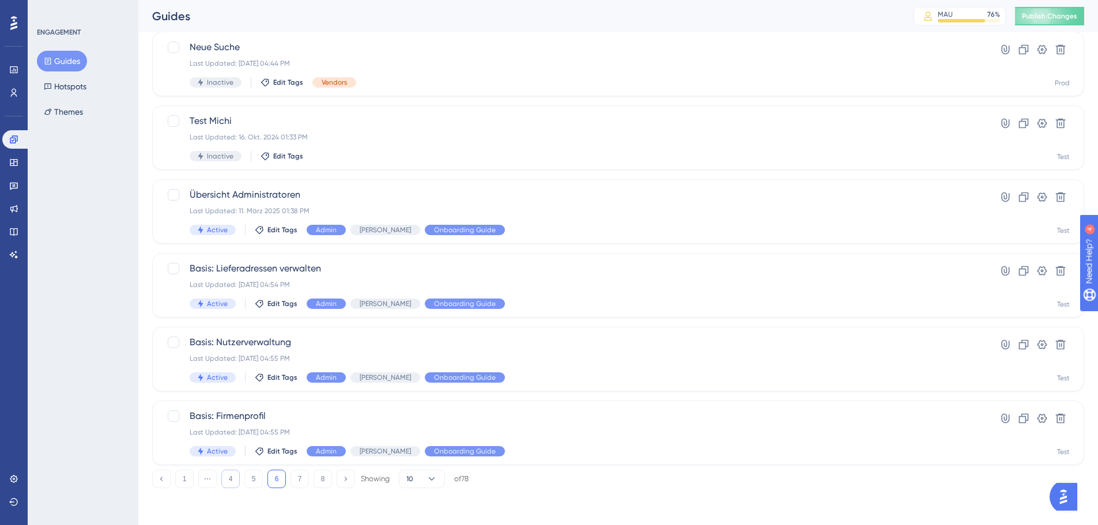
click at [234, 485] on button "4" at bounding box center [230, 479] width 18 height 18
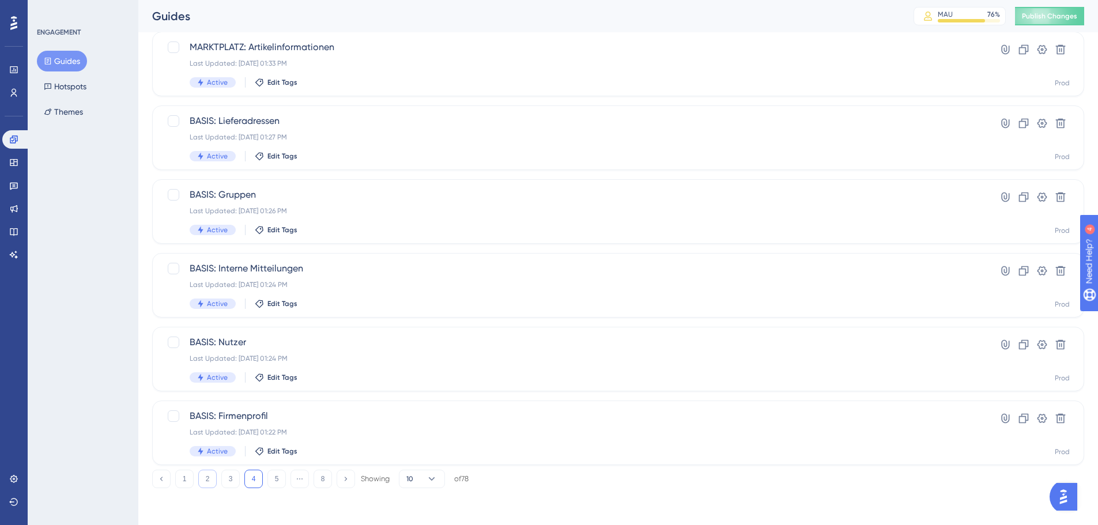
click at [214, 480] on button "2" at bounding box center [207, 479] width 18 height 18
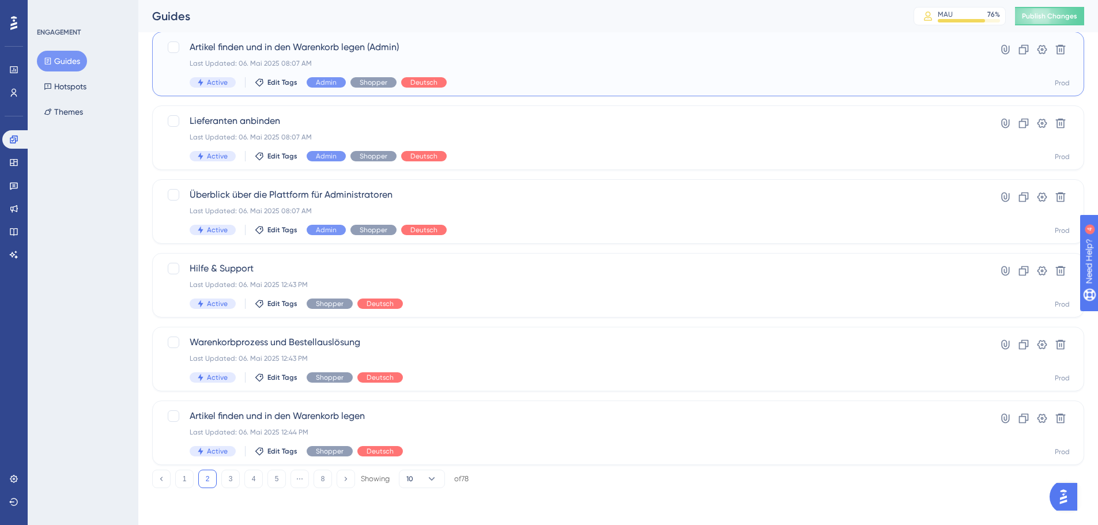
click at [383, 59] on div "Last Updated: 06. Mai 2025 08:07 AM" at bounding box center [572, 63] width 765 height 9
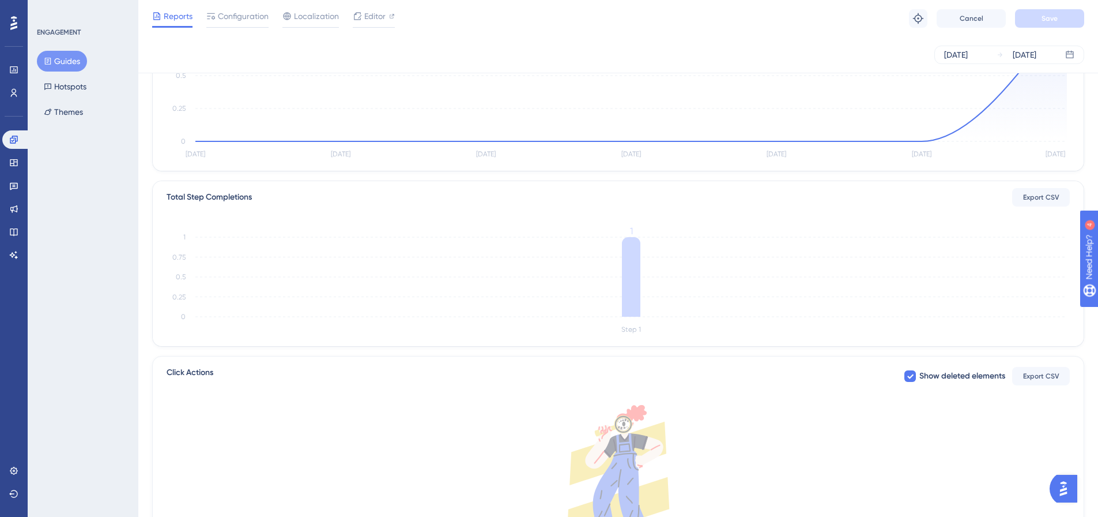
scroll to position [58, 0]
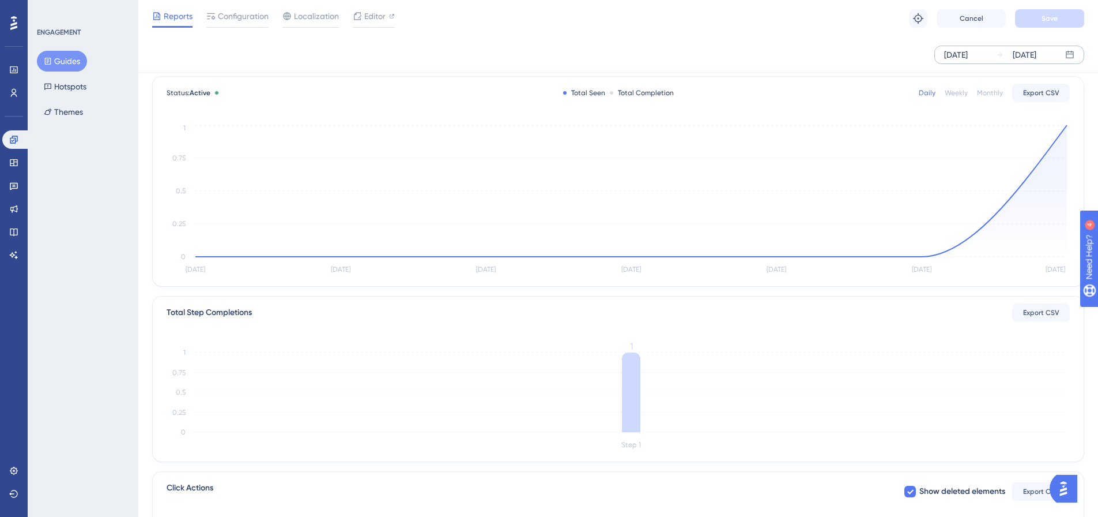
click at [965, 51] on div "[DATE]" at bounding box center [956, 55] width 24 height 14
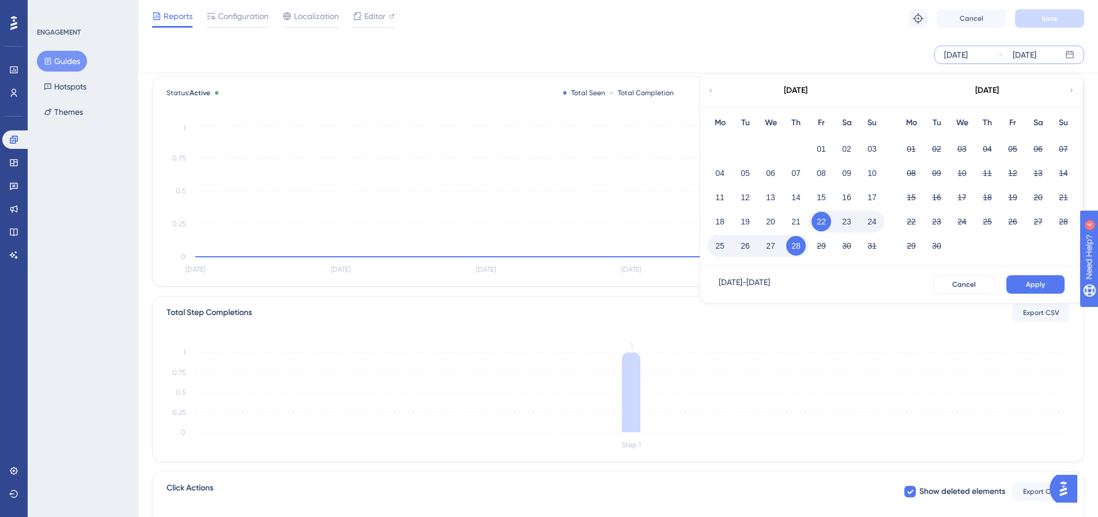
click at [708, 94] on icon at bounding box center [710, 90] width 7 height 10
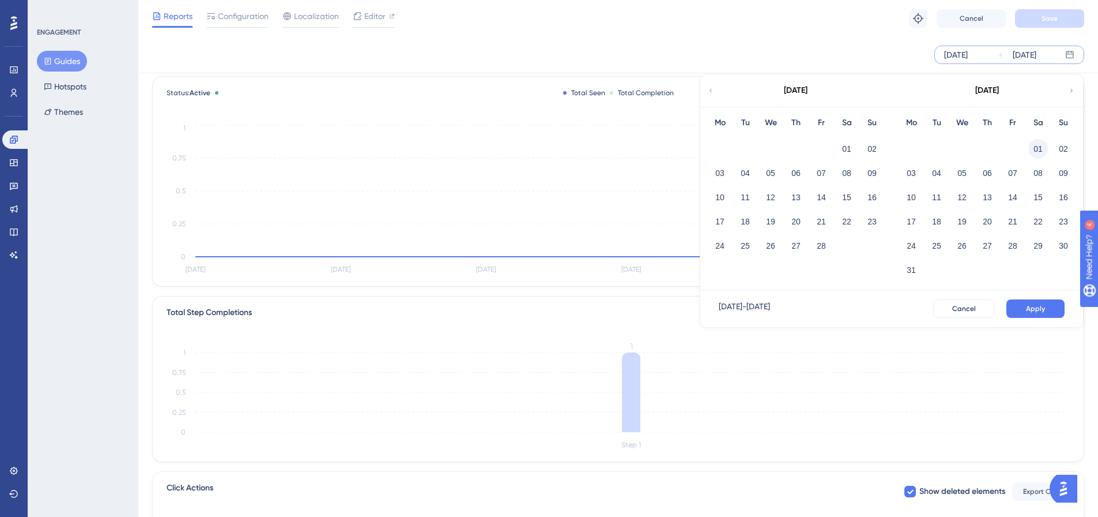
click at [1043, 150] on button "01" at bounding box center [1039, 149] width 20 height 20
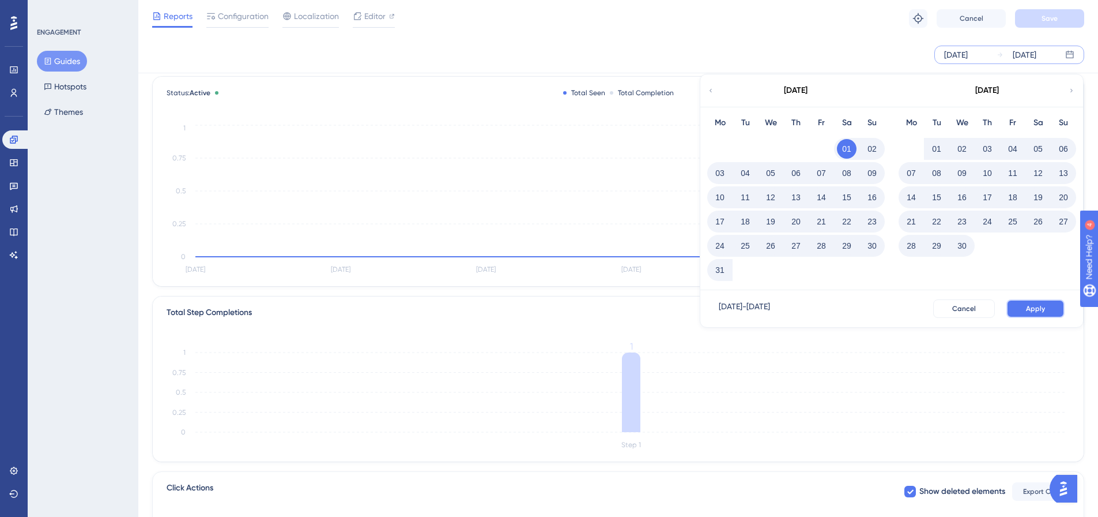
click at [1031, 311] on span "Apply" at bounding box center [1035, 308] width 19 height 9
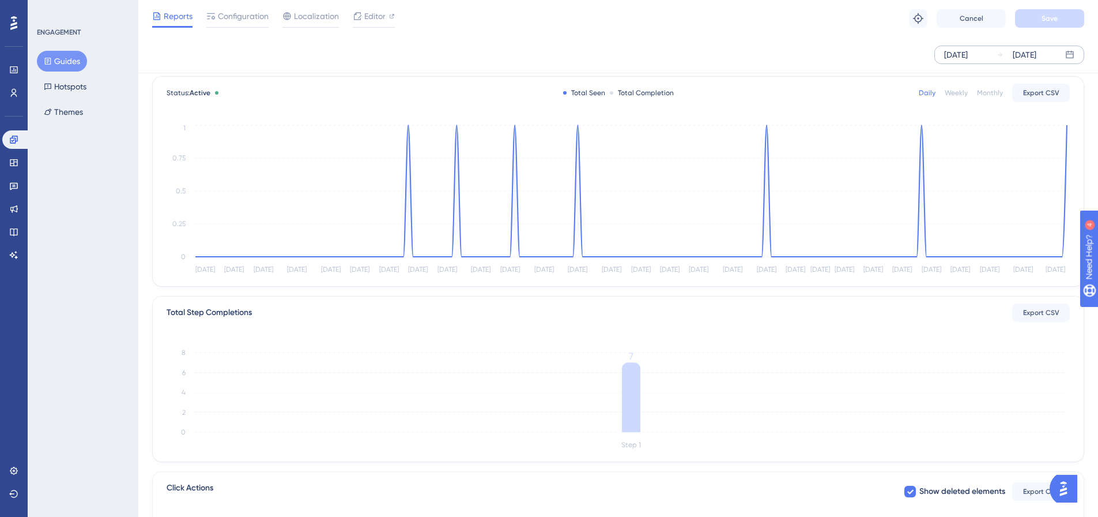
scroll to position [0, 0]
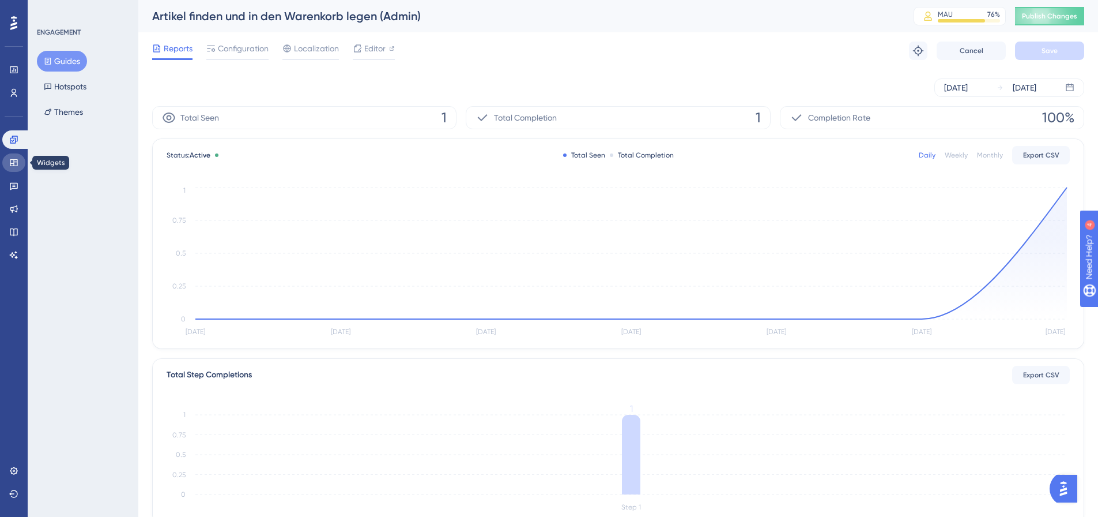
click at [12, 166] on icon at bounding box center [13, 162] width 7 height 7
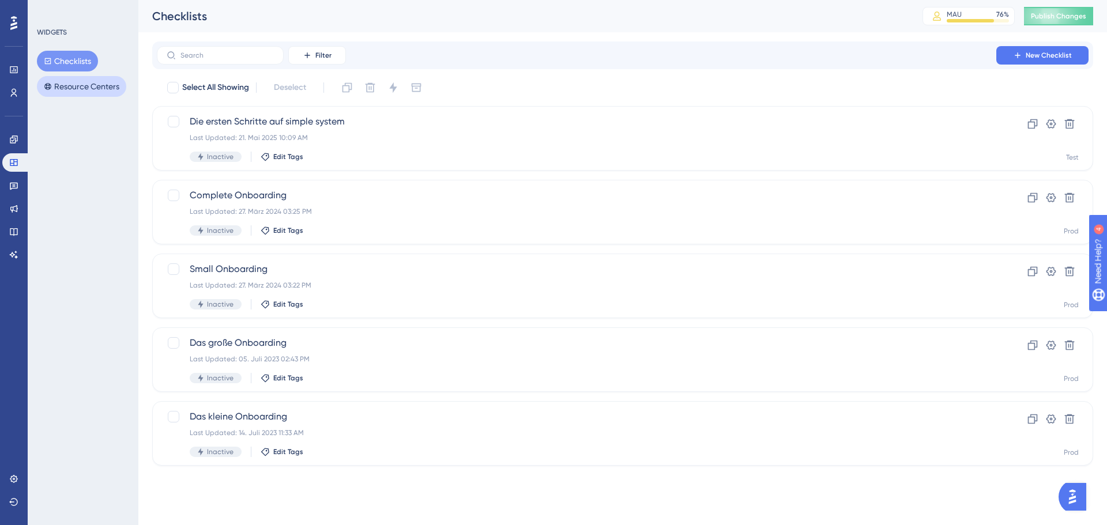
click at [93, 91] on button "Resource Centers" at bounding box center [81, 86] width 89 height 21
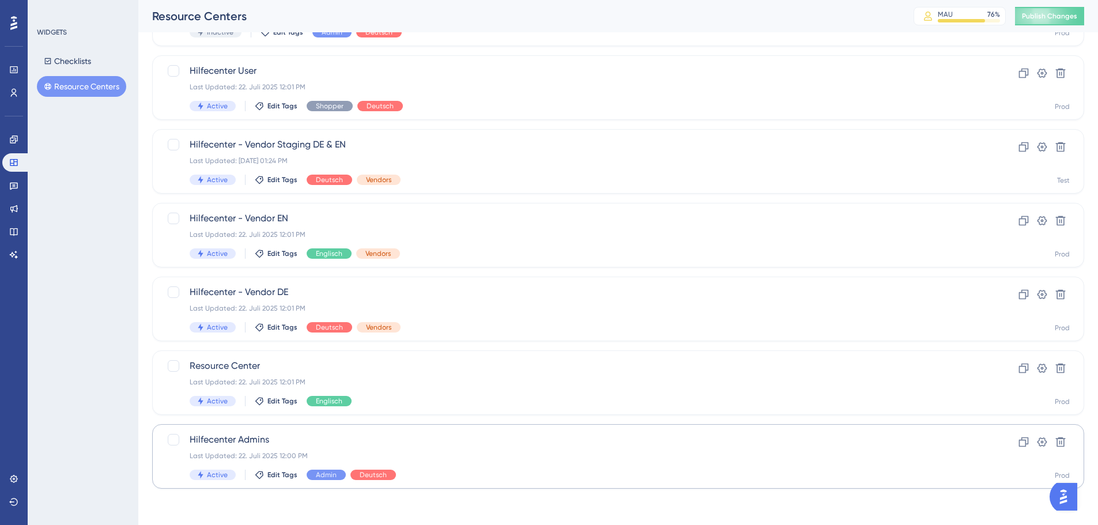
scroll to position [346, 0]
click at [467, 435] on span "Hilfecenter Admins" at bounding box center [572, 439] width 765 height 14
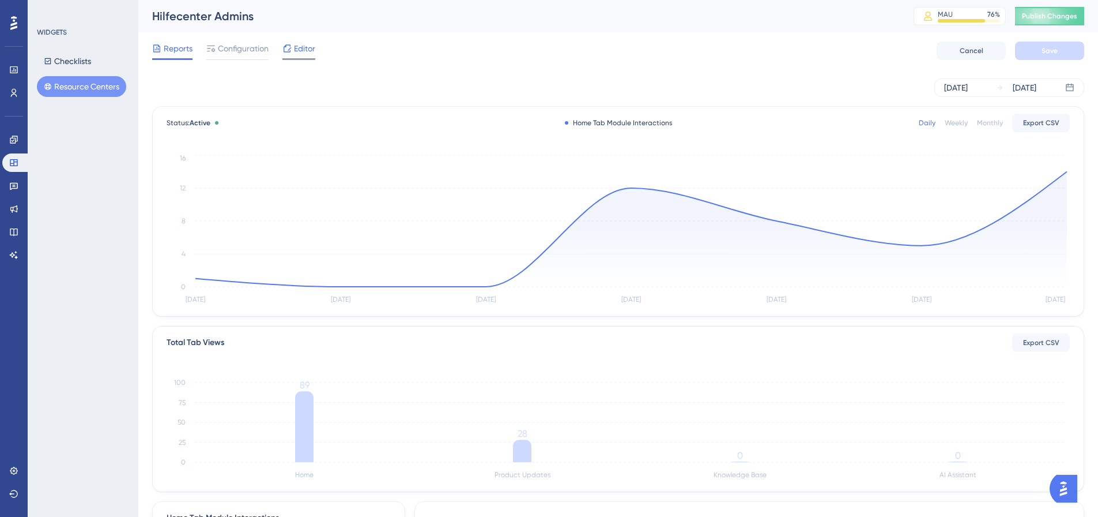
click at [284, 52] on icon at bounding box center [287, 48] width 9 height 9
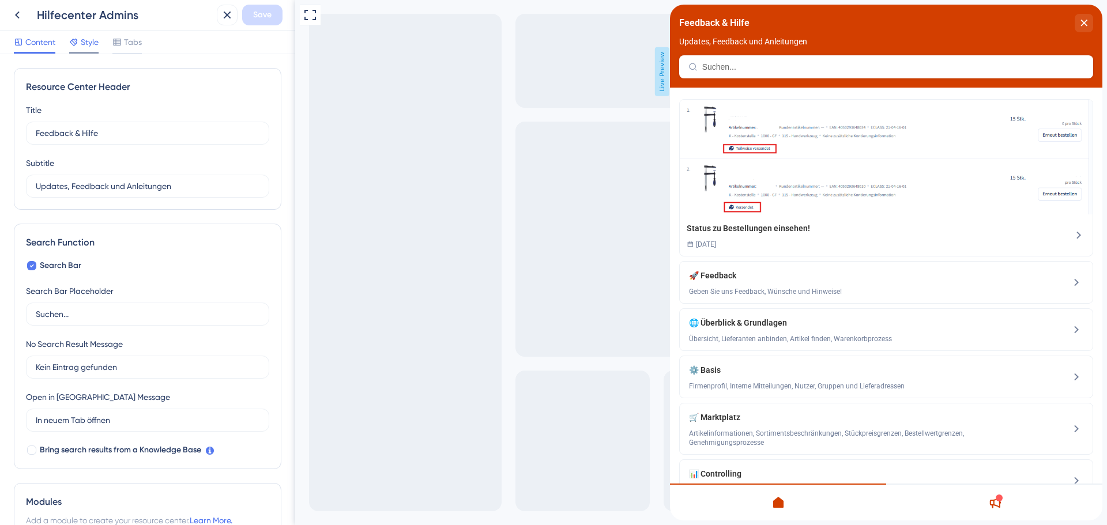
click at [94, 36] on span "Style" at bounding box center [90, 42] width 18 height 14
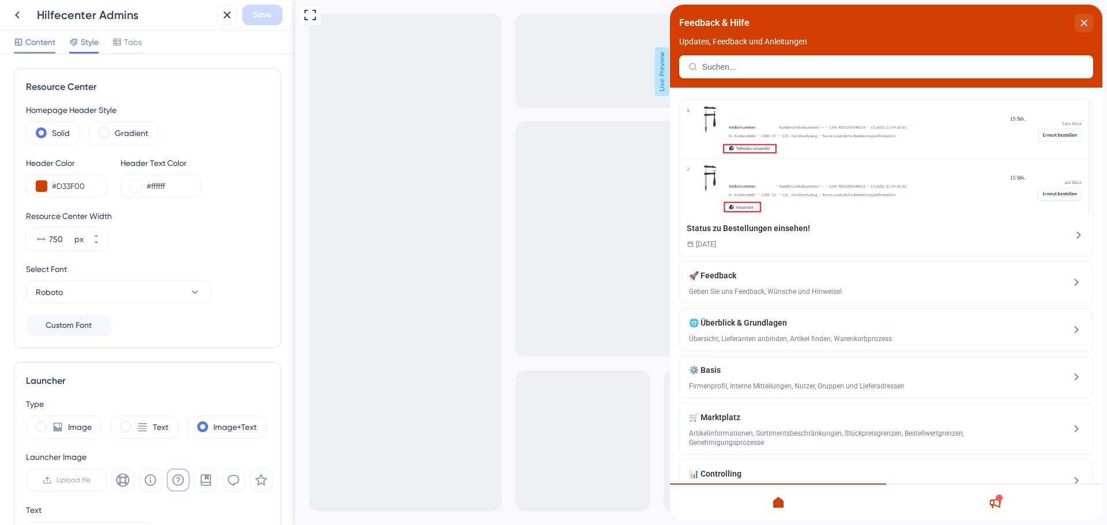
click at [39, 41] on span "Content" at bounding box center [40, 42] width 30 height 14
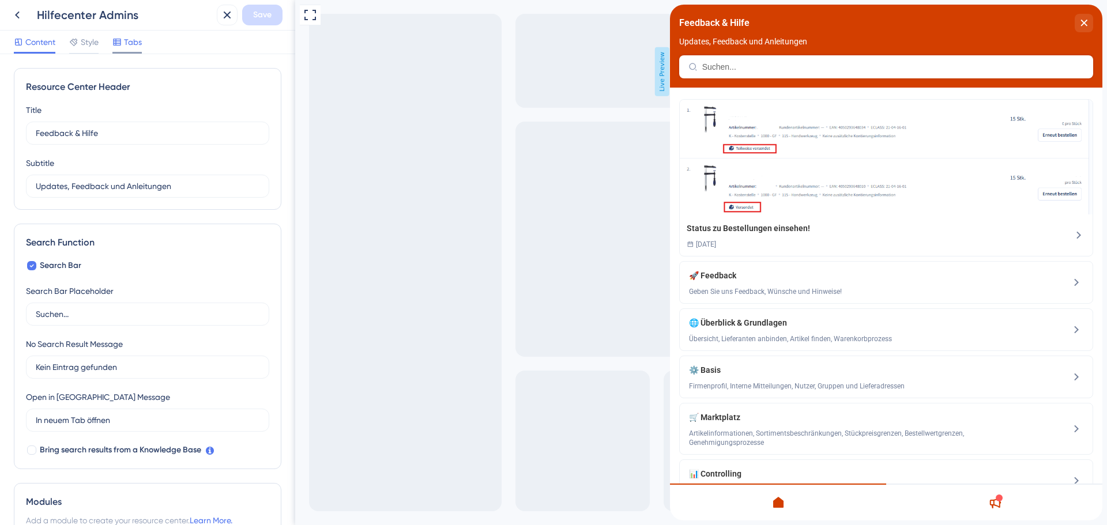
click at [130, 40] on span "Tabs" at bounding box center [133, 42] width 18 height 14
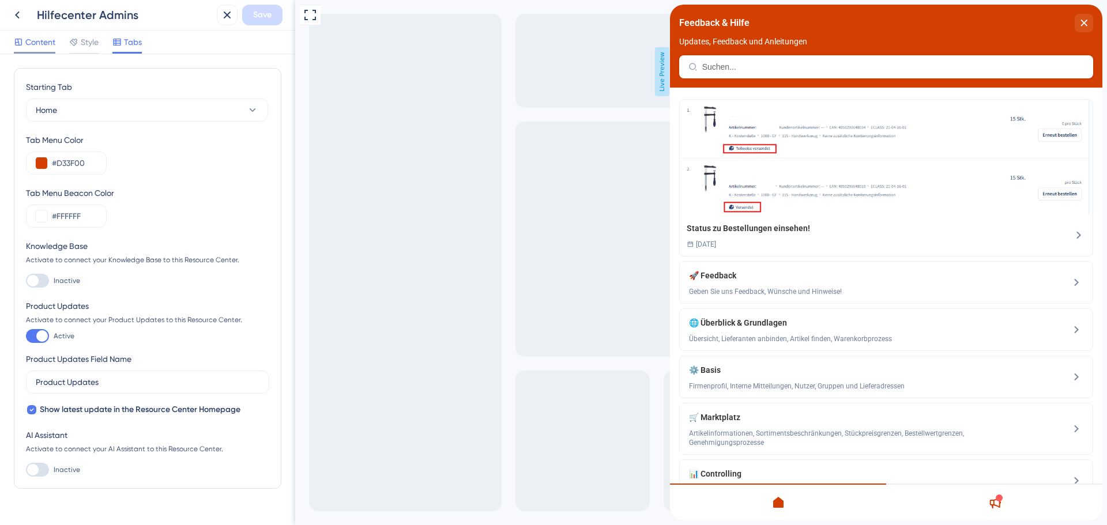
click at [25, 42] on div "Content" at bounding box center [35, 42] width 42 height 14
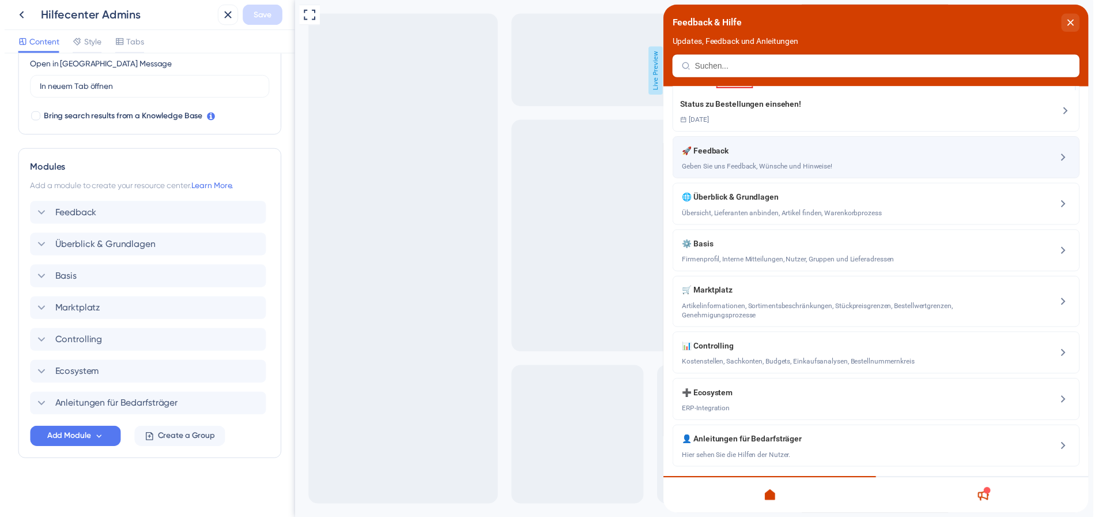
scroll to position [125, 0]
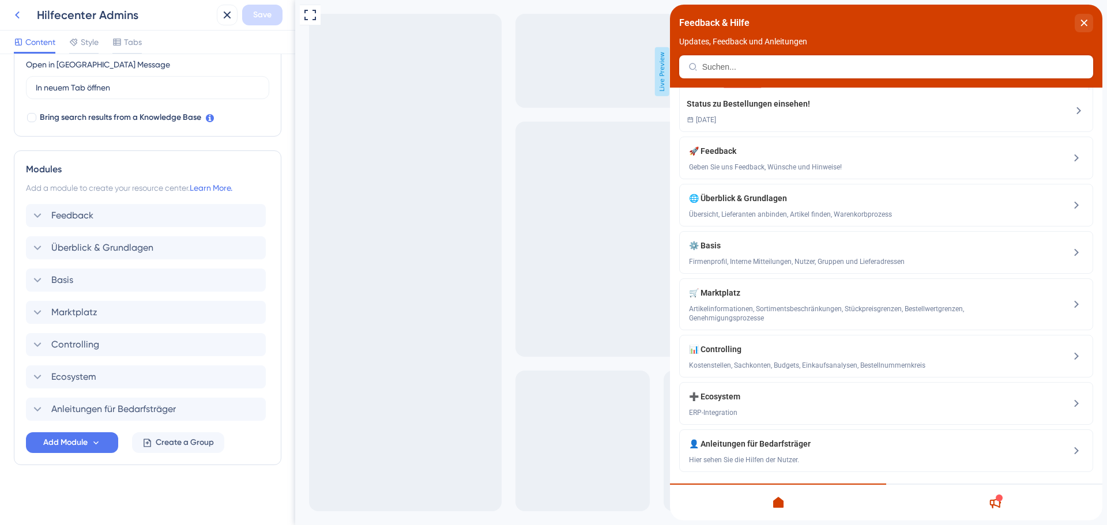
click at [20, 21] on icon at bounding box center [17, 15] width 14 height 14
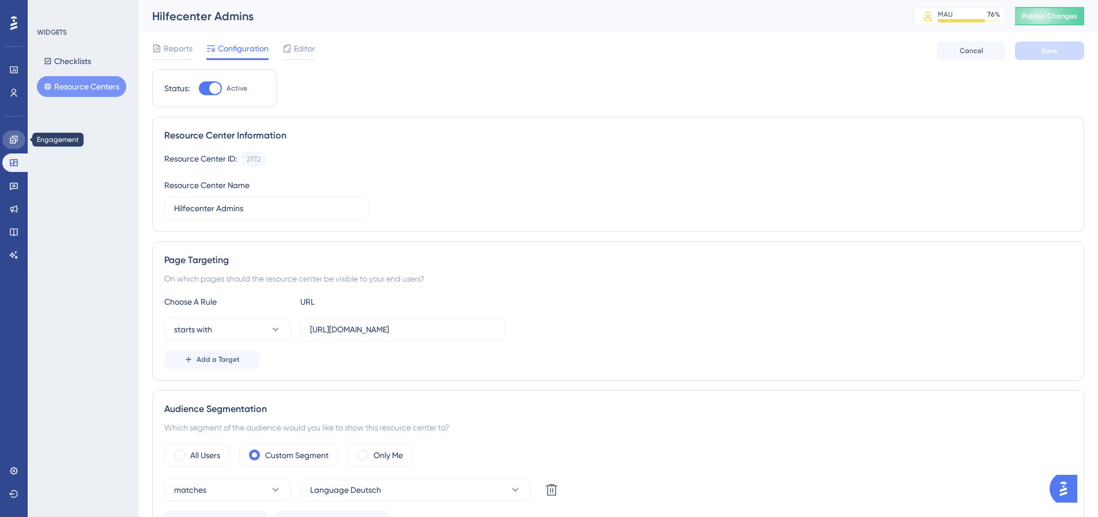
click at [12, 139] on icon at bounding box center [13, 139] width 9 height 9
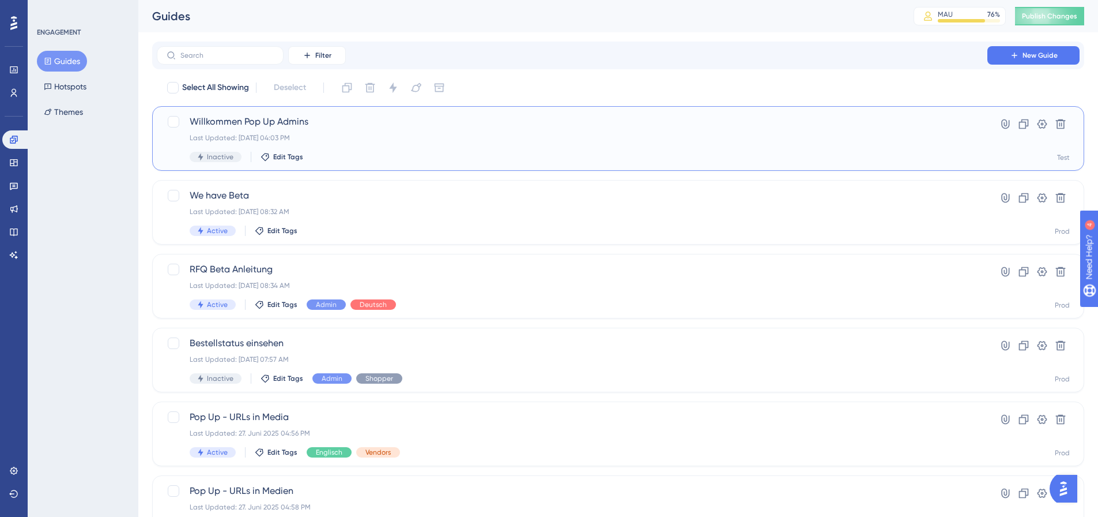
click at [275, 137] on div "Last Updated: 28. Aug. 2025 04:03 PM" at bounding box center [572, 137] width 765 height 9
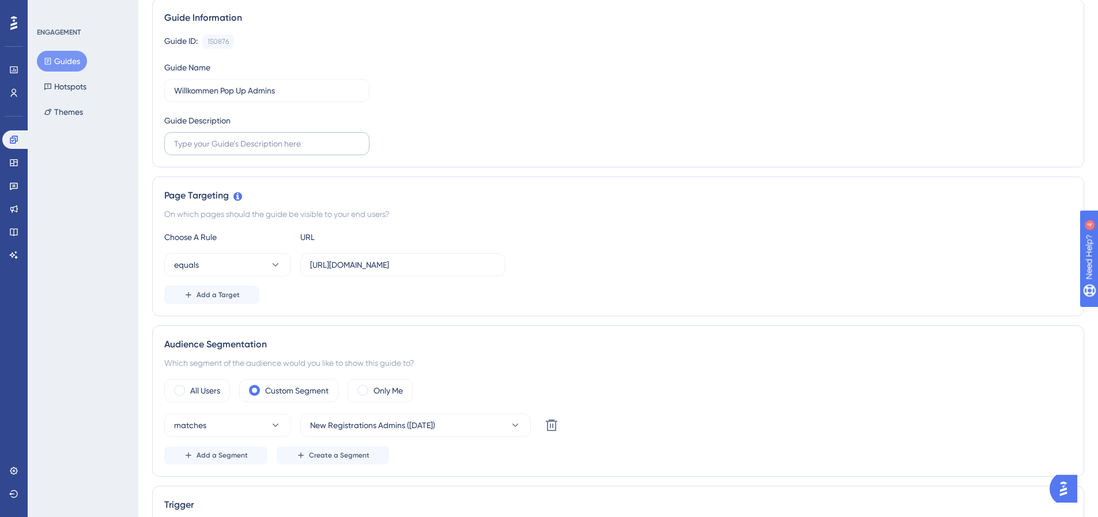
scroll to position [231, 0]
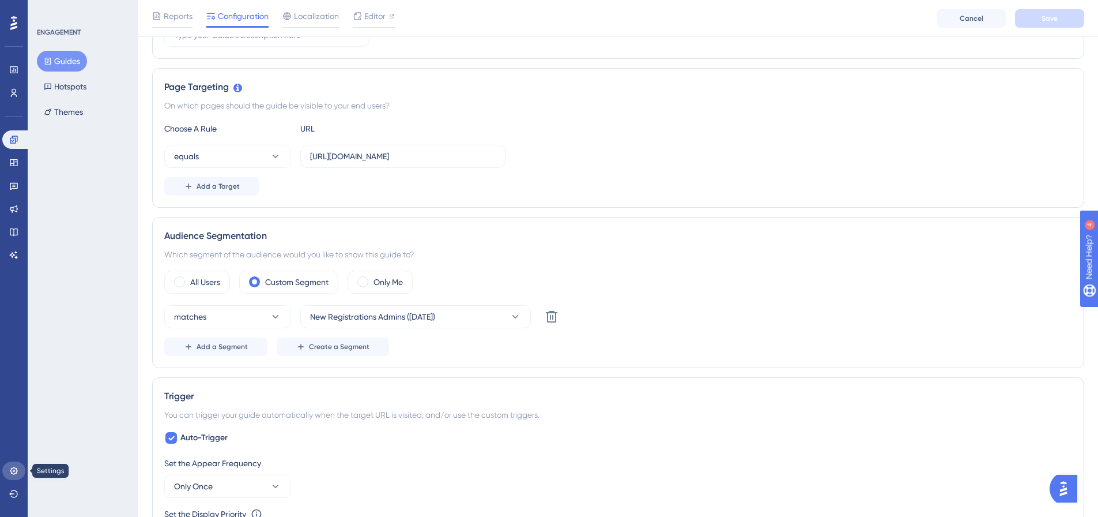
click at [18, 469] on icon at bounding box center [13, 470] width 9 height 9
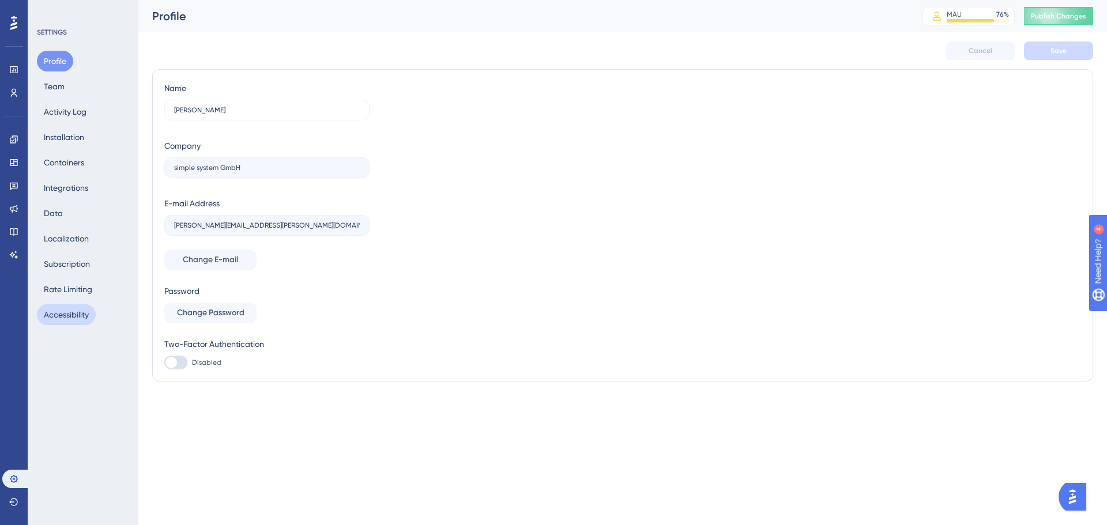
click at [76, 310] on button "Accessibility" at bounding box center [66, 314] width 59 height 21
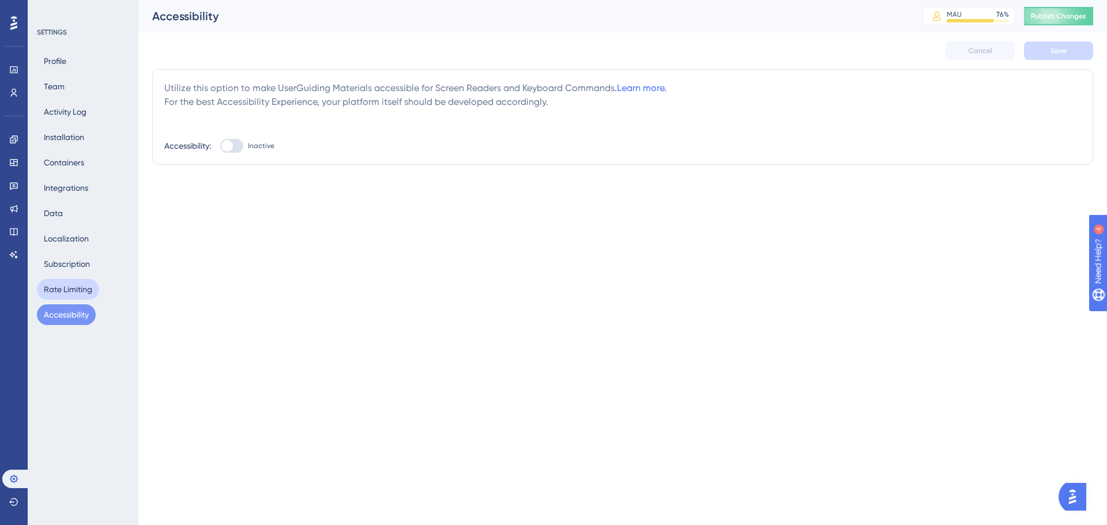
click at [75, 294] on button "Rate Limiting" at bounding box center [68, 289] width 62 height 21
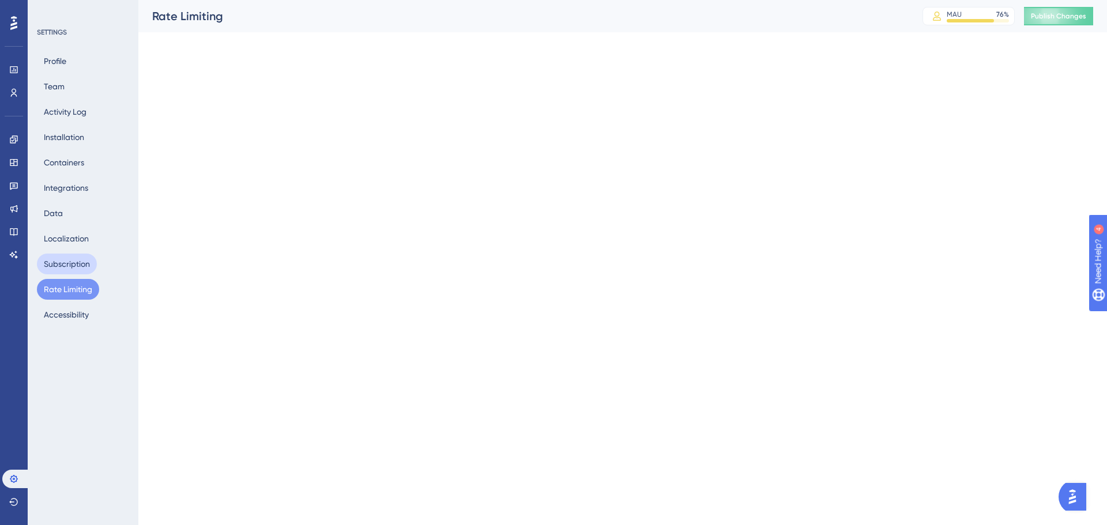
click at [73, 265] on button "Subscription" at bounding box center [67, 264] width 60 height 21
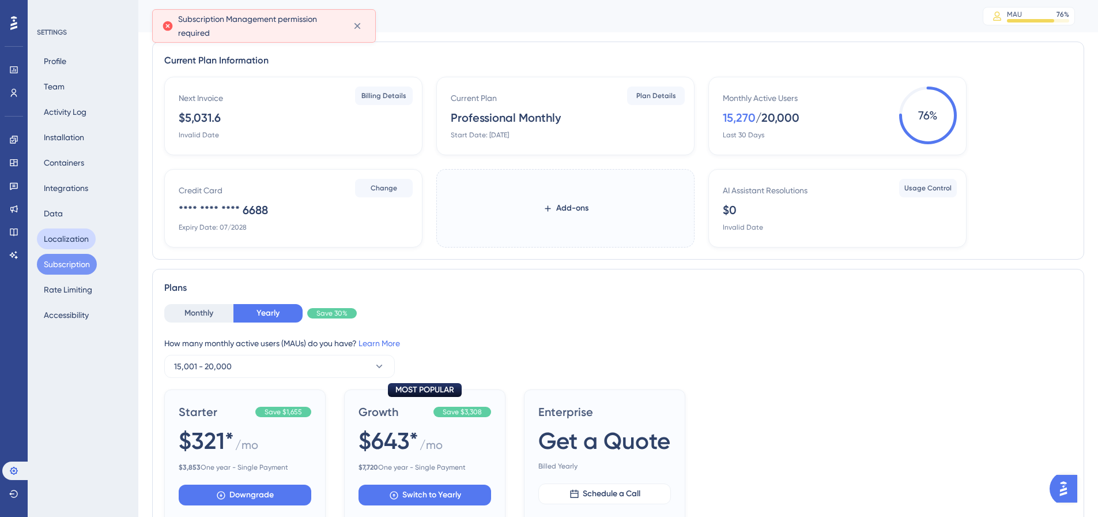
click at [73, 238] on button "Localization" at bounding box center [66, 238] width 59 height 21
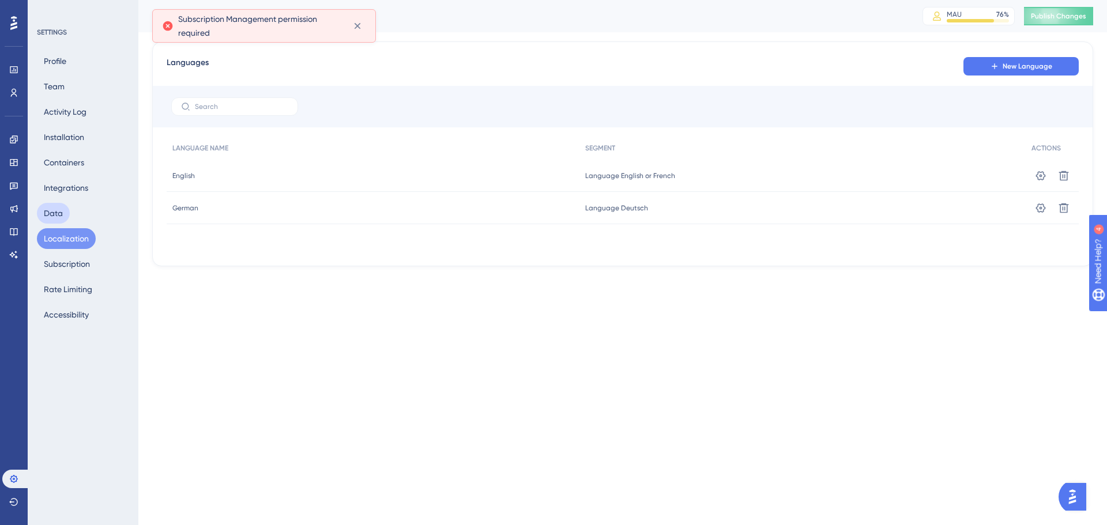
click at [66, 214] on button "Data" at bounding box center [53, 213] width 33 height 21
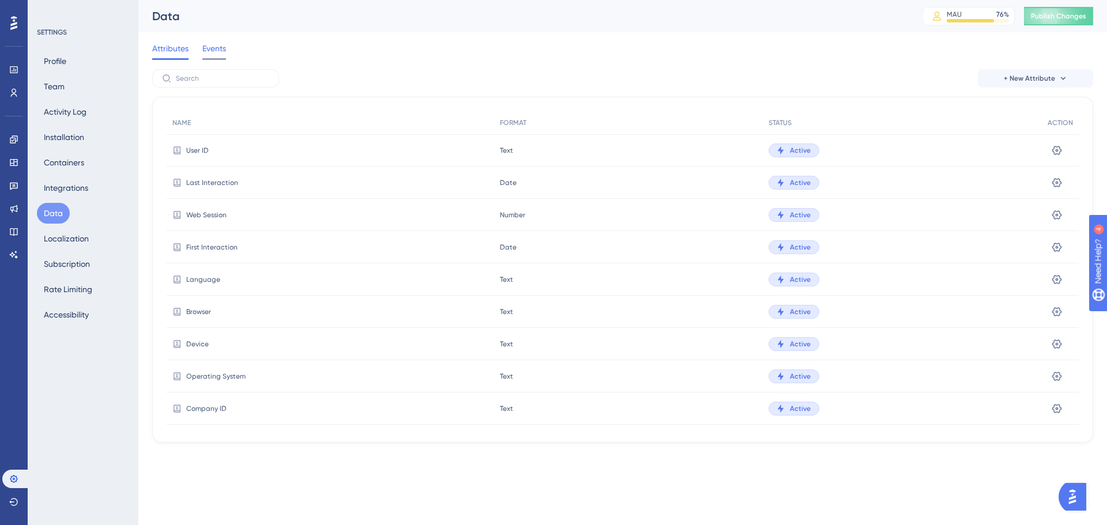
click at [216, 55] on div "Events" at bounding box center [214, 51] width 24 height 18
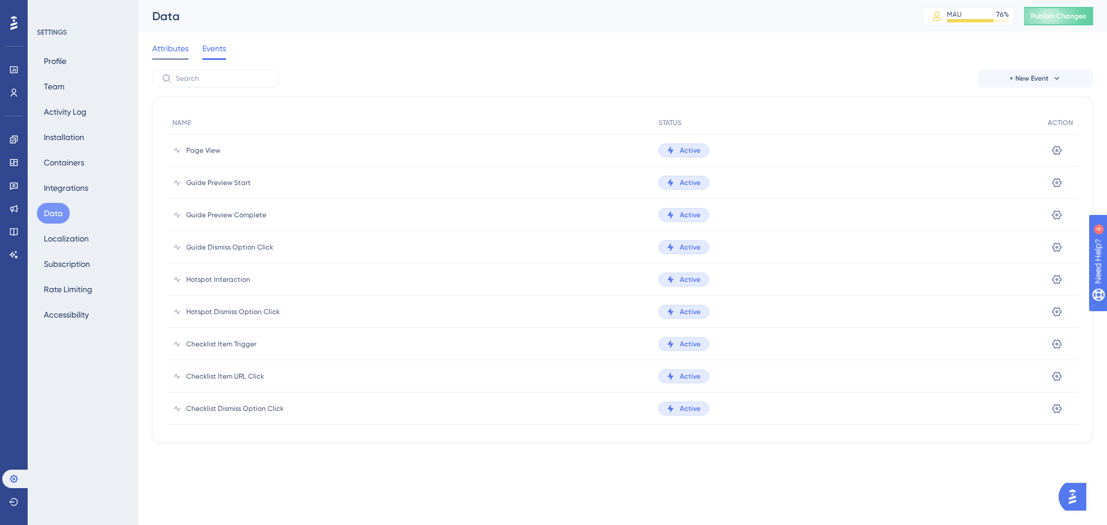
click at [178, 47] on span "Attributes" at bounding box center [170, 49] width 36 height 14
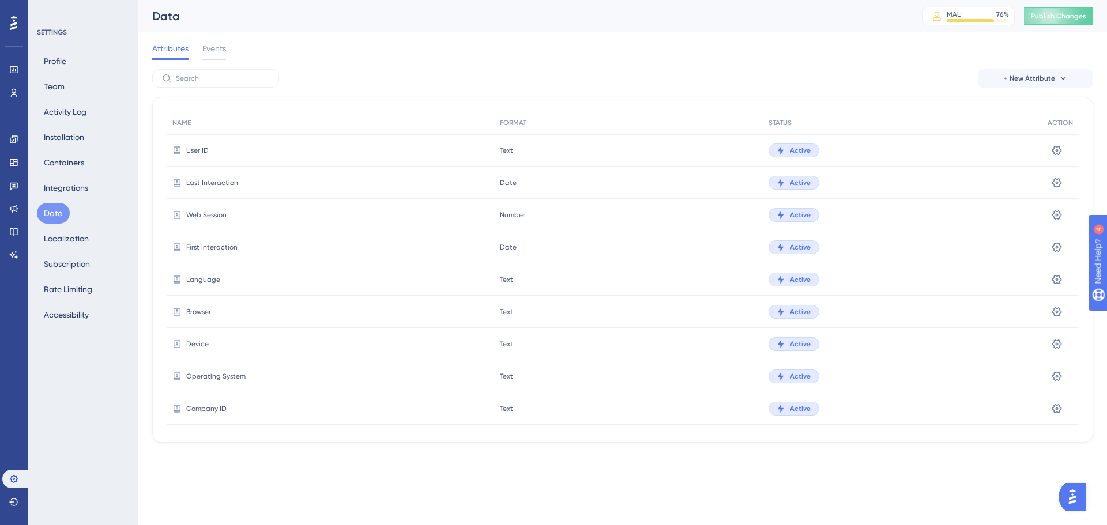
click at [189, 182] on span "Last Interaction" at bounding box center [212, 182] width 52 height 9
click at [1053, 248] on icon at bounding box center [1057, 248] width 12 height 12
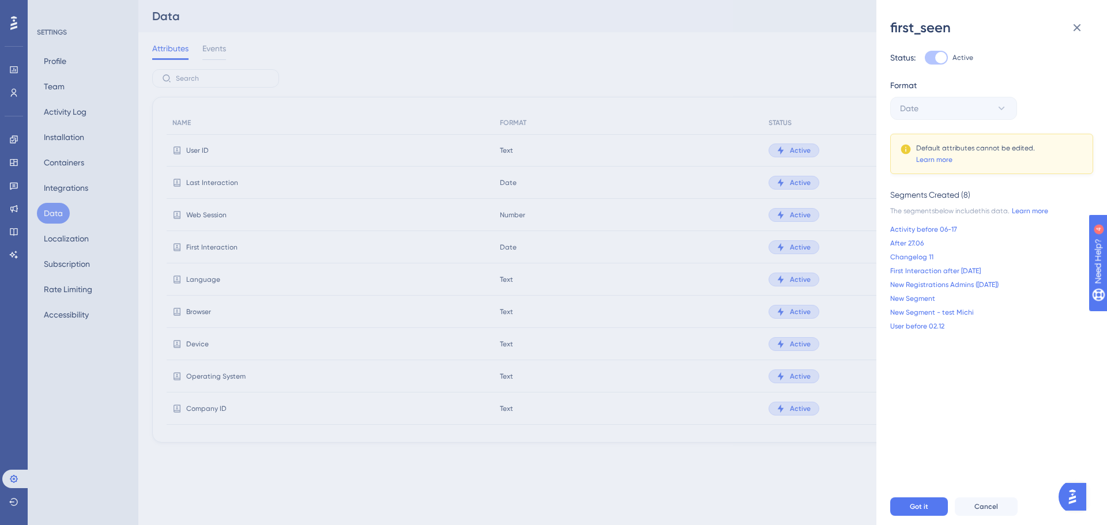
click at [311, 88] on div "first_seen Status: Active Format Date Default attributes cannot be edited. Lear…" at bounding box center [553, 262] width 1107 height 525
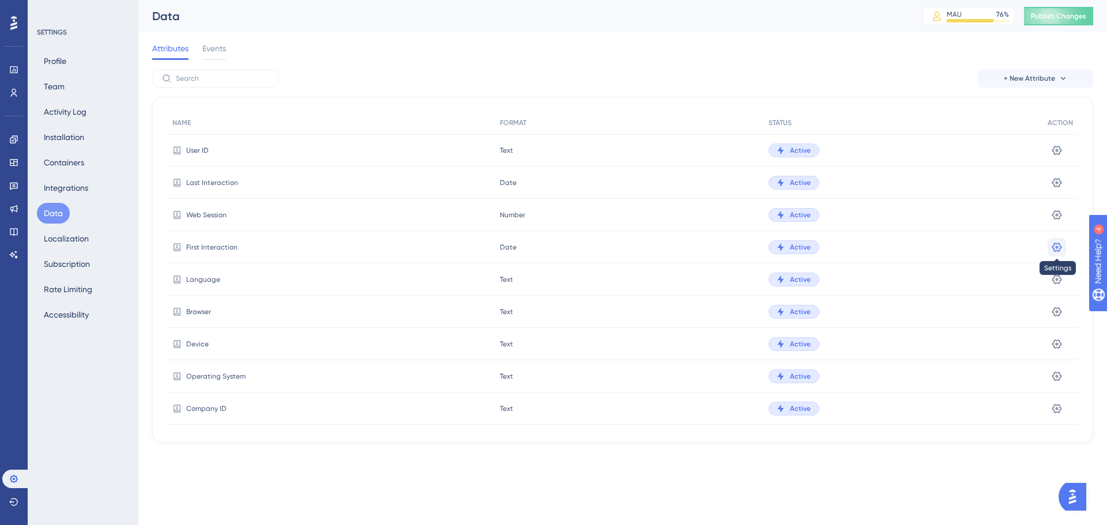
click at [1048, 246] on button at bounding box center [1057, 247] width 18 height 18
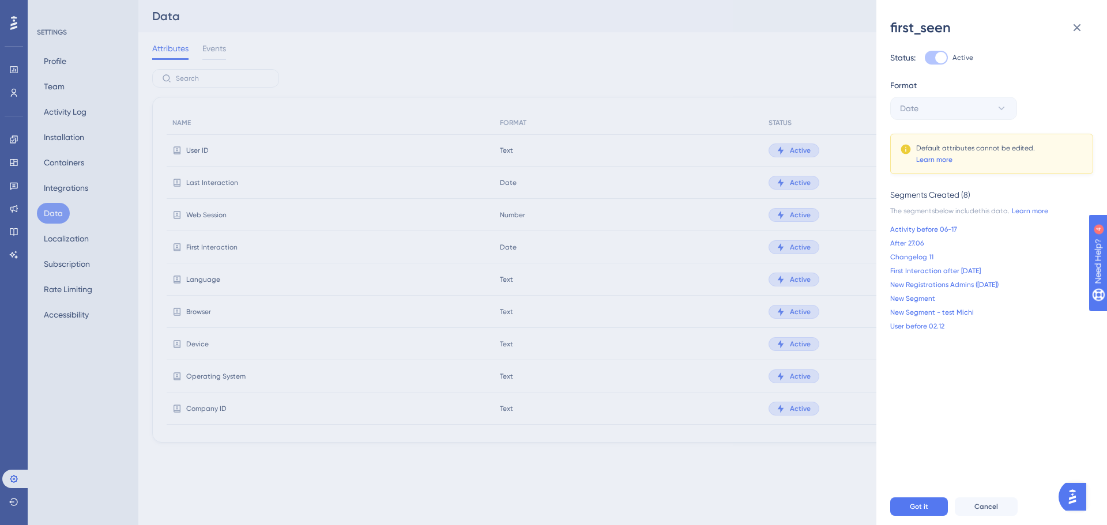
click at [929, 160] on link "Learn more" at bounding box center [934, 159] width 36 height 9
click at [639, 500] on div "first_seen Status: Active Format Date Default attributes cannot be edited. Lear…" at bounding box center [553, 262] width 1107 height 525
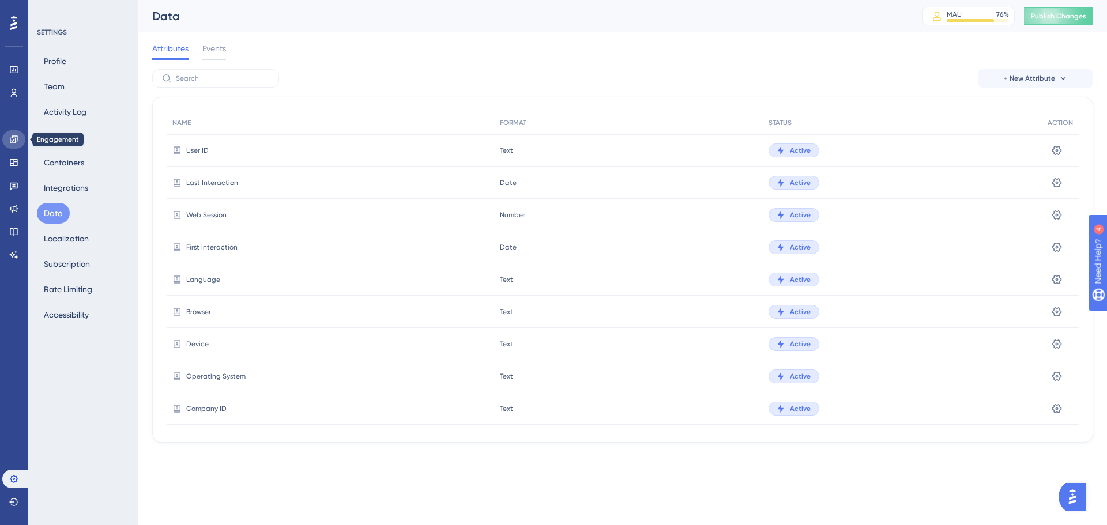
click at [12, 143] on icon at bounding box center [13, 138] width 7 height 7
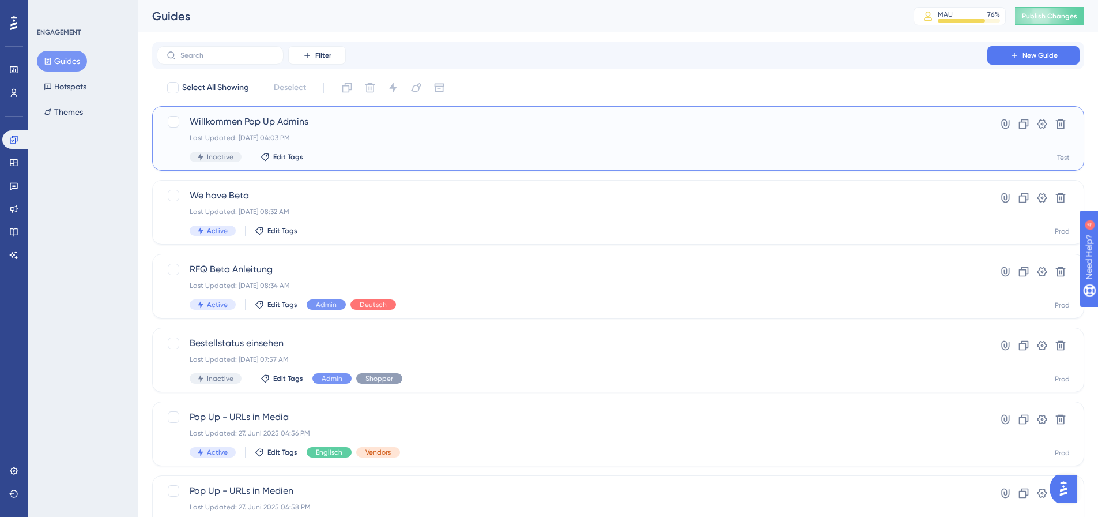
click at [361, 135] on div "Last Updated: 28. Aug. 2025 04:03 PM" at bounding box center [572, 137] width 765 height 9
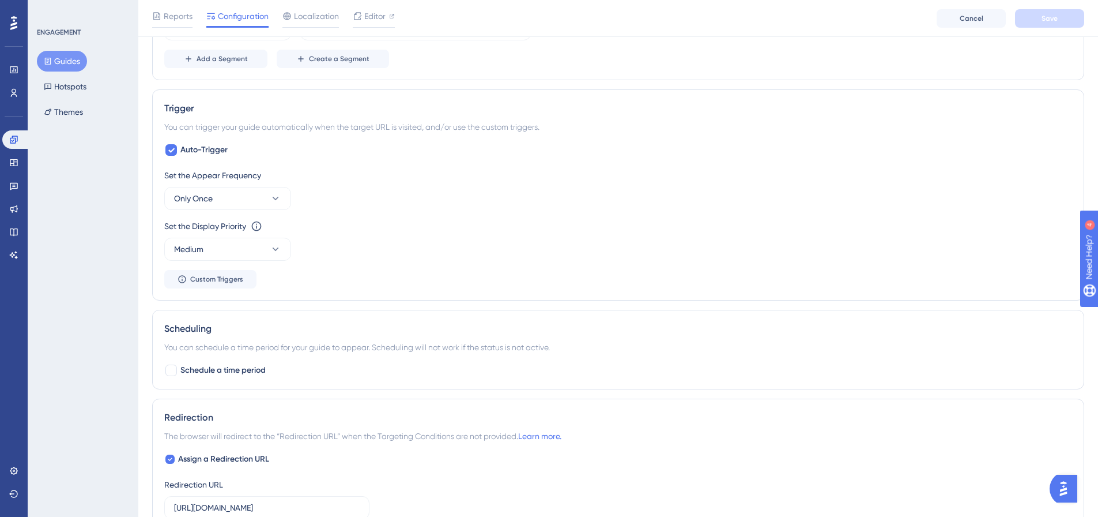
scroll to position [519, 0]
click at [276, 254] on icon at bounding box center [276, 249] width 12 height 12
click at [236, 344] on div "Highest Highest" at bounding box center [227, 352] width 93 height 23
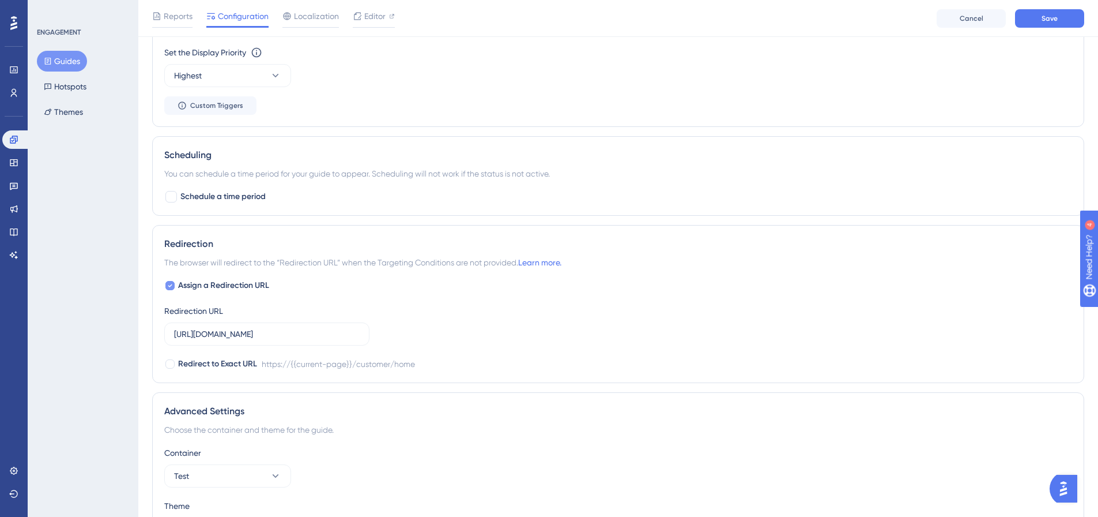
click at [165, 283] on div at bounding box center [169, 285] width 9 height 9
checkbox input "false"
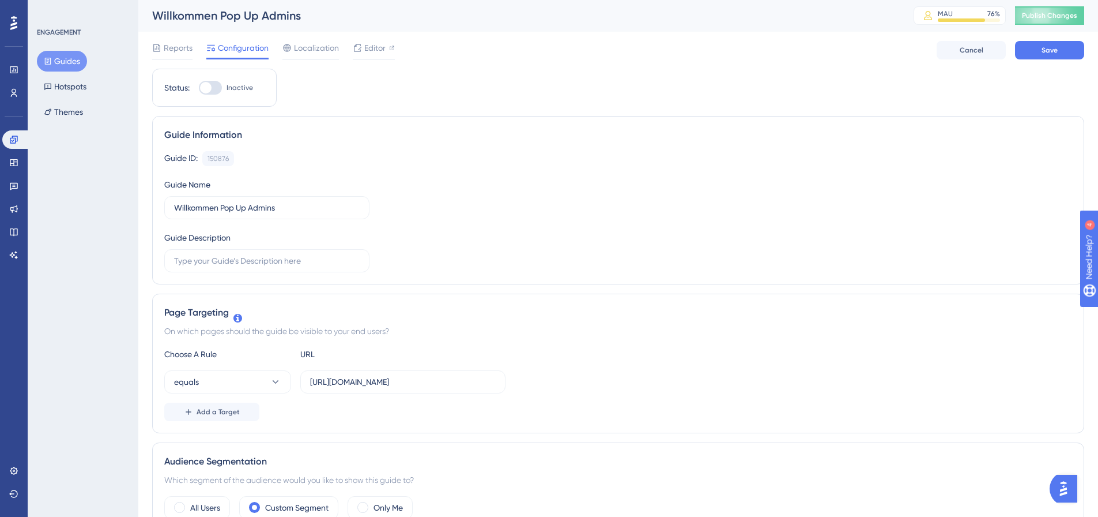
scroll to position [0, 0]
click at [1044, 53] on span "Save" at bounding box center [1050, 50] width 16 height 9
